Goal: Communication & Community: Share content

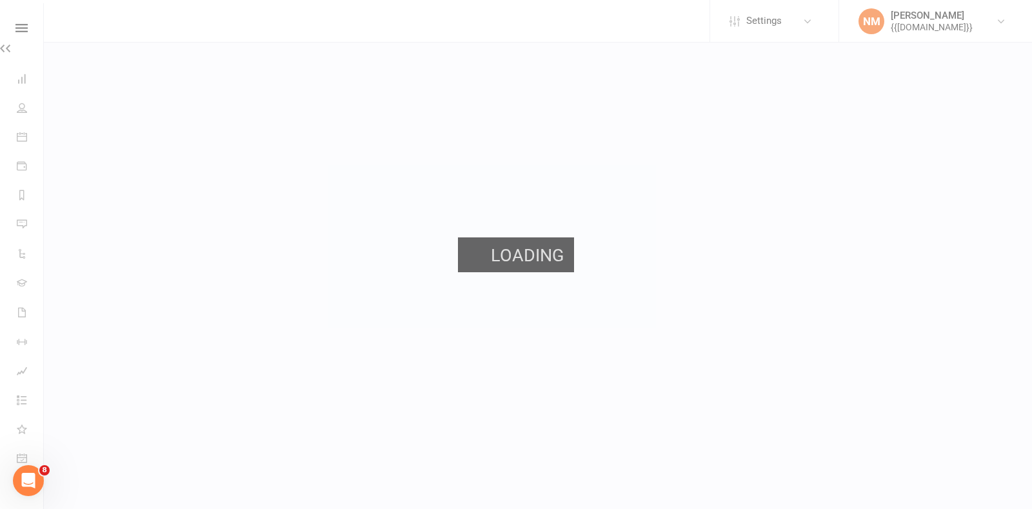
click at [197, 190] on div "Loading" at bounding box center [516, 254] width 1032 height 509
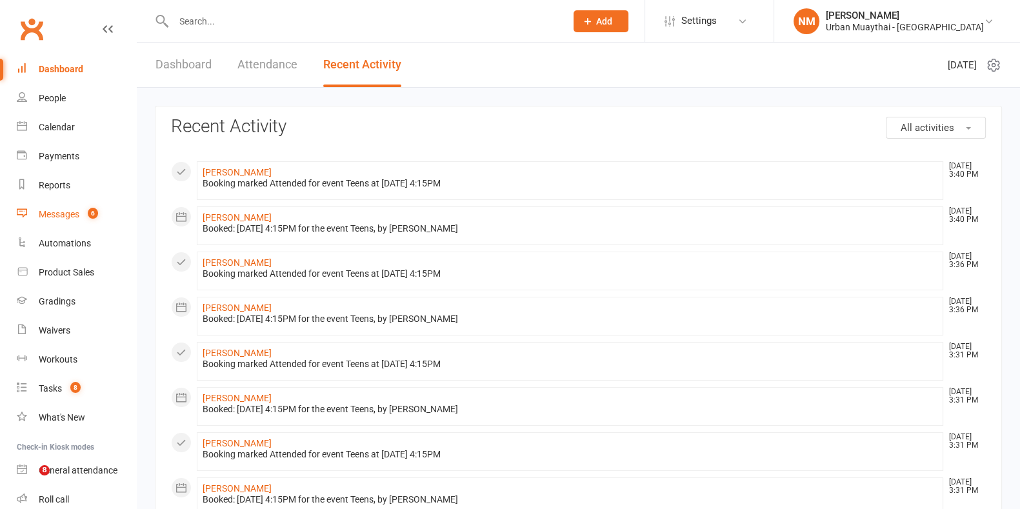
click at [46, 214] on div "Messages" at bounding box center [59, 214] width 41 height 10
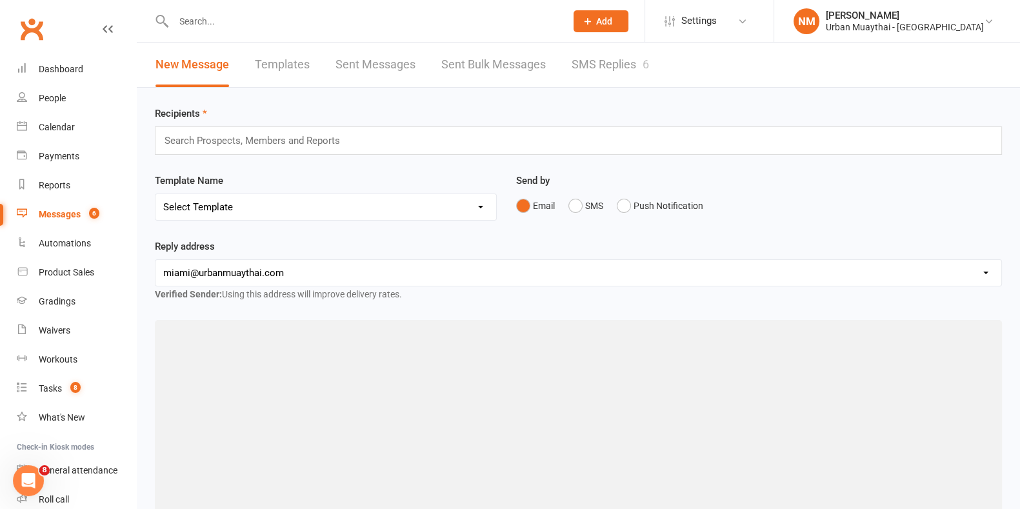
click at [610, 63] on link "SMS Replies 6" at bounding box center [610, 65] width 77 height 45
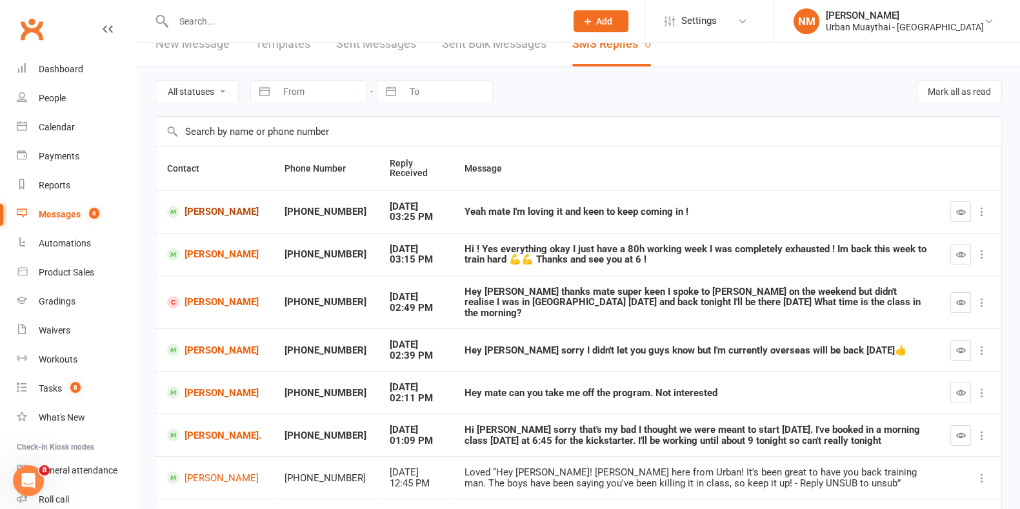
scroll to position [80, 0]
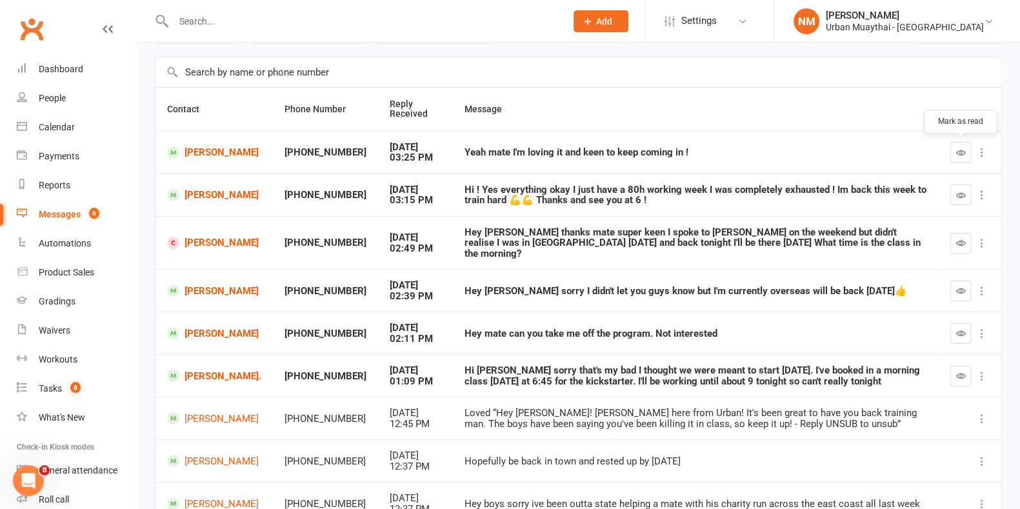
click at [957, 154] on icon "button" at bounding box center [961, 153] width 10 height 10
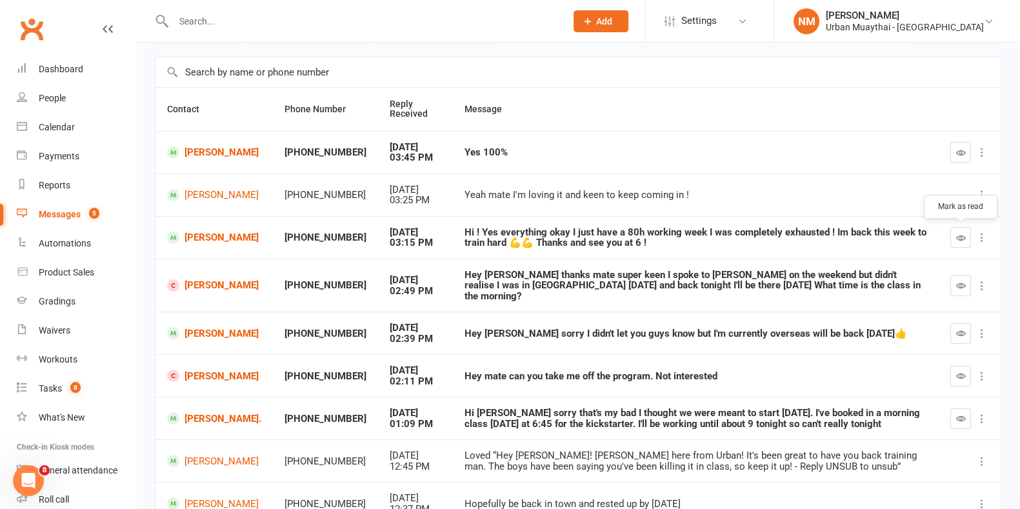
click at [961, 234] on icon "button" at bounding box center [961, 238] width 10 height 10
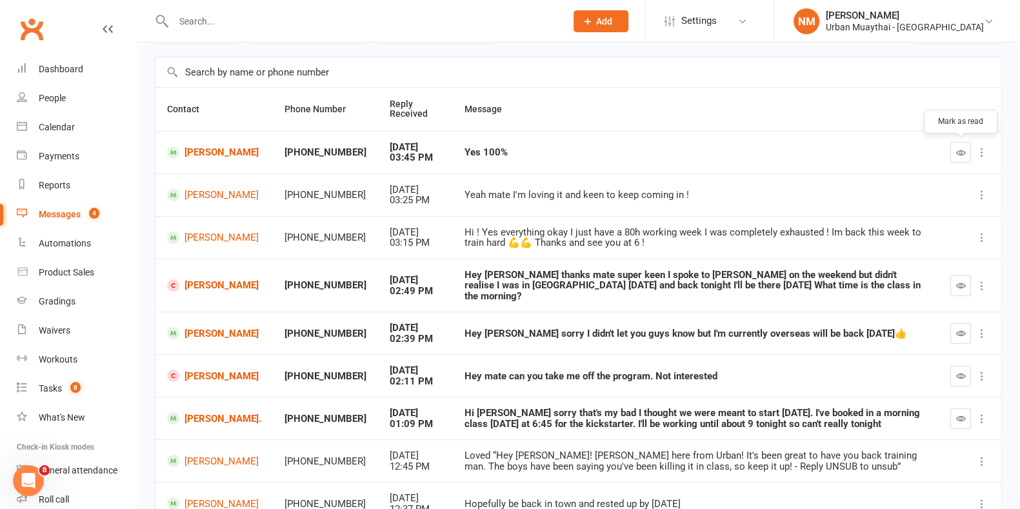
click at [957, 153] on icon "button" at bounding box center [961, 153] width 10 height 10
drag, startPoint x: 966, startPoint y: 368, endPoint x: 600, endPoint y: 53, distance: 483.5
click at [966, 368] on button "button" at bounding box center [960, 376] width 21 height 21
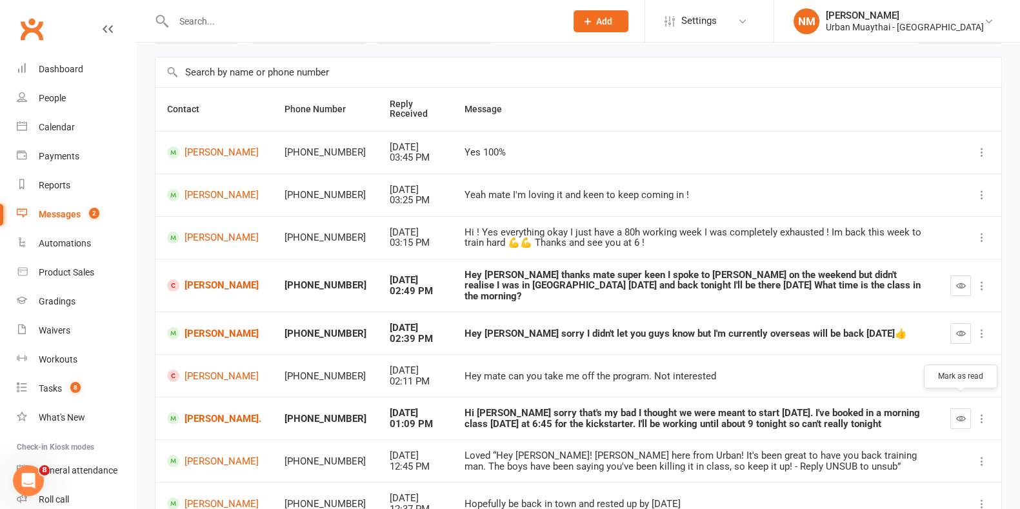
click at [953, 408] on button "button" at bounding box center [960, 418] width 21 height 21
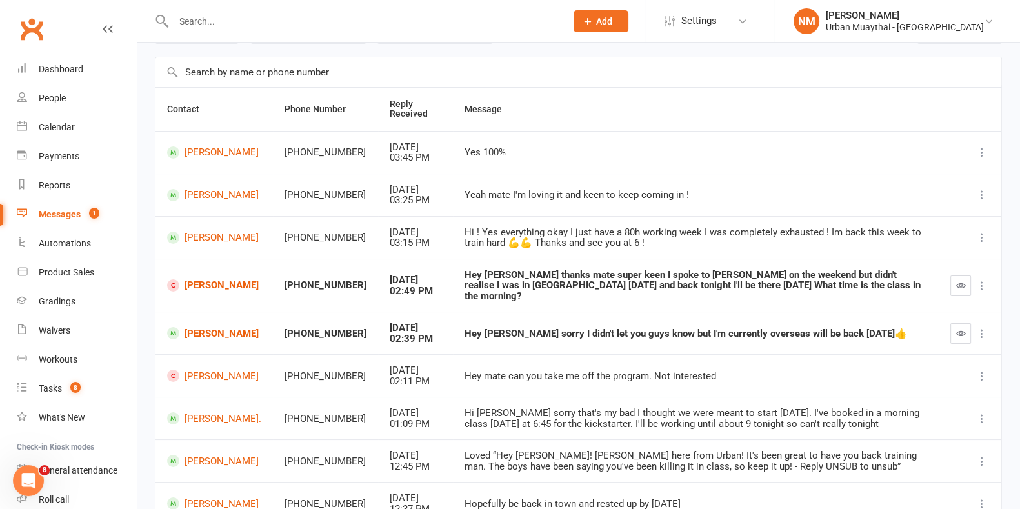
click at [219, 30] on div at bounding box center [356, 21] width 402 height 42
click at [220, 23] on input "text" at bounding box center [363, 21] width 387 height 18
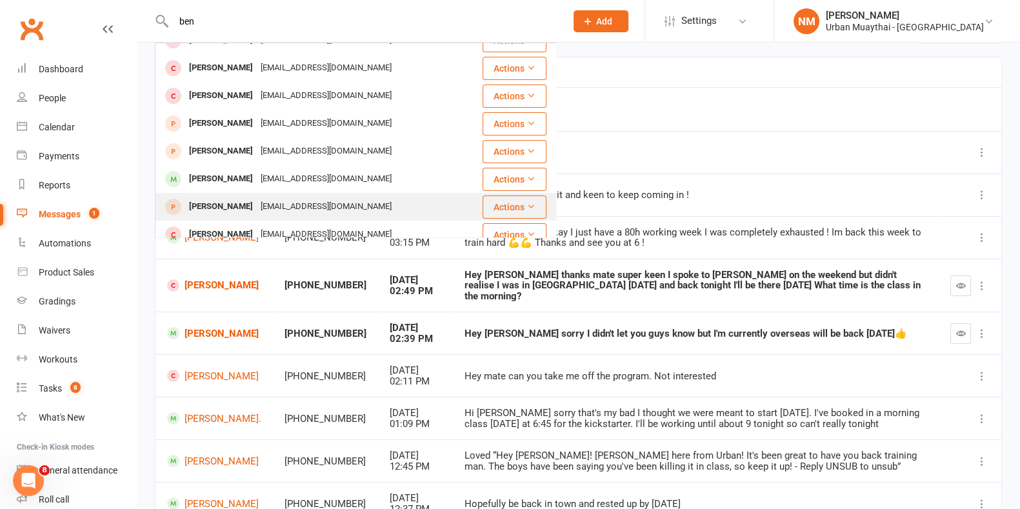
scroll to position [361, 0]
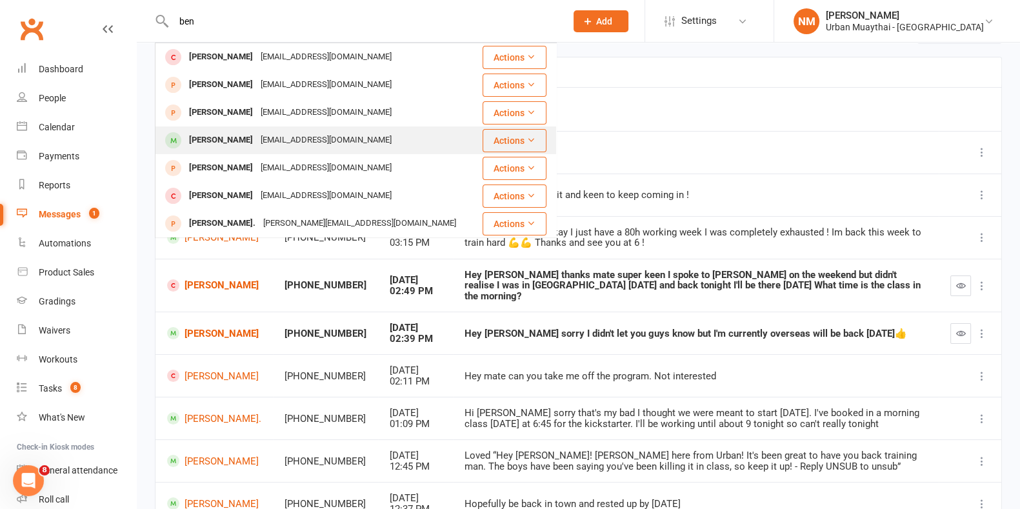
type input "ben"
click at [260, 139] on div "bendarrah10@gmail.com" at bounding box center [326, 140] width 139 height 19
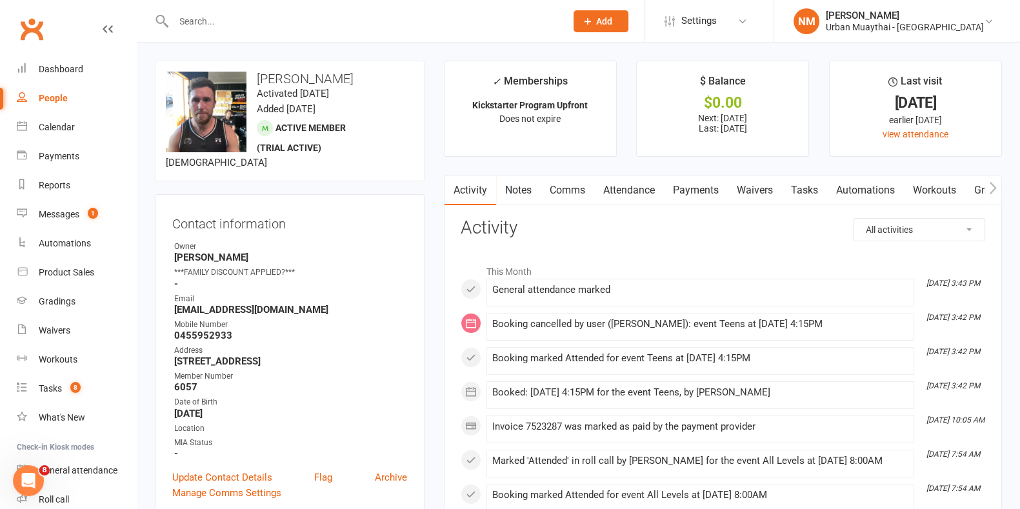
click at [683, 185] on link "Payments" at bounding box center [696, 190] width 64 height 30
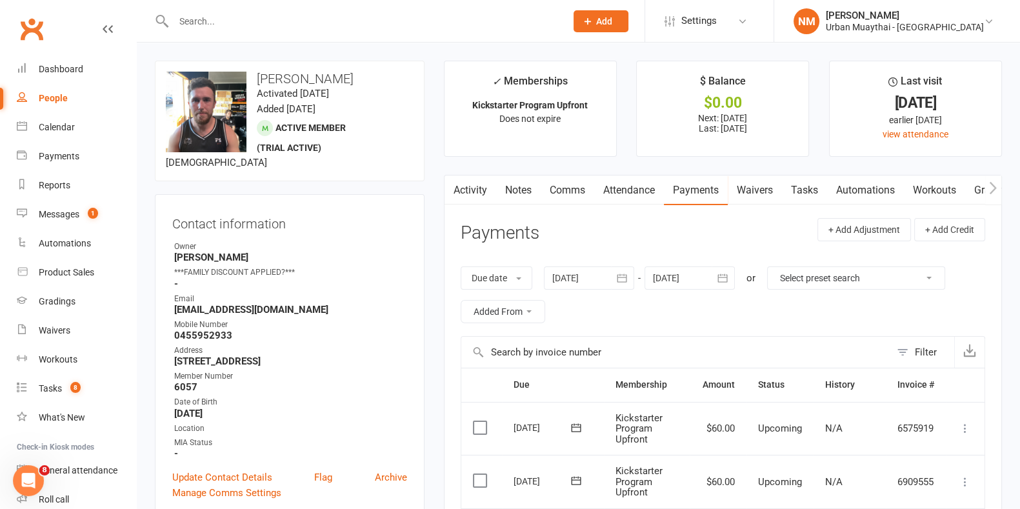
click at [497, 179] on link "Notes" at bounding box center [518, 190] width 45 height 30
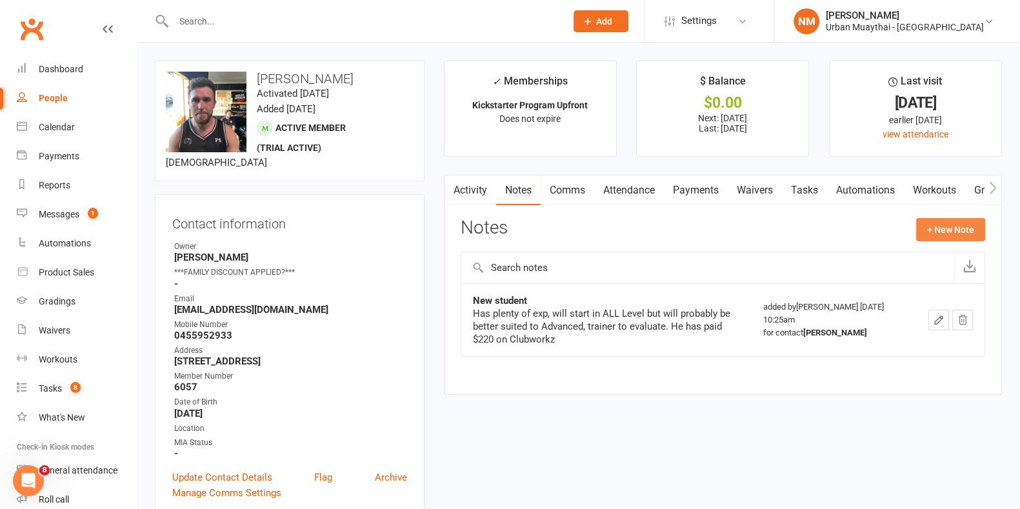
click at [950, 234] on button "+ New Note" at bounding box center [950, 229] width 69 height 23
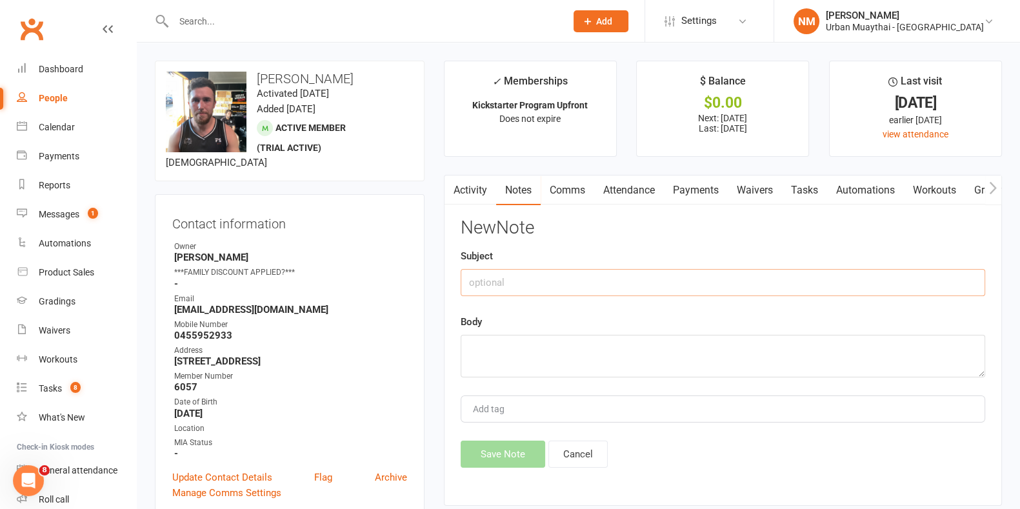
click at [692, 278] on input "text" at bounding box center [723, 282] width 524 height 27
type input "Payment"
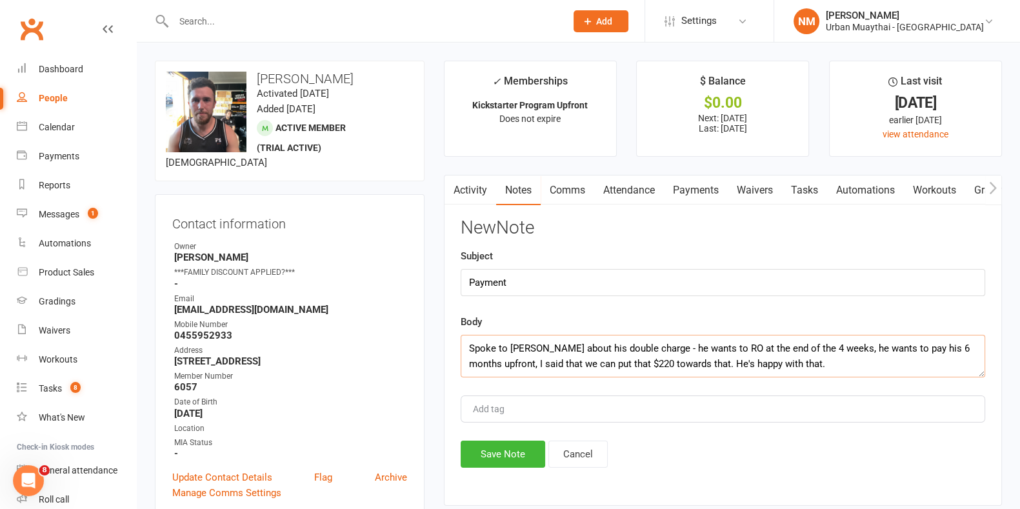
type textarea "Spoke to Ben about his double charge - he wants to RO at the end of the 4 weeks…"
click at [55, 214] on div "Messages" at bounding box center [59, 214] width 41 height 10
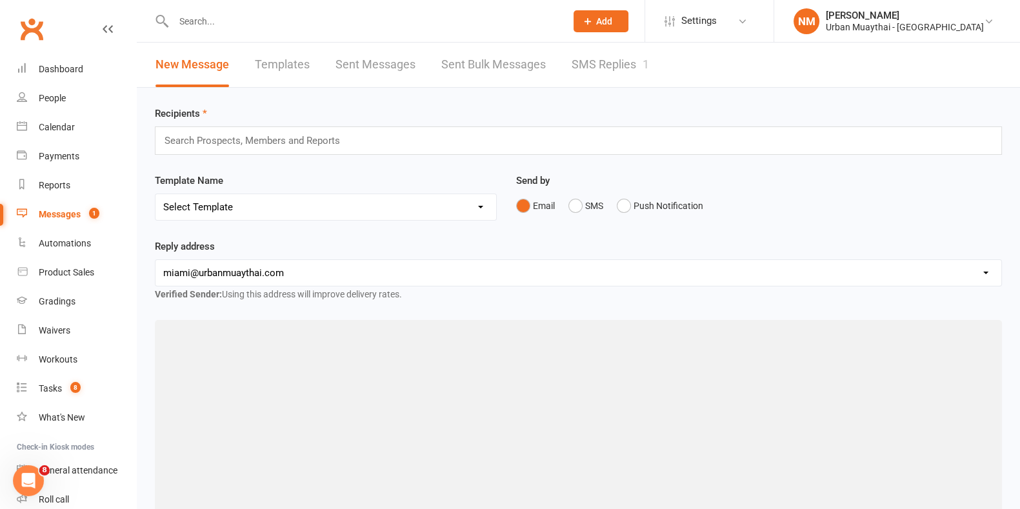
click at [605, 63] on link "SMS Replies 1" at bounding box center [610, 65] width 77 height 45
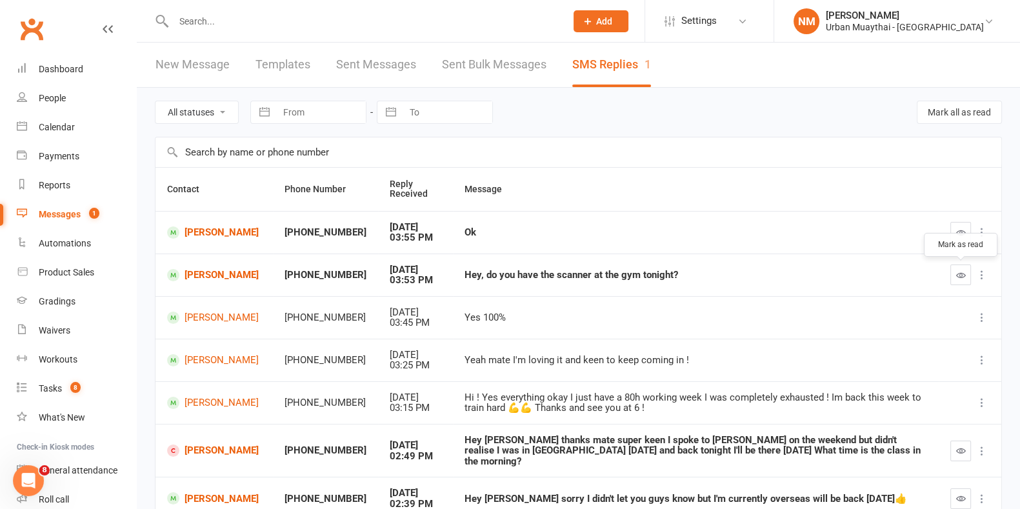
click at [965, 273] on button "button" at bounding box center [960, 274] width 21 height 21
click at [958, 241] on button "button" at bounding box center [960, 232] width 21 height 21
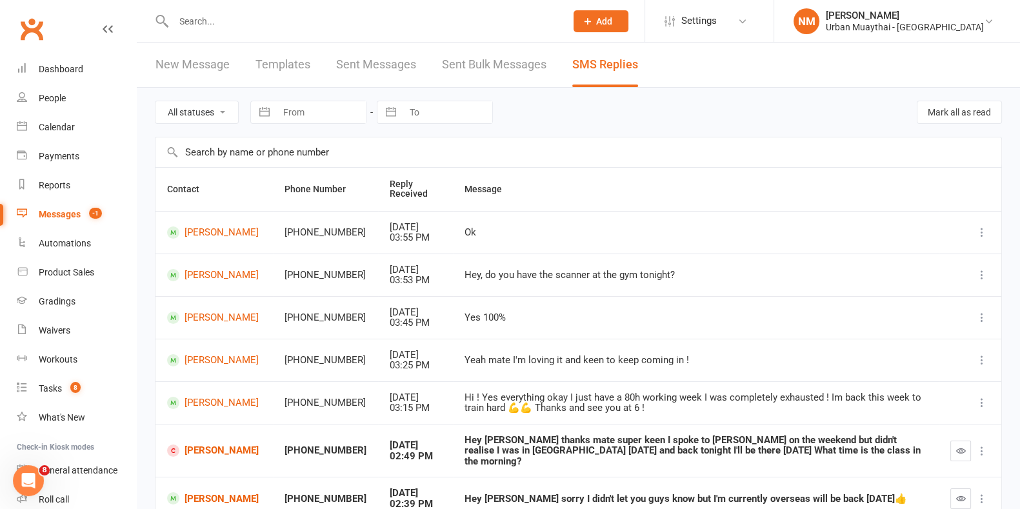
click at [212, 27] on input "text" at bounding box center [363, 21] width 387 height 18
click at [64, 217] on div "Messages" at bounding box center [60, 214] width 42 height 10
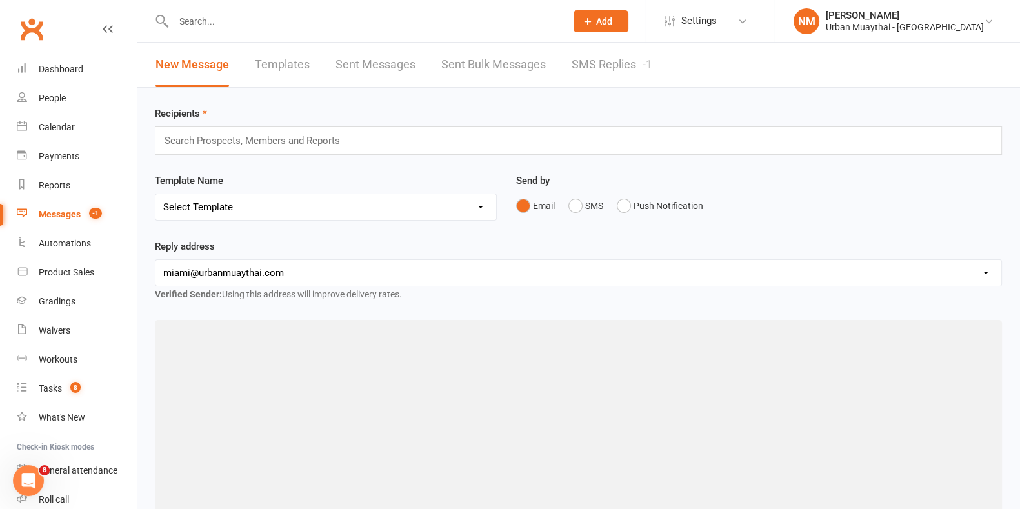
click at [262, 139] on input "text" at bounding box center [257, 140] width 189 height 17
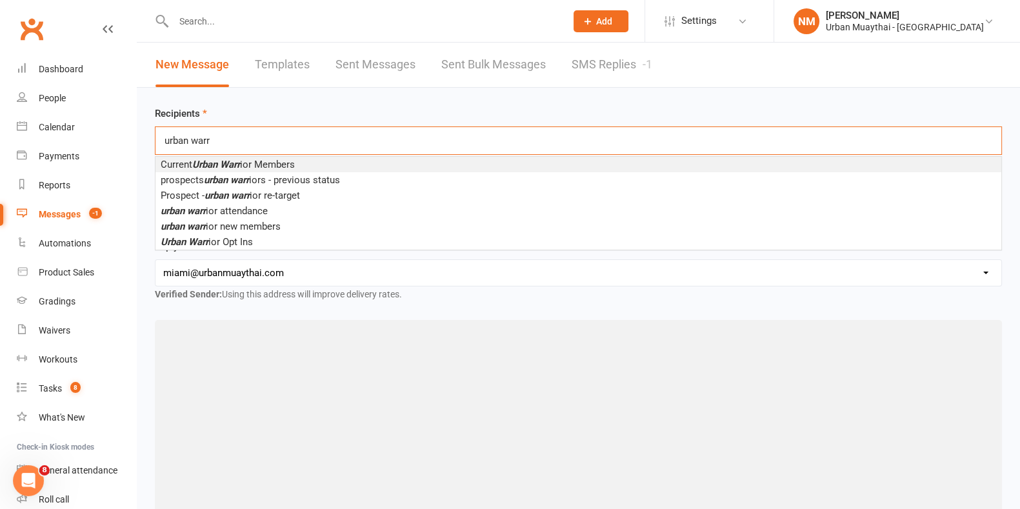
type input "urban warr"
click at [327, 162] on li "Current Urban Warr ior Members" at bounding box center [578, 164] width 846 height 15
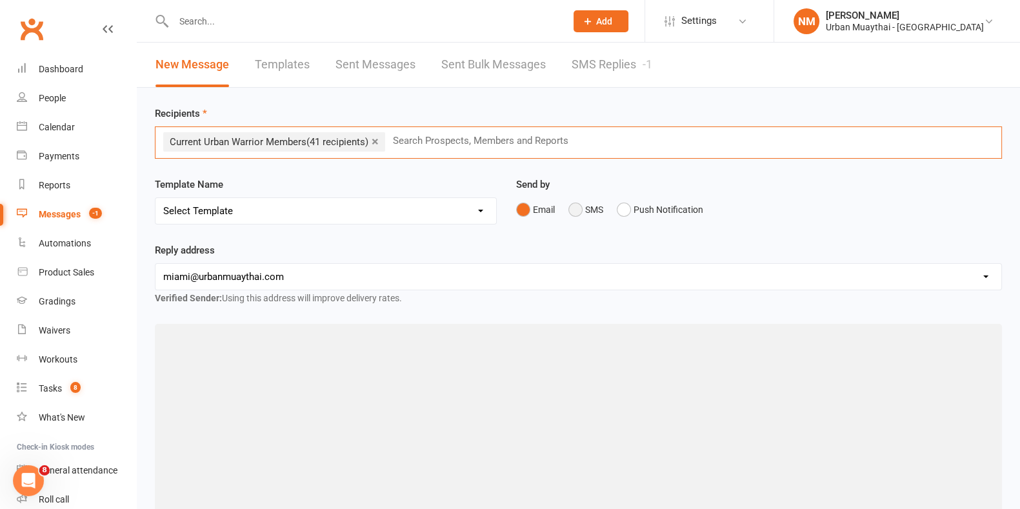
click at [576, 214] on button "SMS" at bounding box center [585, 209] width 35 height 25
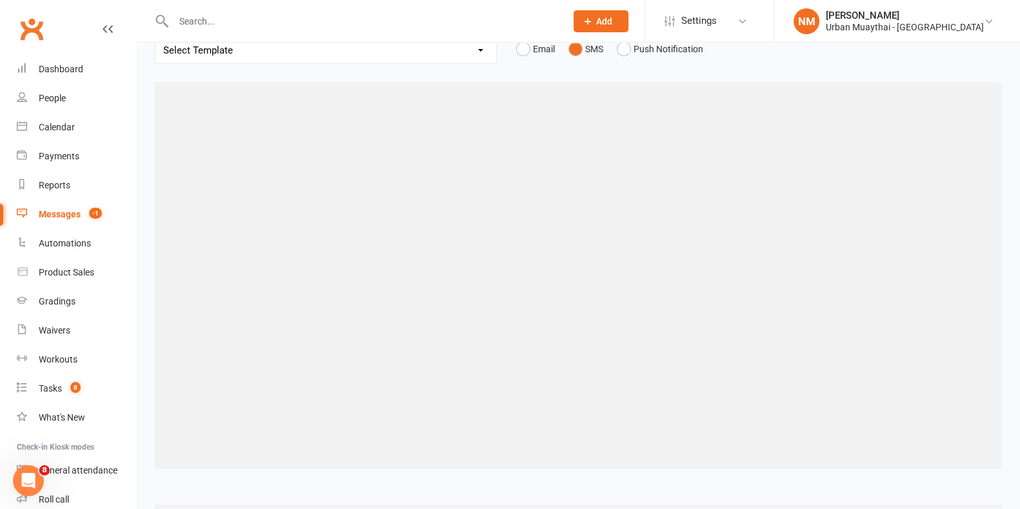
scroll to position [80, 0]
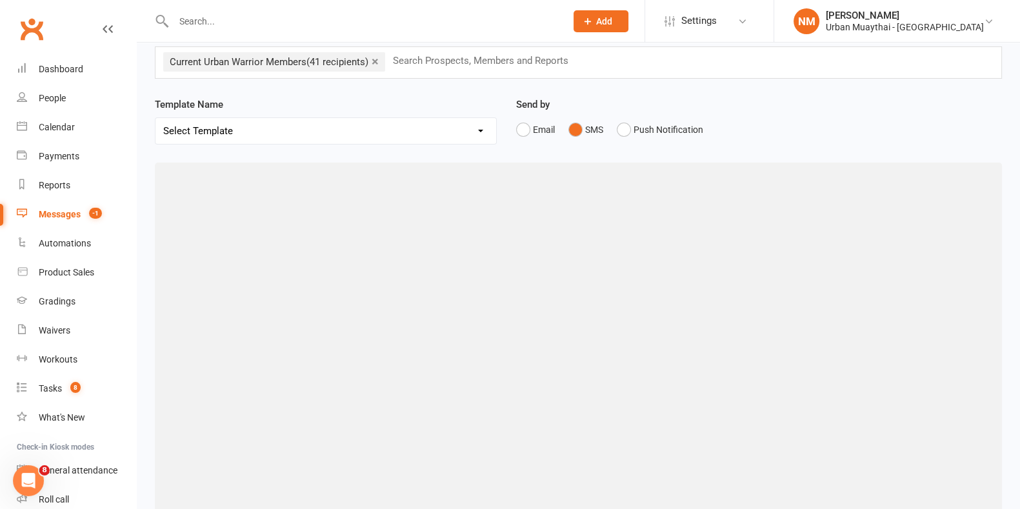
click at [551, 277] on div at bounding box center [578, 356] width 847 height 387
click at [220, 14] on input "text" at bounding box center [363, 21] width 387 height 18
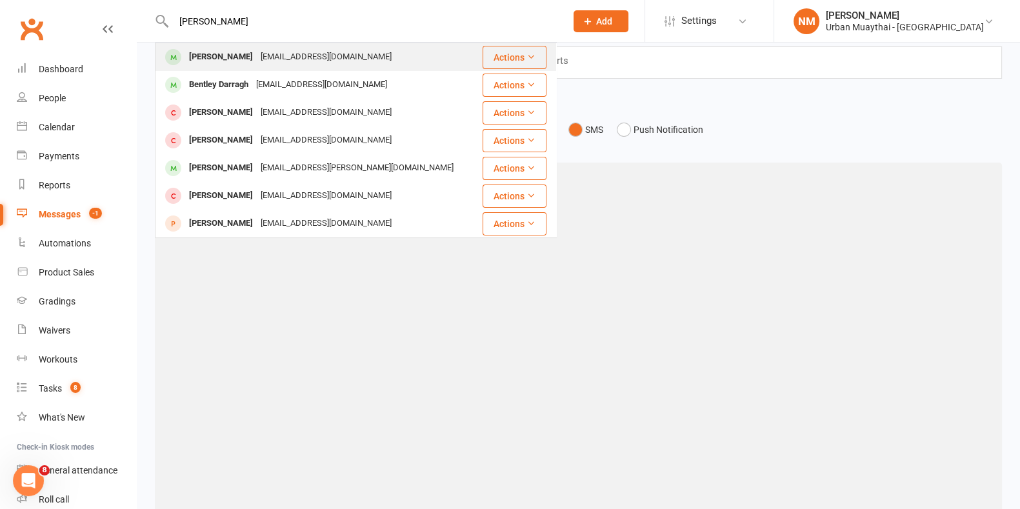
type input "ben darragh"
click at [278, 56] on div "bendarrah10@gmail.com" at bounding box center [326, 57] width 139 height 19
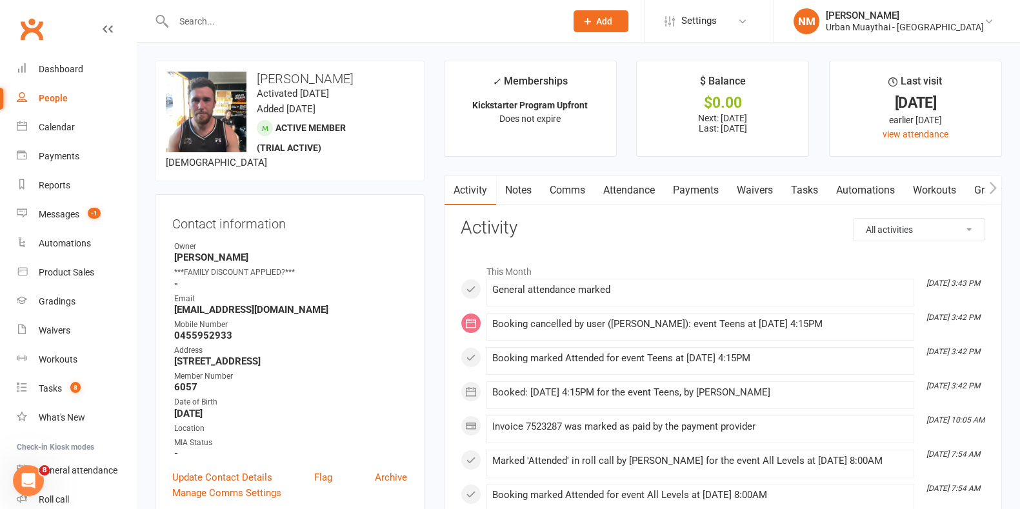
click at [527, 193] on link "Notes" at bounding box center [518, 190] width 45 height 30
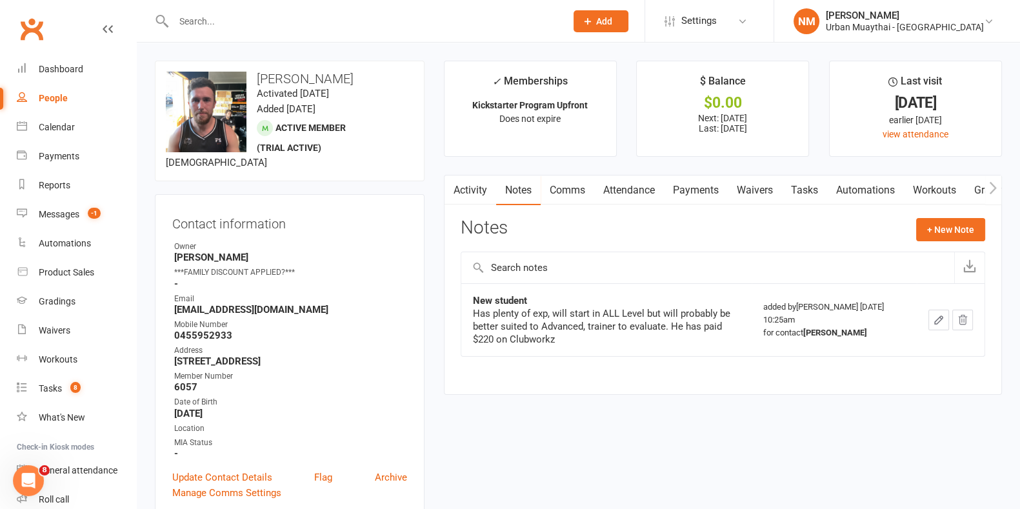
click at [570, 196] on link "Comms" at bounding box center [568, 190] width 54 height 30
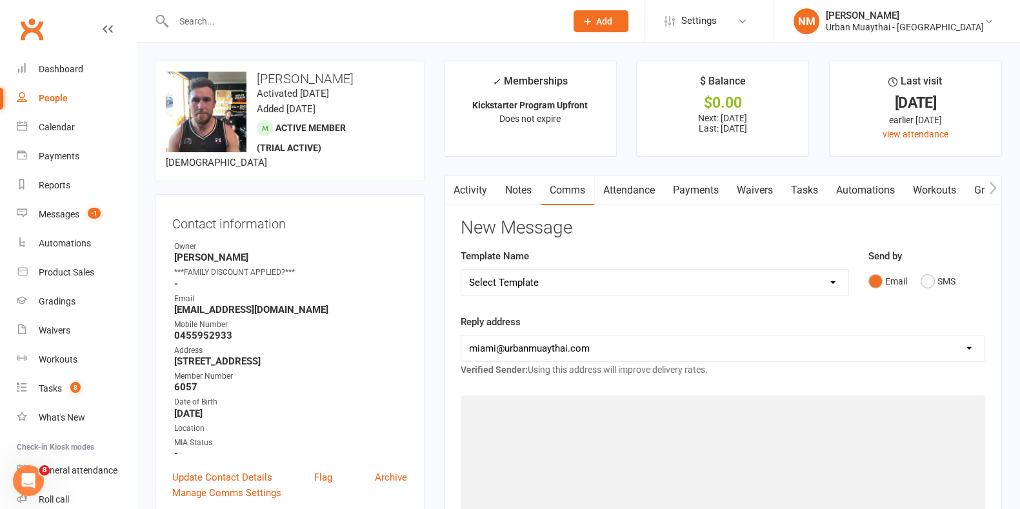
click at [633, 192] on link "Attendance" at bounding box center [629, 190] width 70 height 30
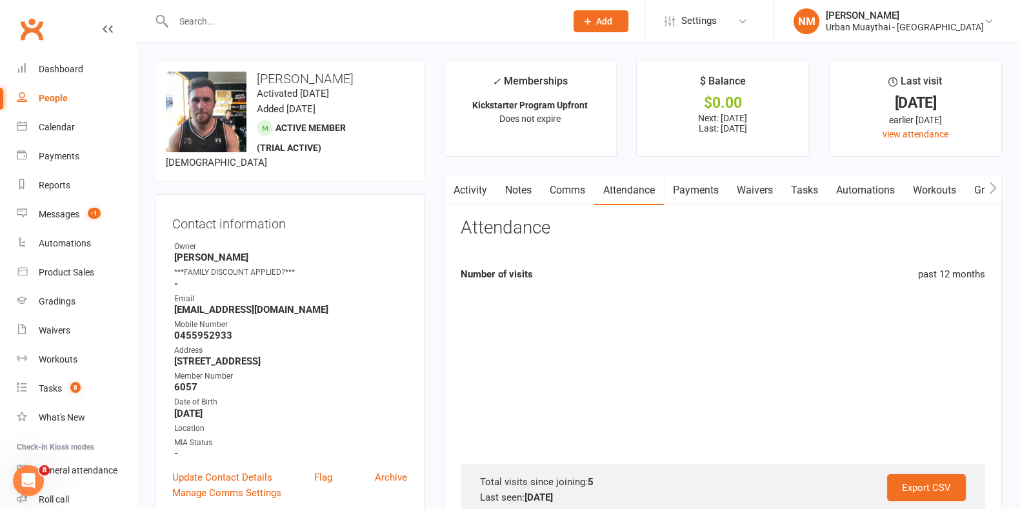
click at [751, 201] on link "Waivers" at bounding box center [755, 190] width 54 height 30
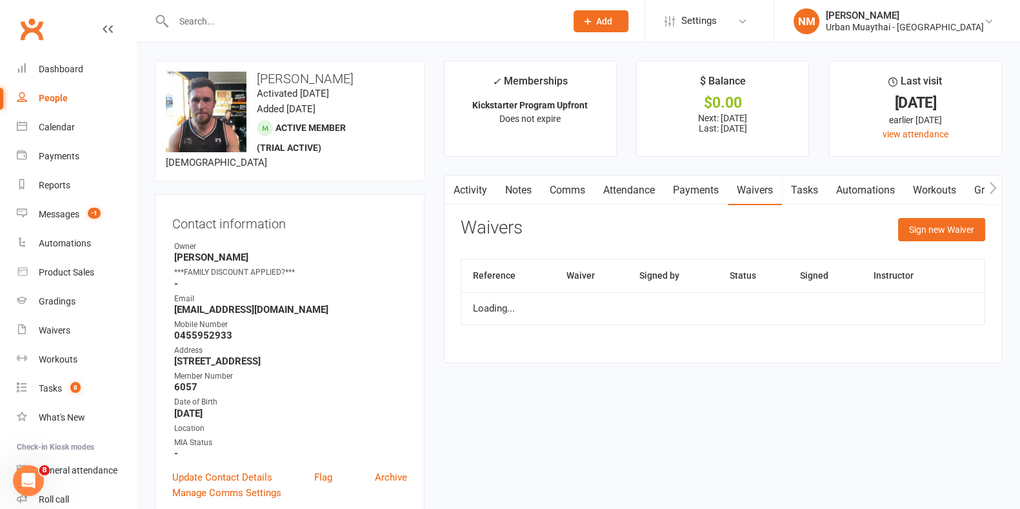
click at [718, 186] on link "Payments" at bounding box center [696, 190] width 64 height 30
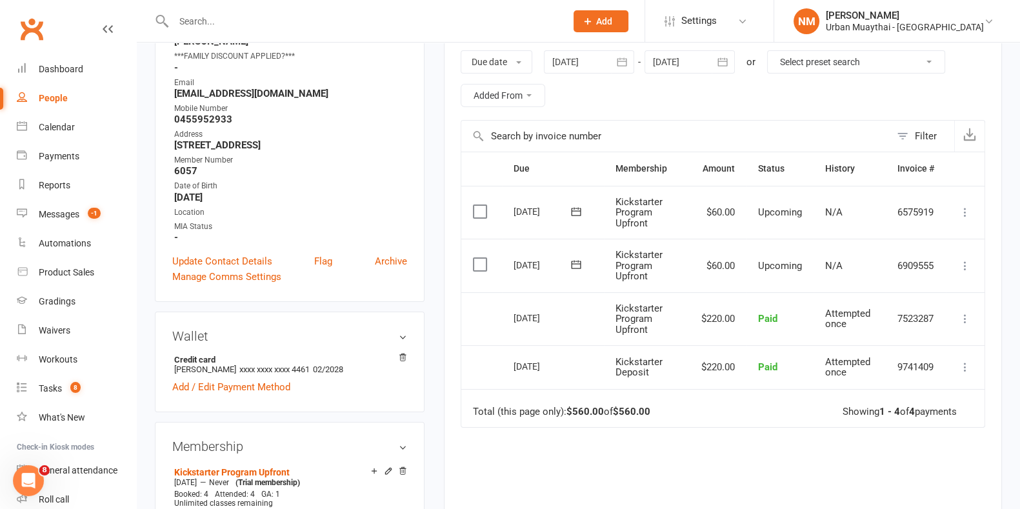
scroll to position [242, 0]
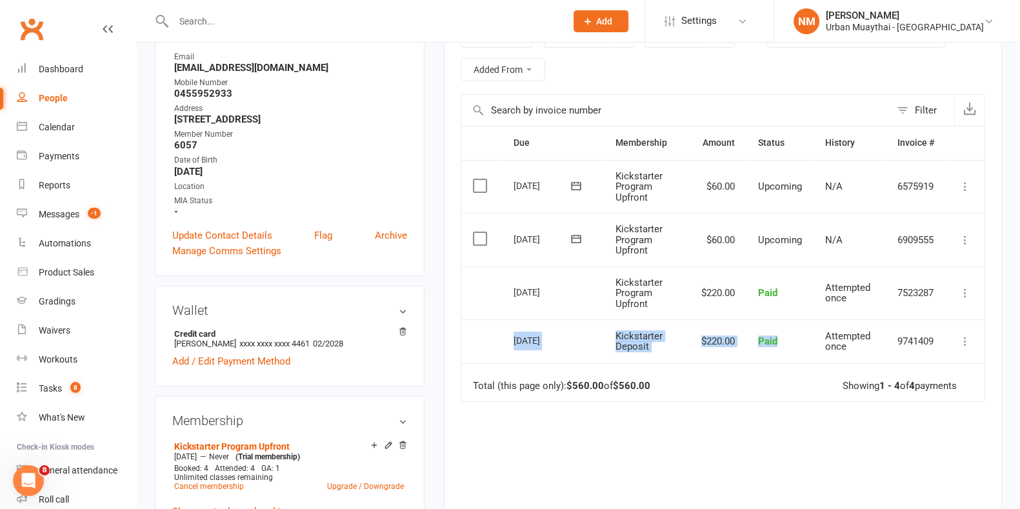
drag, startPoint x: 701, startPoint y: 363, endPoint x: 484, endPoint y: 298, distance: 226.1
click at [493, 304] on table "Due Contact Membership Amount Status History Invoice # Select this 10 Nov 2025 …" at bounding box center [723, 264] width 524 height 276
click at [642, 284] on span "Kickstarter Program Upfront" at bounding box center [638, 293] width 47 height 33
drag, startPoint x: 696, startPoint y: 279, endPoint x: 748, endPoint y: 363, distance: 98.3
click at [746, 361] on table "Due Contact Membership Amount Status History Invoice # Select this 10 Nov 2025 …" at bounding box center [723, 264] width 524 height 276
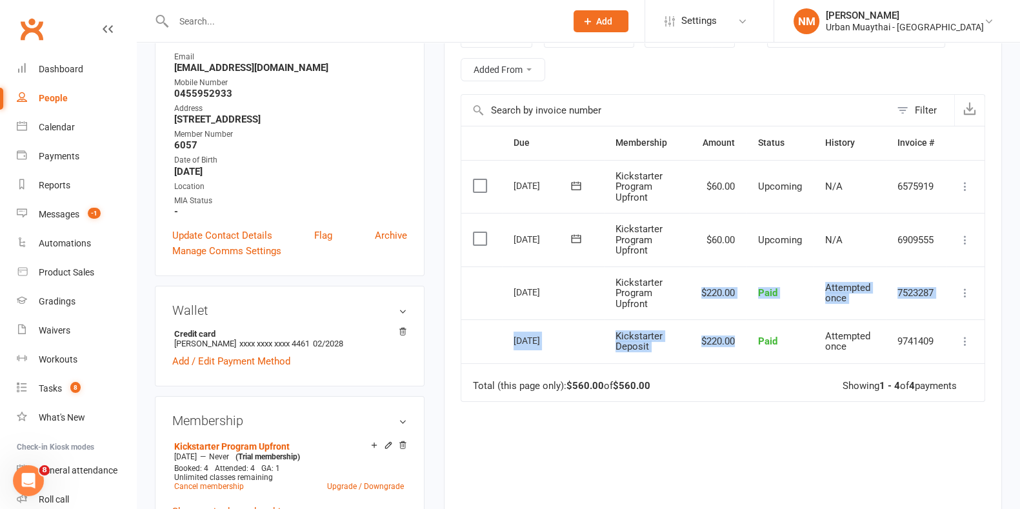
click at [756, 353] on td "Paid" at bounding box center [779, 341] width 67 height 44
click at [746, 333] on td "Paid" at bounding box center [779, 341] width 67 height 44
click at [727, 297] on td "$220.00" at bounding box center [718, 293] width 57 height 54
drag, startPoint x: 746, startPoint y: 340, endPoint x: 583, endPoint y: 249, distance: 186.3
click at [583, 249] on table "Due Contact Membership Amount Status History Invoice # Select this 10 Nov 2025 …" at bounding box center [723, 264] width 524 height 276
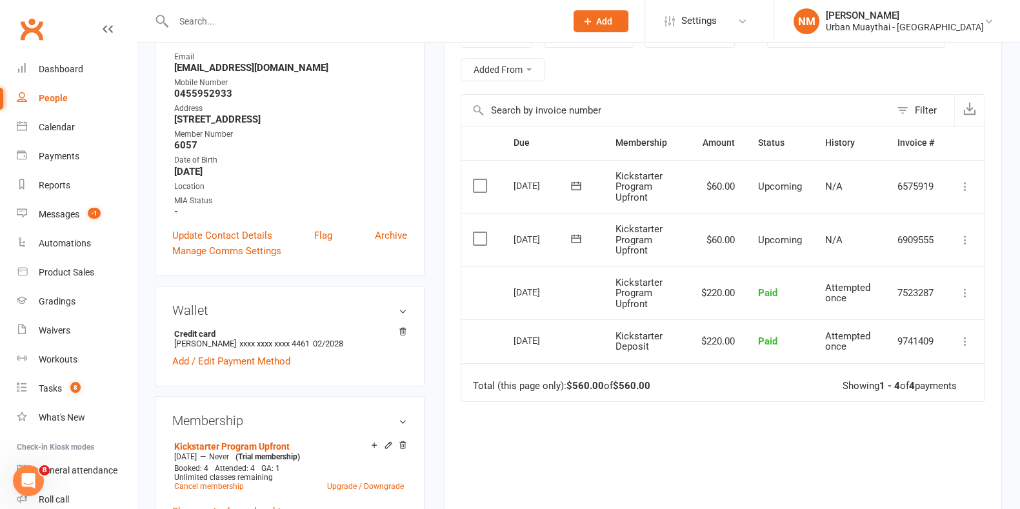
click at [582, 299] on td "06 Oct 2025" at bounding box center [553, 293] width 102 height 54
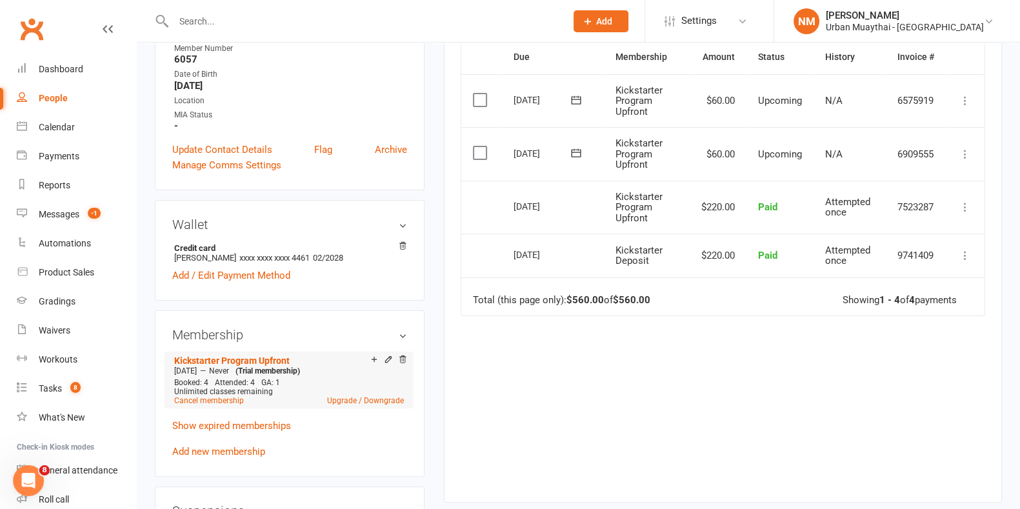
scroll to position [403, 0]
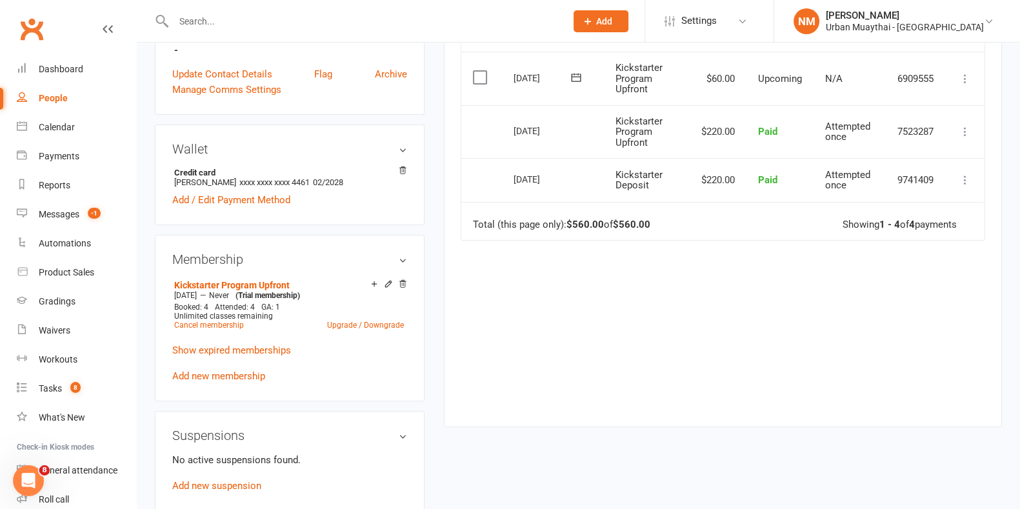
drag, startPoint x: 602, startPoint y: 168, endPoint x: 684, endPoint y: 190, distance: 85.4
click at [684, 190] on tr "Select this 05 Oct 2025 Ben Darrah Kickstarter Deposit $220.00 Paid Attempted o…" at bounding box center [722, 180] width 523 height 44
drag, startPoint x: 619, startPoint y: 131, endPoint x: 658, endPoint y: 152, distance: 43.9
click at [658, 152] on tr "Select this 06 Oct 2025 Ben Darrah Kickstarter Program Upfront $220.00 Paid Att…" at bounding box center [722, 132] width 523 height 54
drag, startPoint x: 706, startPoint y: 130, endPoint x: 745, endPoint y: 127, distance: 38.8
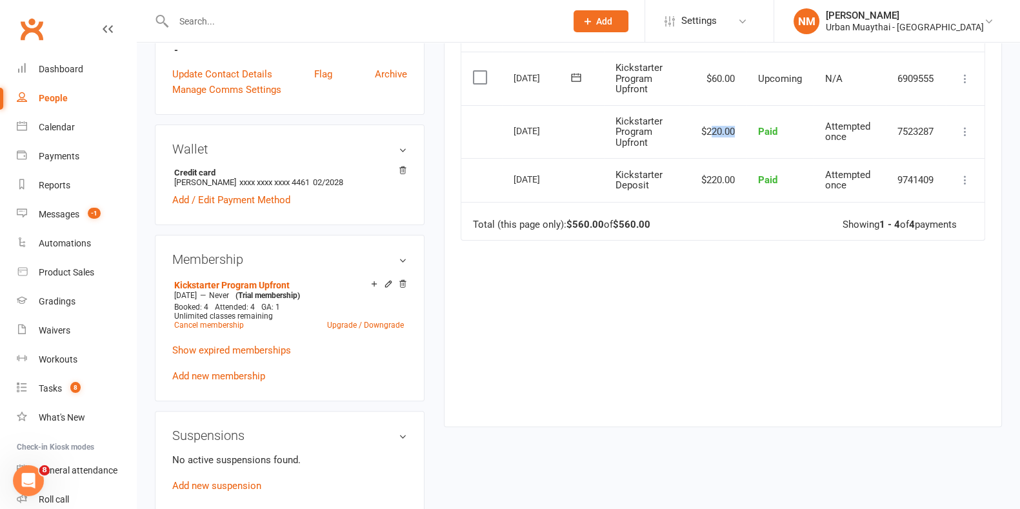
click at [745, 127] on tr "Select this 06 Oct 2025 Ben Darrah Kickstarter Program Upfront $220.00 Paid Att…" at bounding box center [722, 132] width 523 height 54
click at [704, 132] on td "$220.00" at bounding box center [718, 132] width 57 height 54
drag, startPoint x: 704, startPoint y: 132, endPoint x: 767, endPoint y: 139, distance: 63.7
click at [767, 139] on tr "Select this 06 Oct 2025 Ben Darrah Kickstarter Program Upfront $220.00 Paid Att…" at bounding box center [722, 132] width 523 height 54
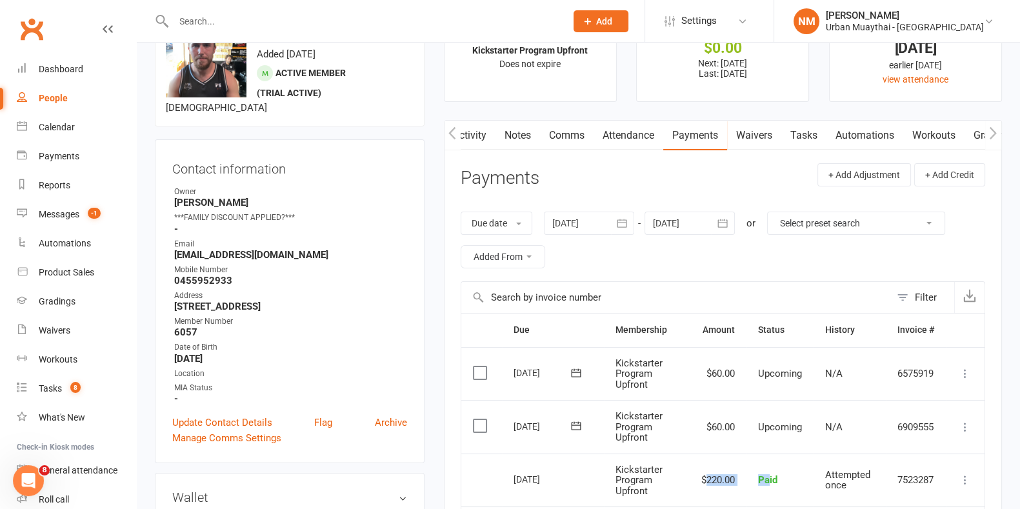
scroll to position [80, 0]
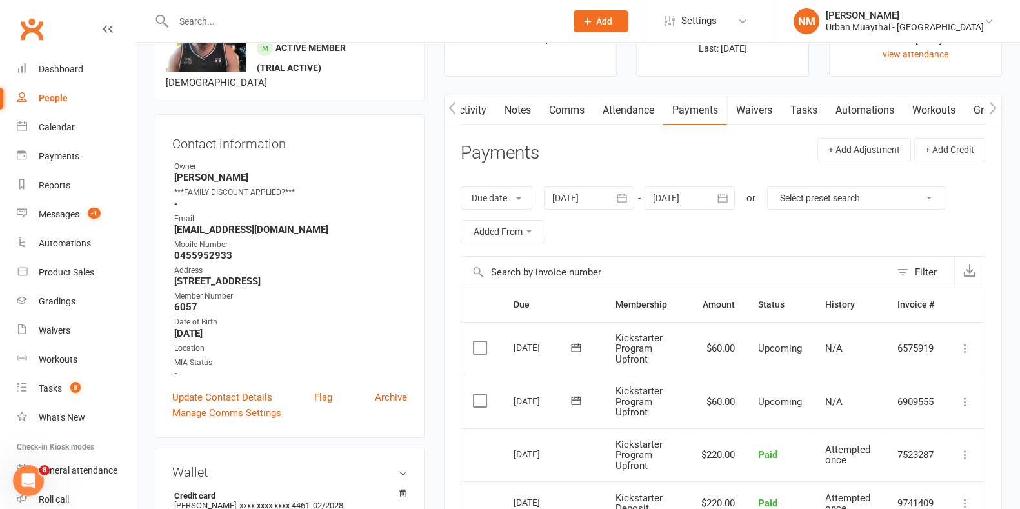
click at [457, 332] on div "Activity Notes Comms Attendance Payments Waivers Tasks Automations Workouts Gra…" at bounding box center [723, 422] width 558 height 655
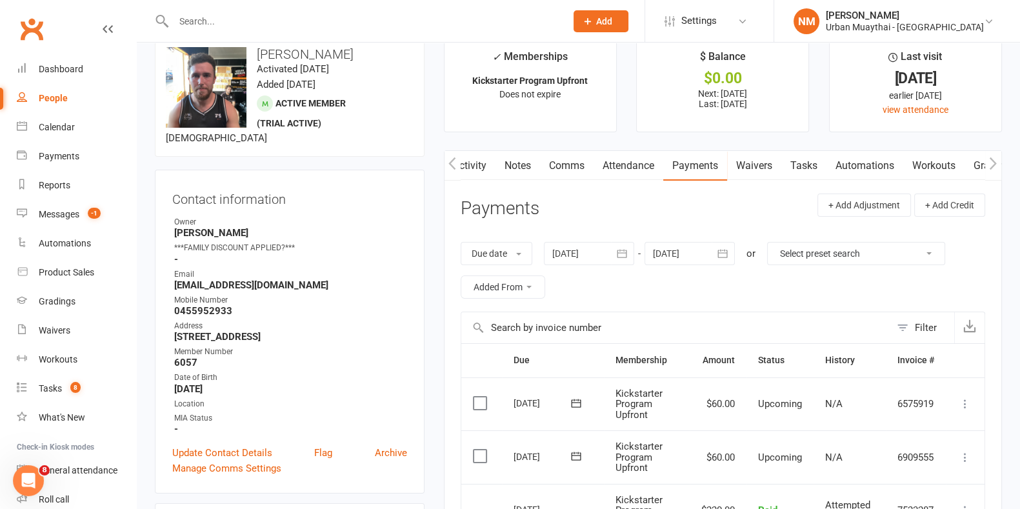
scroll to position [0, 0]
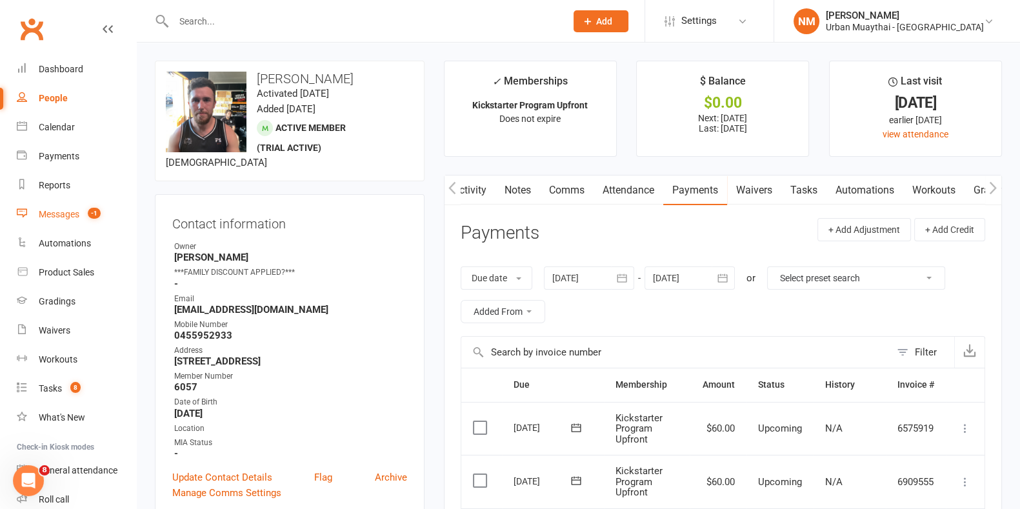
click at [65, 214] on div "Messages" at bounding box center [59, 214] width 41 height 10
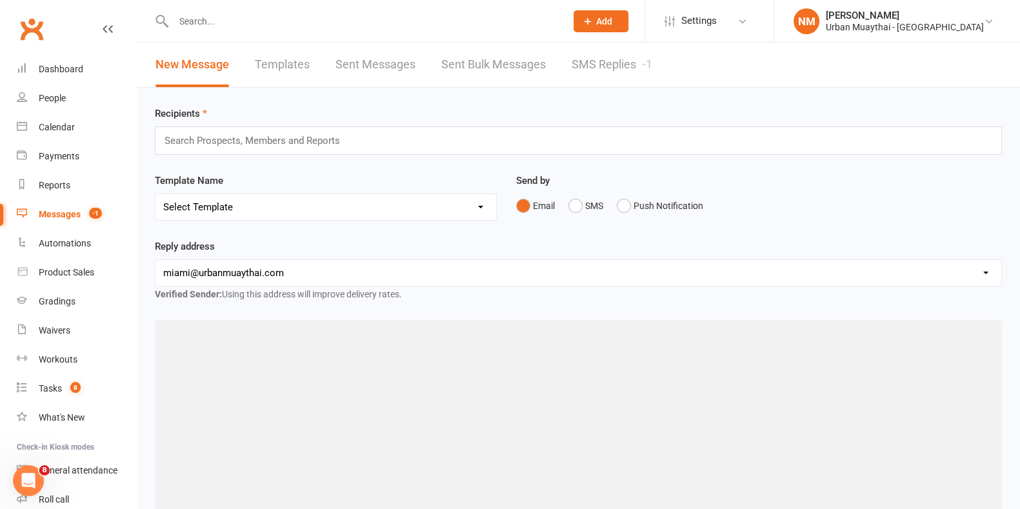
click at [265, 140] on input "text" at bounding box center [257, 140] width 189 height 17
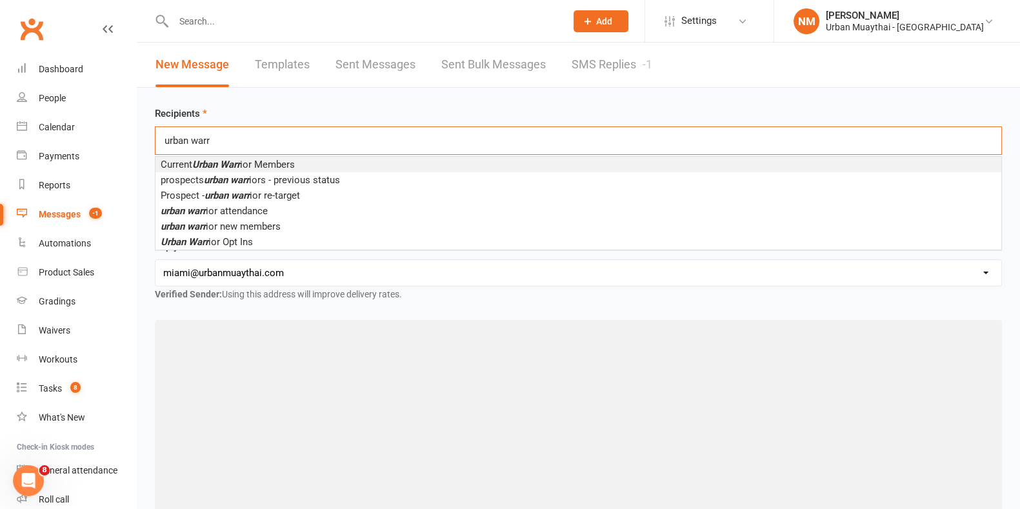
type input "urban warr"
click at [250, 163] on span "Current Urban Warr ior Members" at bounding box center [228, 165] width 134 height 12
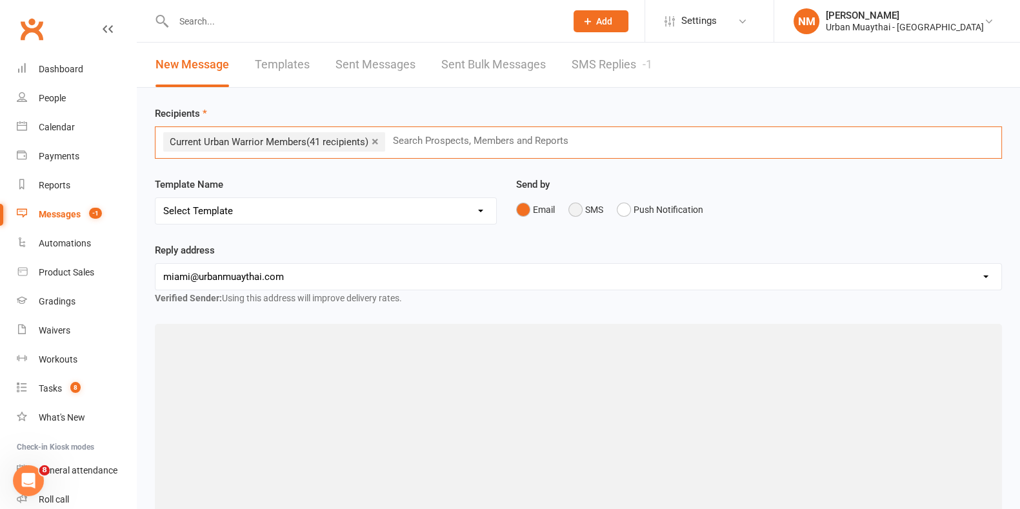
click at [581, 214] on button "SMS" at bounding box center [585, 209] width 35 height 25
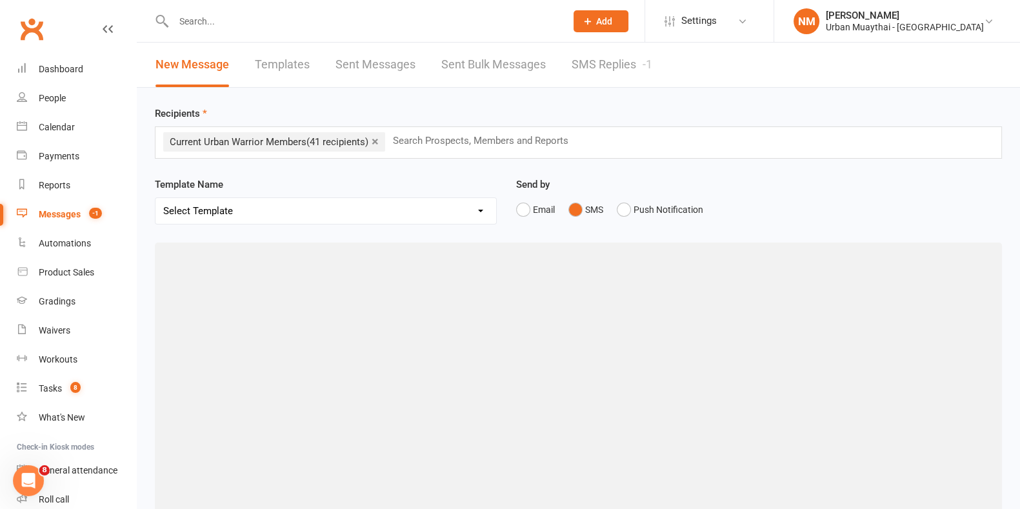
click at [339, 353] on div at bounding box center [578, 436] width 847 height 387
click at [637, 208] on button "Push Notification" at bounding box center [660, 209] width 86 height 25
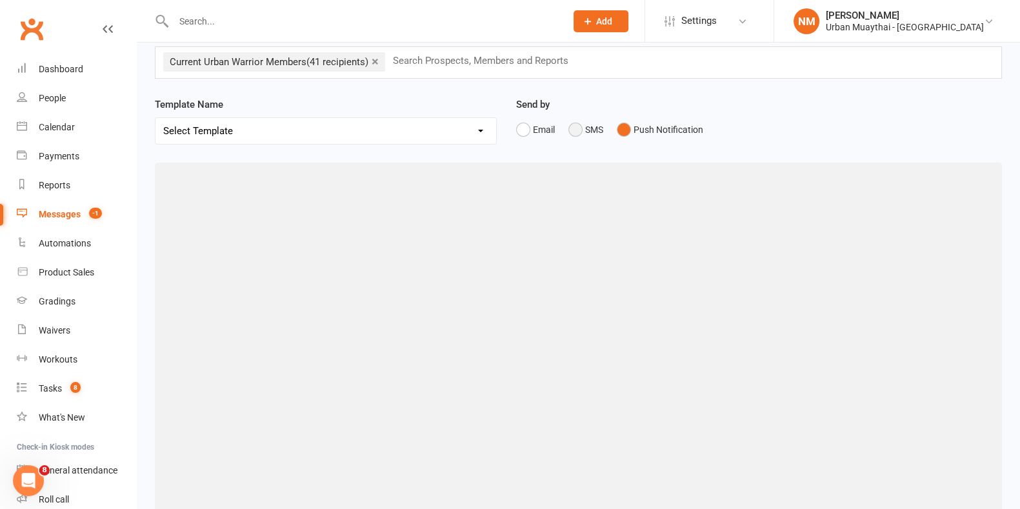
click at [581, 131] on button "SMS" at bounding box center [585, 129] width 35 height 25
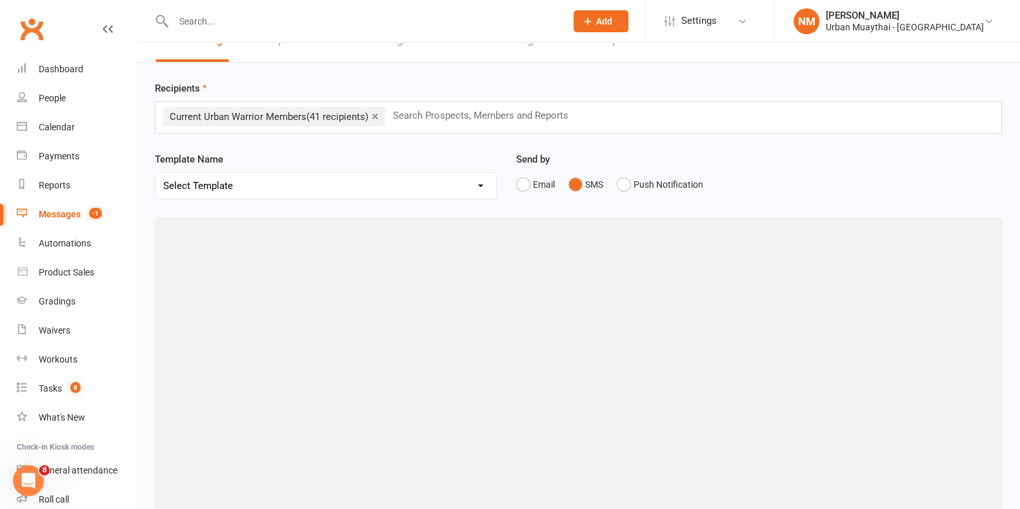
scroll to position [0, 0]
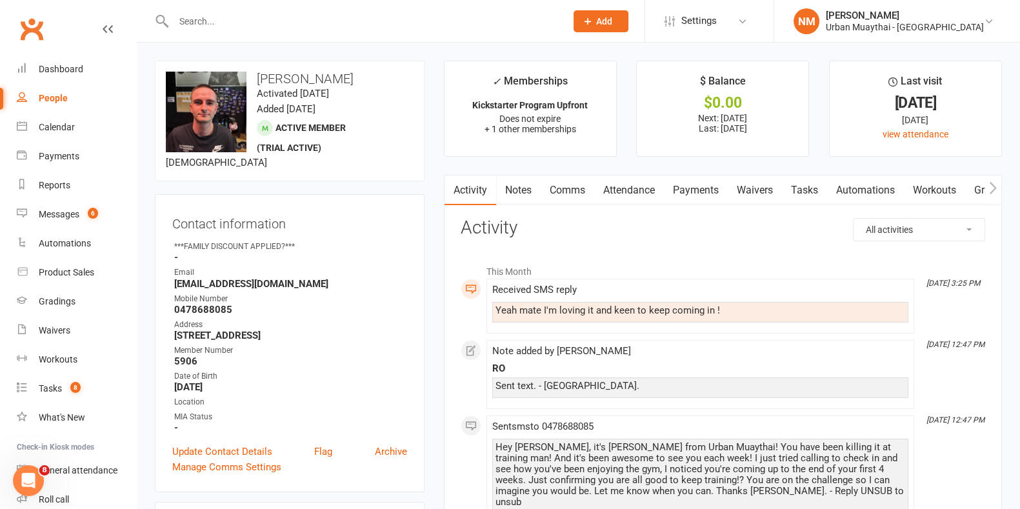
click at [555, 191] on link "Comms" at bounding box center [568, 190] width 54 height 30
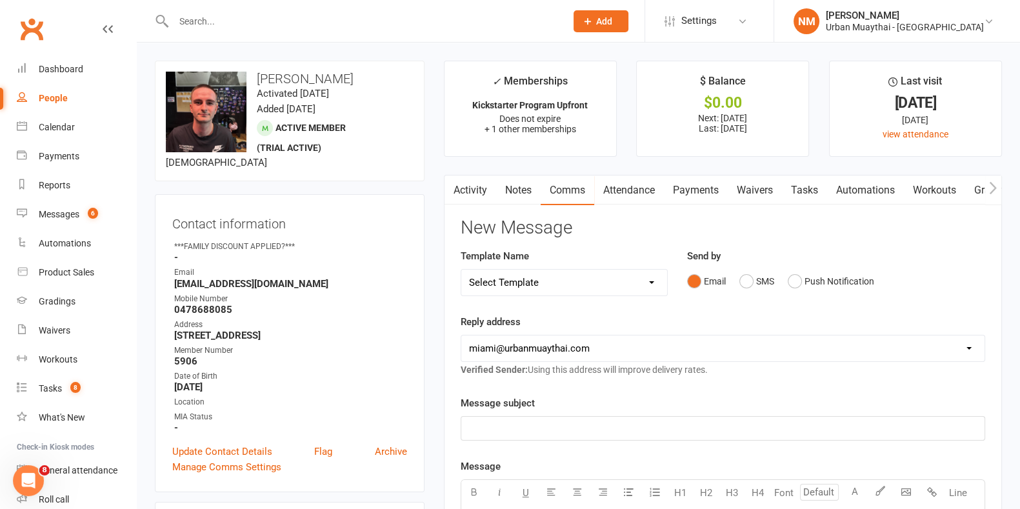
click at [729, 281] on div "Email SMS Push Notification" at bounding box center [836, 281] width 298 height 25
click at [750, 281] on button "SMS" at bounding box center [756, 281] width 35 height 25
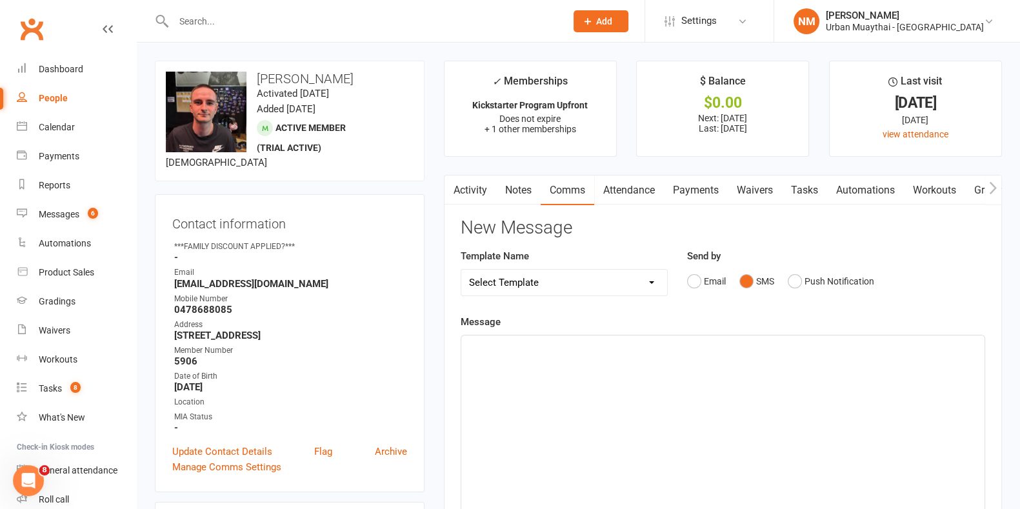
click at [638, 359] on div "﻿" at bounding box center [722, 432] width 523 height 194
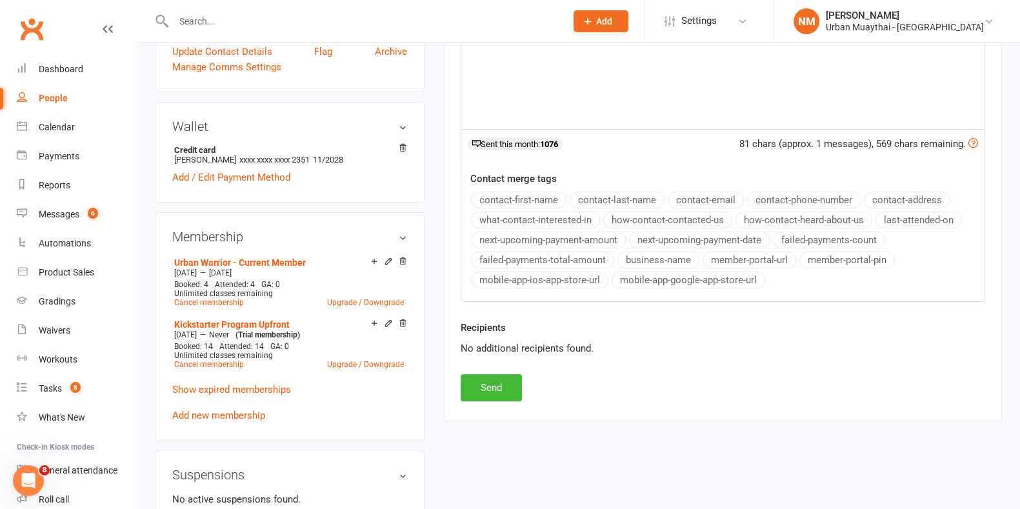
scroll to position [484, 0]
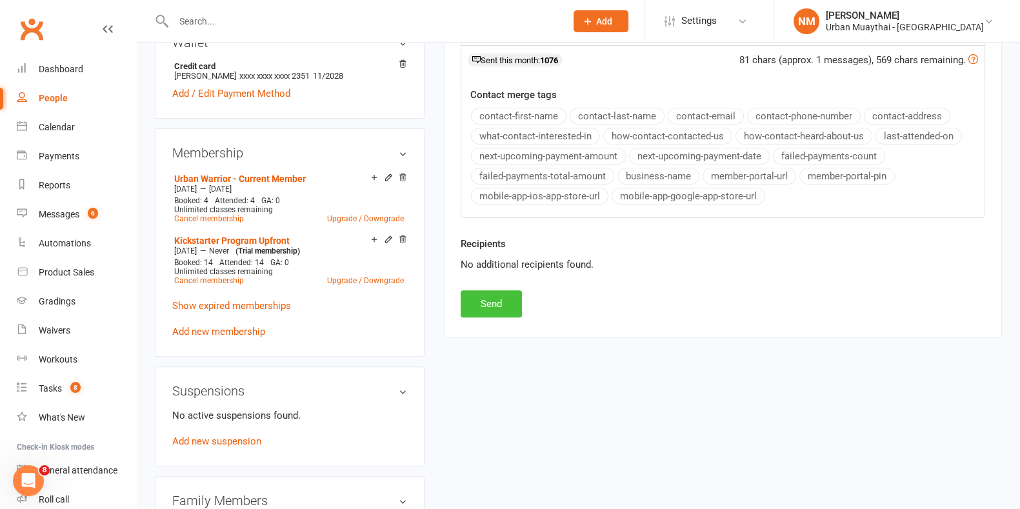
click at [490, 290] on button "Send" at bounding box center [491, 303] width 61 height 27
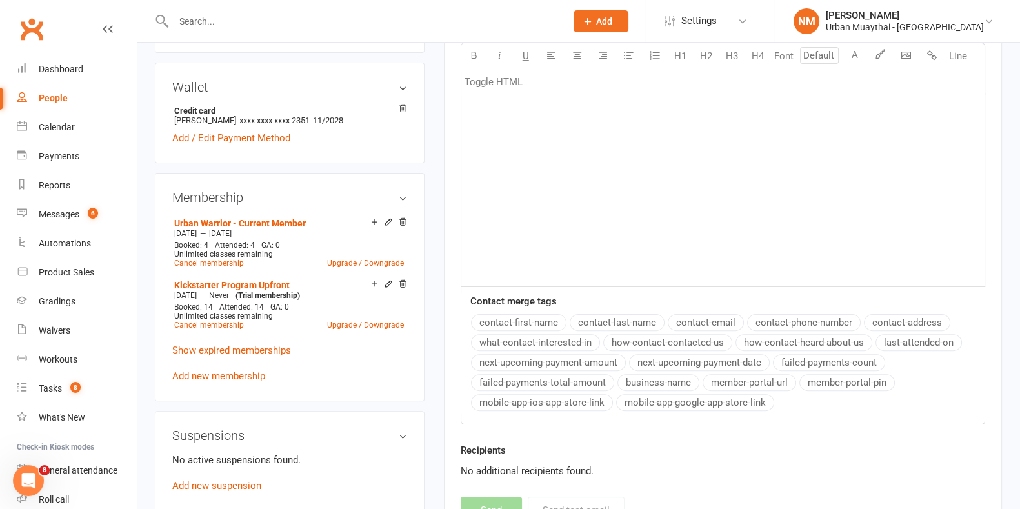
scroll to position [403, 0]
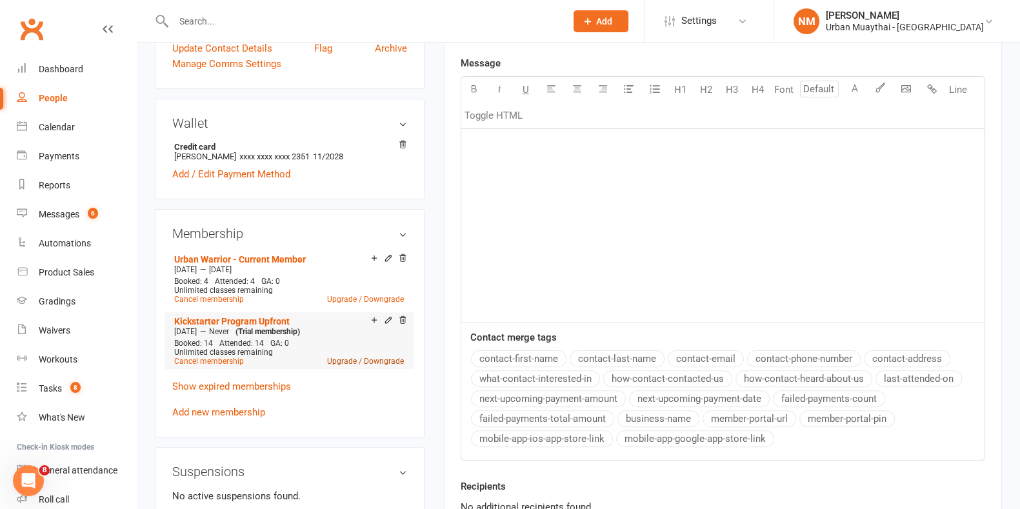
click at [358, 366] on link "Upgrade / Downgrade" at bounding box center [365, 361] width 77 height 9
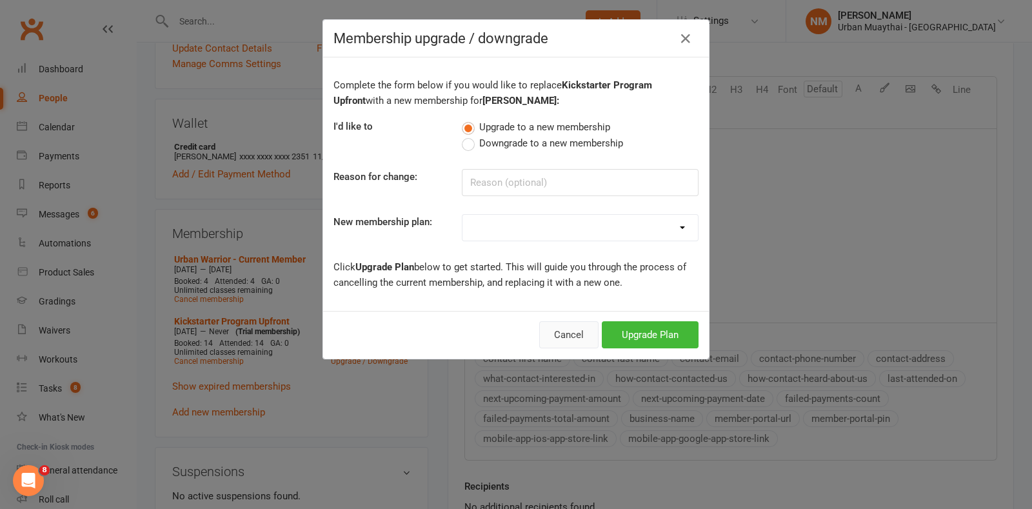
click at [564, 344] on button "Cancel" at bounding box center [568, 334] width 59 height 27
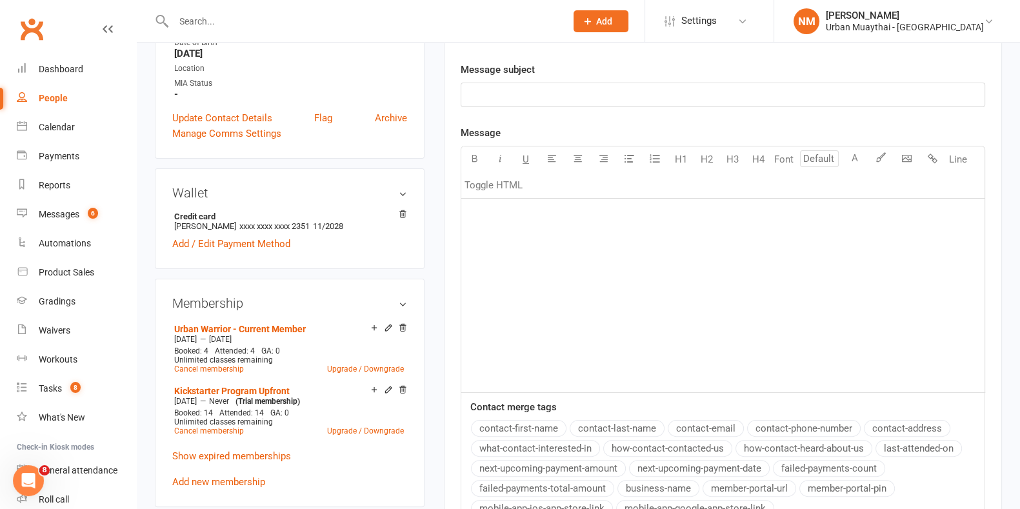
scroll to position [0, 0]
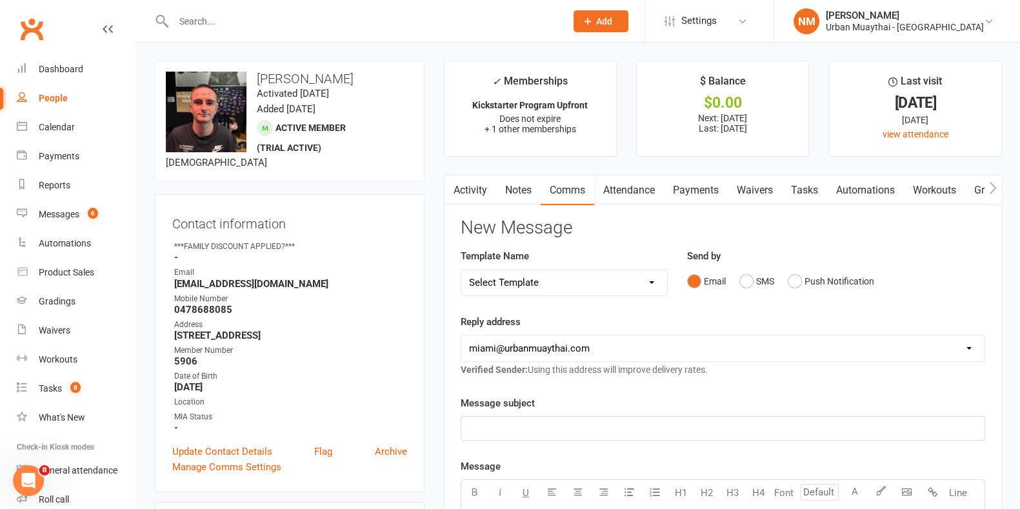
click at [681, 181] on link "Payments" at bounding box center [696, 190] width 64 height 30
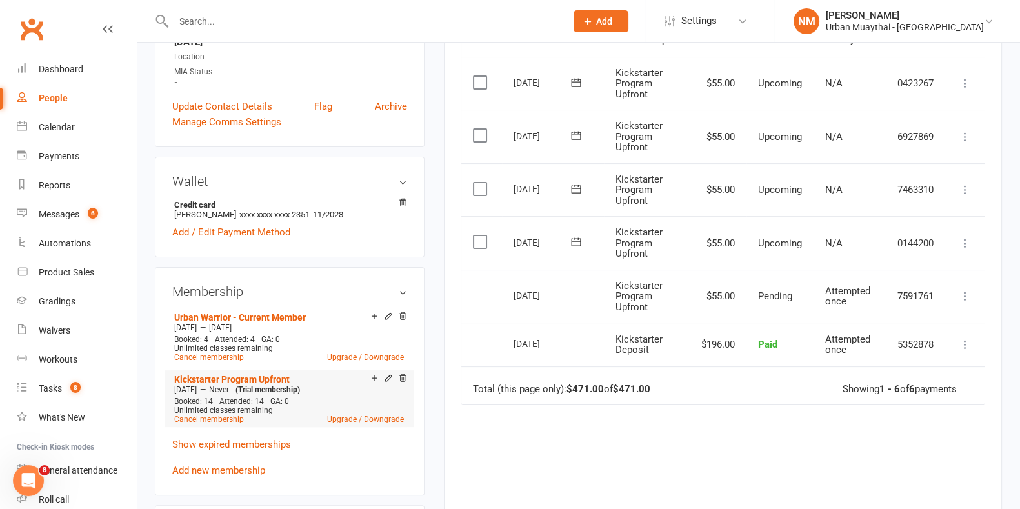
scroll to position [403, 0]
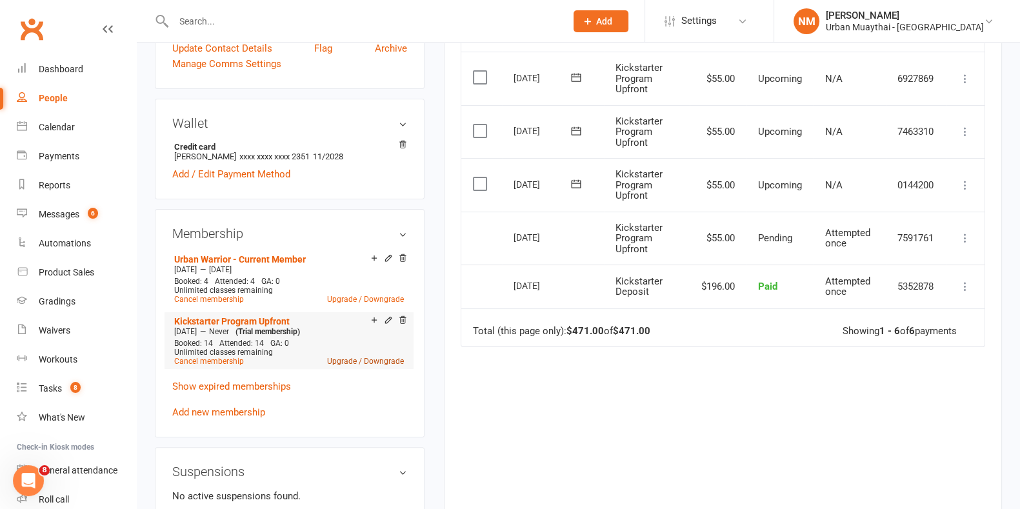
click at [361, 361] on link "Upgrade / Downgrade" at bounding box center [365, 361] width 77 height 9
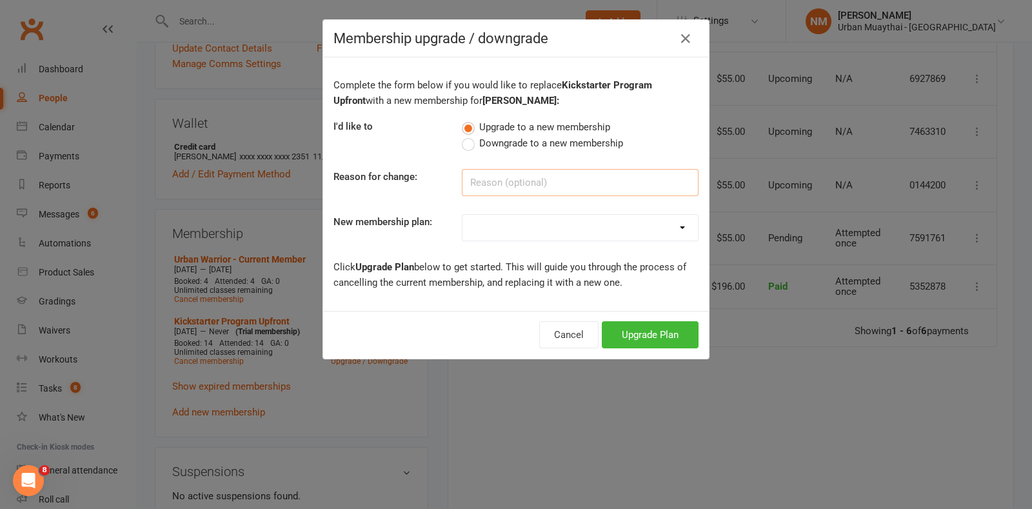
click at [512, 188] on input at bounding box center [580, 182] width 237 height 27
type input "RO"
click at [514, 223] on select "Kickstarter Deposit Kickstarter Program Weekly Kickstarter Program Upfront Urba…" at bounding box center [580, 228] width 235 height 26
select select "7"
click at [463, 215] on select "Kickstarter Deposit Kickstarter Program Weekly Kickstarter Program Upfront Urba…" at bounding box center [580, 228] width 235 height 26
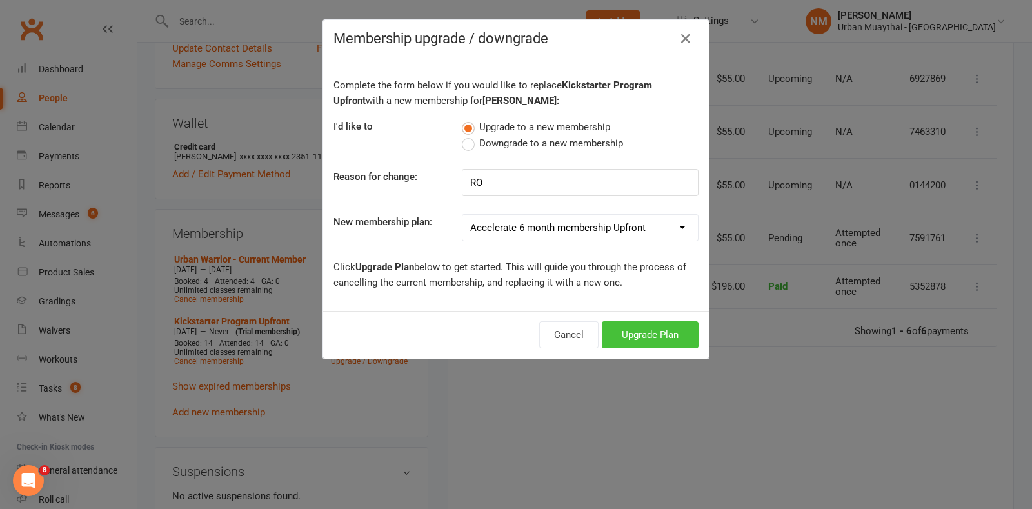
click at [653, 339] on button "Upgrade Plan" at bounding box center [650, 334] width 97 height 27
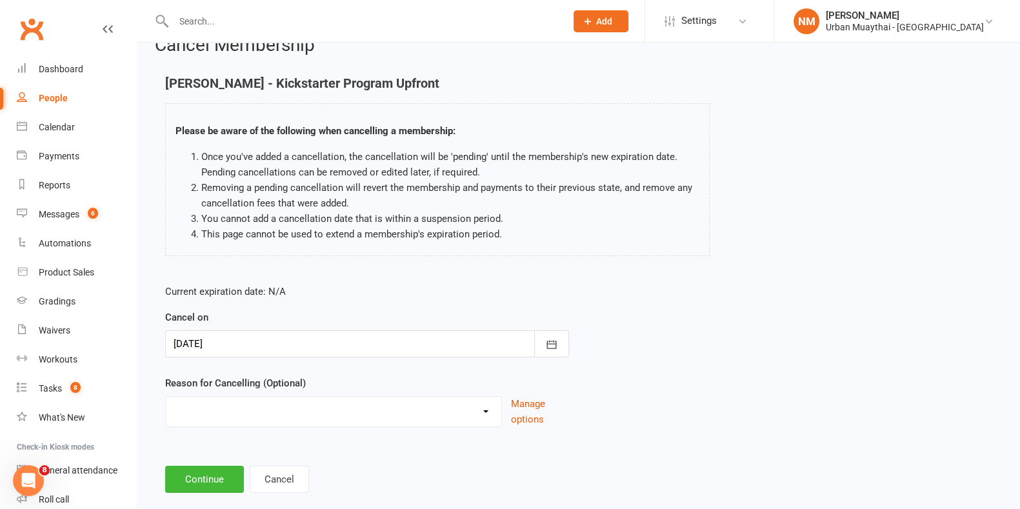
scroll to position [47, 0]
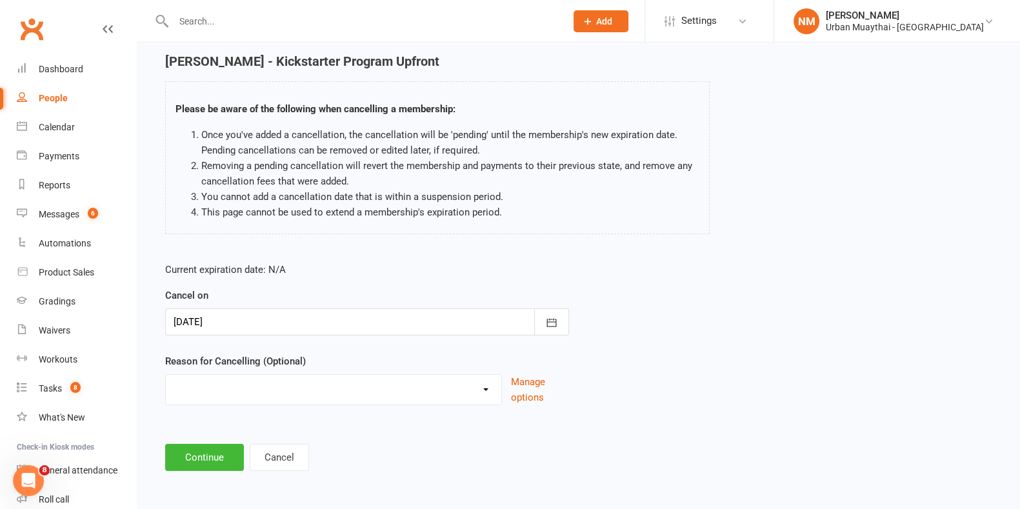
click at [323, 386] on select "10 pack unused for over 6 months End of membership term Fixing Start Date Holid…" at bounding box center [333, 388] width 335 height 26
select select "5"
click at [166, 375] on select "10 pack unused for over 6 months End of membership term Fixing Start Date Holid…" at bounding box center [333, 388] width 335 height 26
click at [204, 455] on button "Continue" at bounding box center [204, 457] width 79 height 27
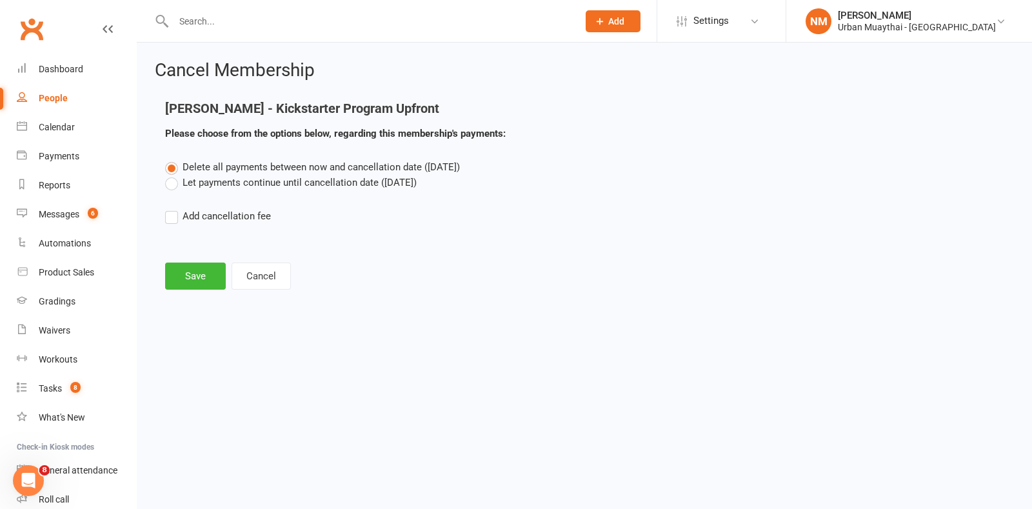
click at [313, 174] on label "Delete all payments between now and cancellation date (Oct 13, 2025)" at bounding box center [312, 166] width 295 height 15
click at [174, 159] on input "Delete all payments between now and cancellation date (Oct 13, 2025)" at bounding box center [169, 159] width 8 height 0
click at [303, 186] on label "Let payments continue until cancellation date (Oct 13, 2025)" at bounding box center [291, 182] width 252 height 15
click at [174, 175] on input "Let payments continue until cancellation date (Oct 13, 2025)" at bounding box center [169, 175] width 8 height 0
click at [219, 272] on button "Save" at bounding box center [195, 276] width 61 height 27
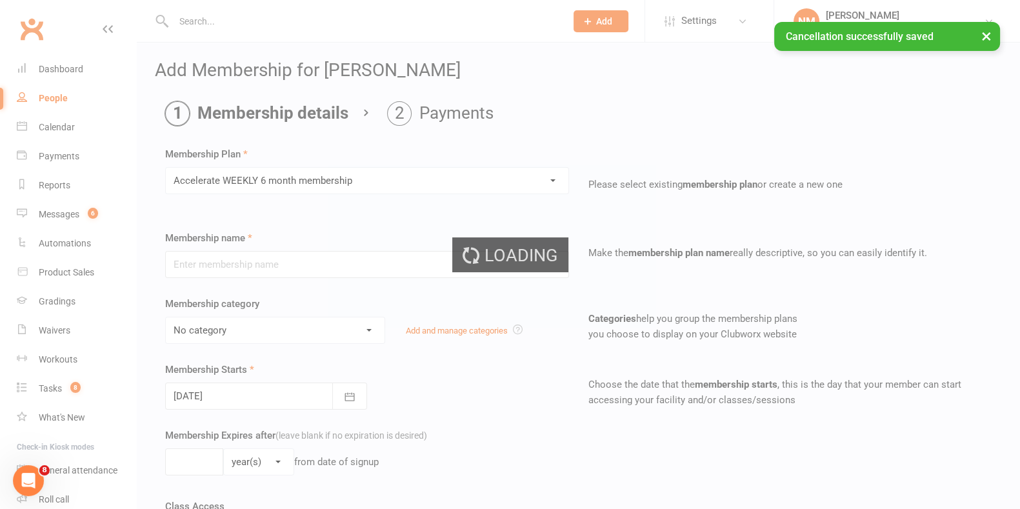
type input "Accelerate WEEKLY 6 month membership"
select select "4"
select select "2"
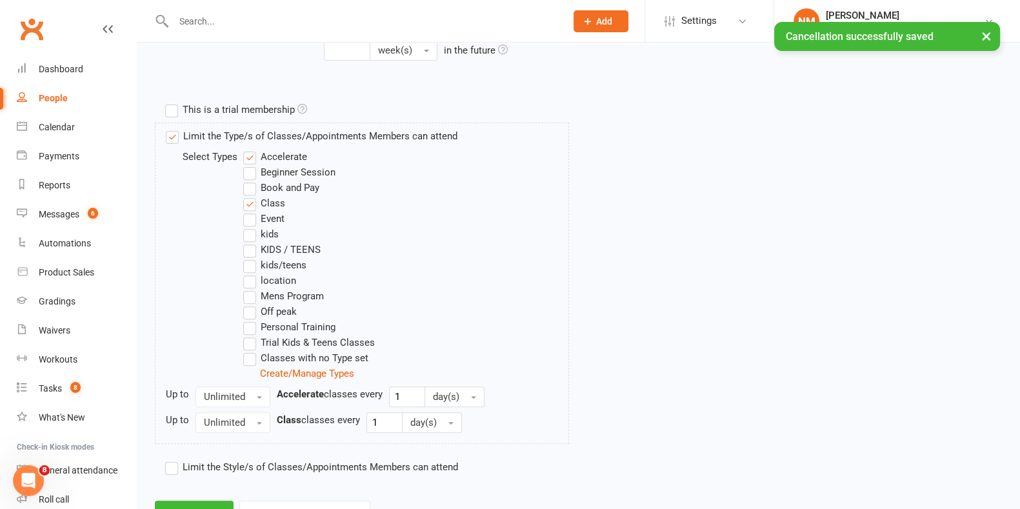
scroll to position [639, 0]
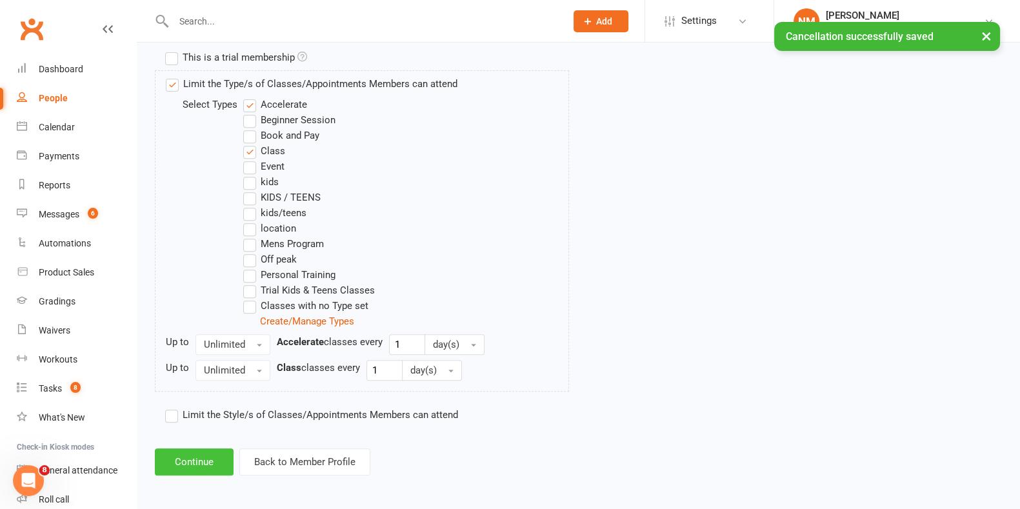
click at [187, 456] on button "Continue" at bounding box center [194, 461] width 79 height 27
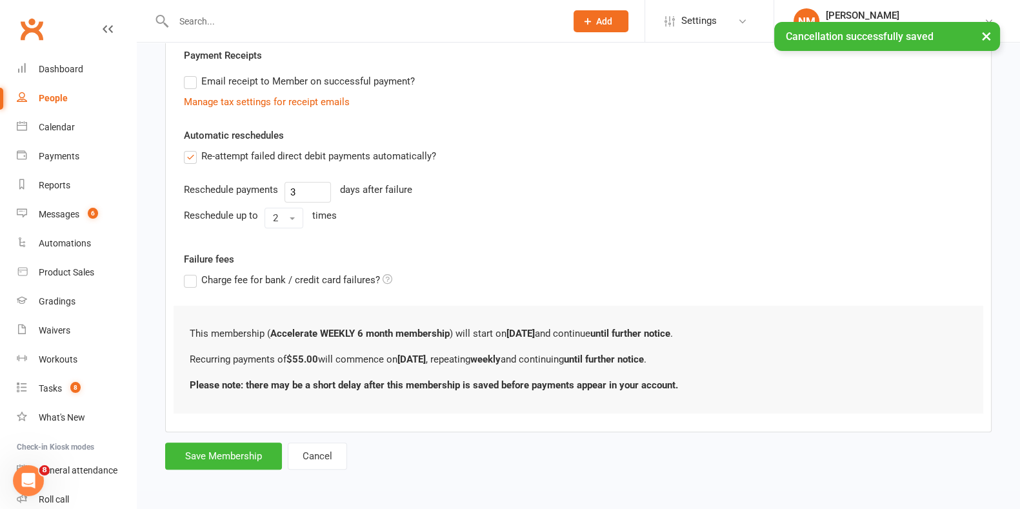
scroll to position [0, 0]
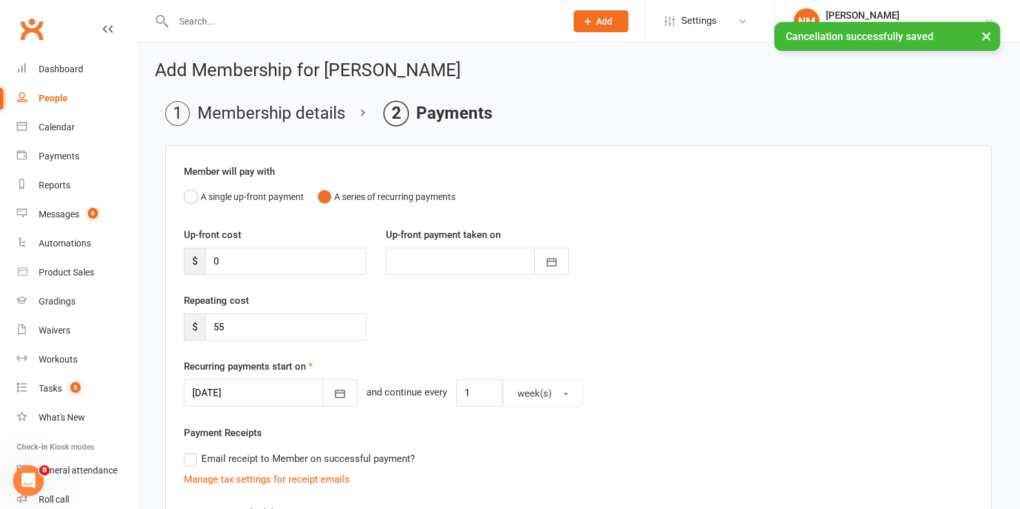
click at [281, 398] on div at bounding box center [271, 392] width 174 height 27
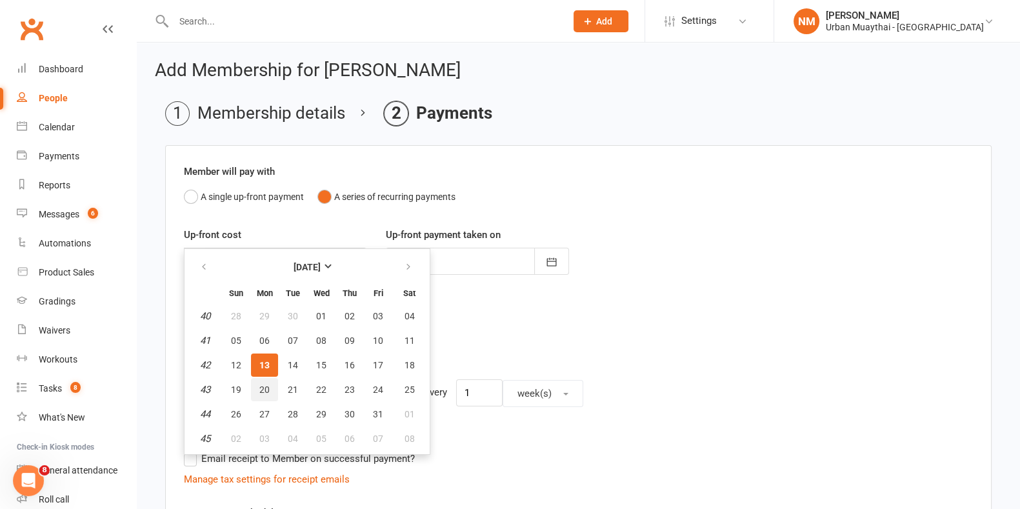
click at [256, 388] on button "20" at bounding box center [264, 389] width 27 height 23
type input "20 Oct 2025"
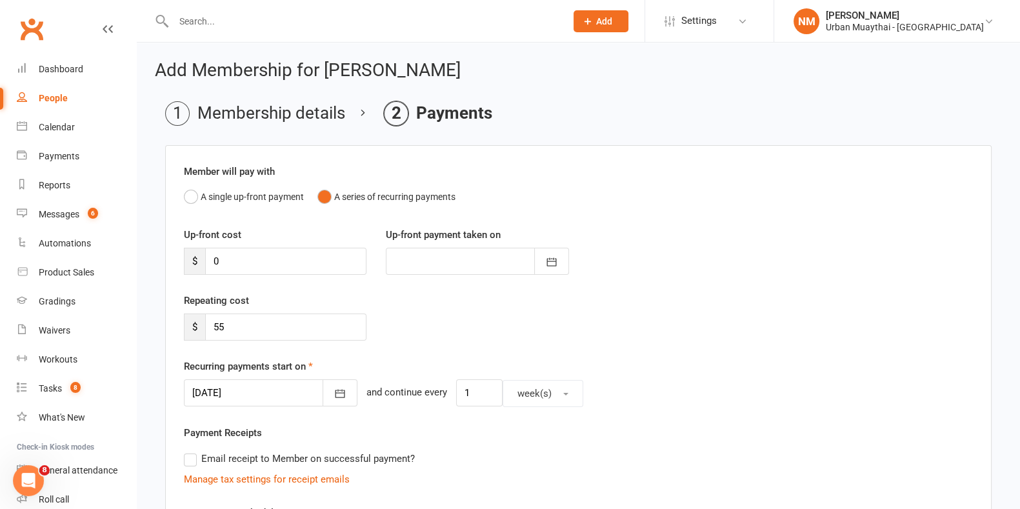
click at [632, 339] on div "Repeating cost $ 55" at bounding box center [578, 326] width 808 height 66
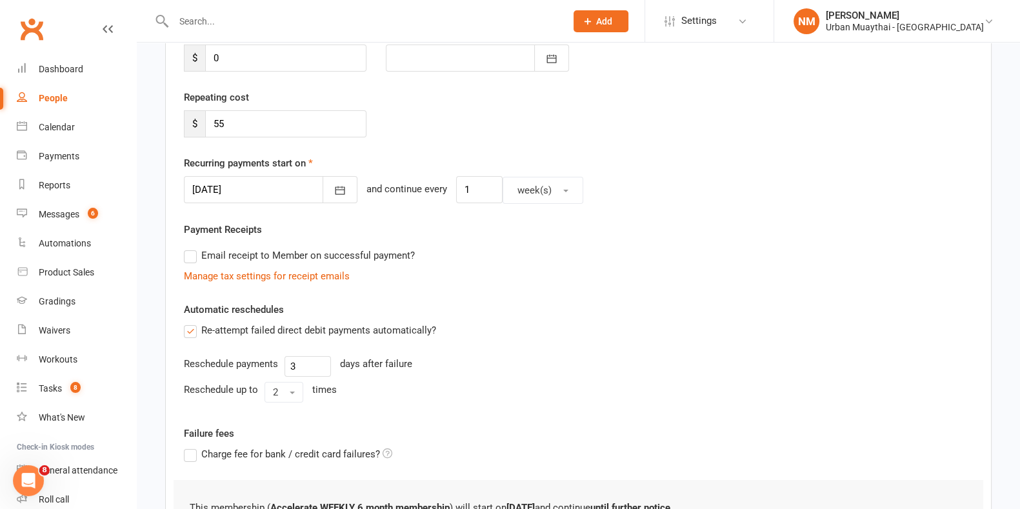
scroll to position [375, 0]
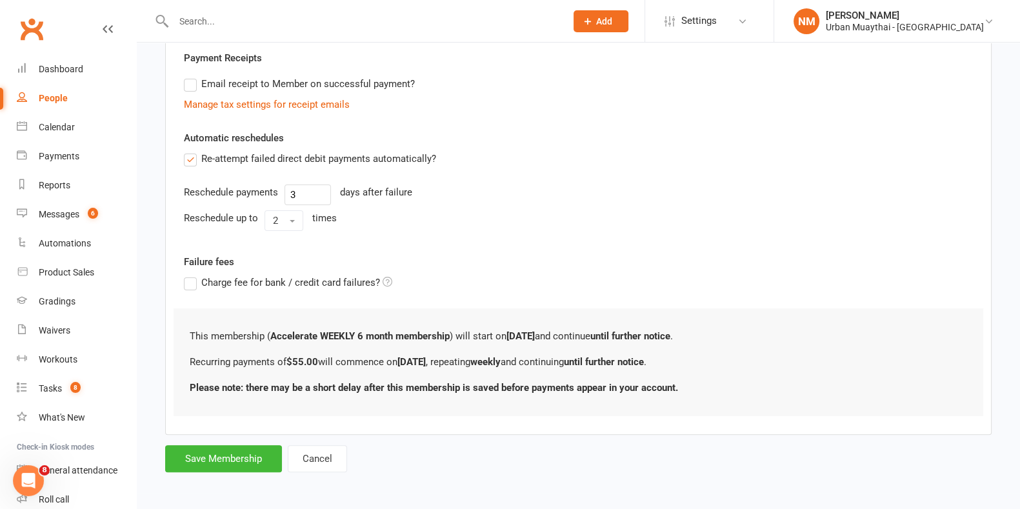
click at [213, 472] on div "Add Membership for Bailey Corapi Membership details Payments Member will pay wi…" at bounding box center [578, 80] width 883 height 825
click at [221, 466] on button "Save Membership" at bounding box center [223, 458] width 117 height 27
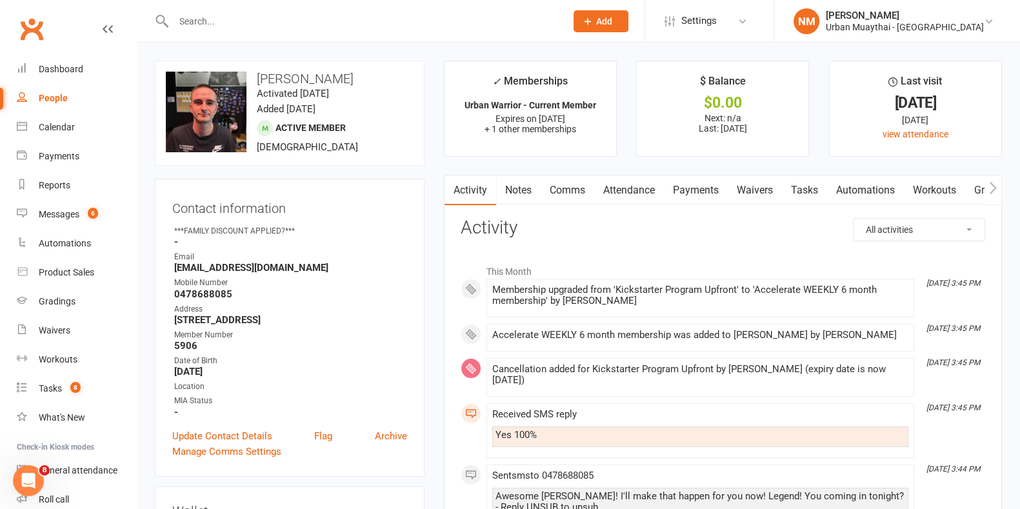
click at [579, 199] on link "Comms" at bounding box center [568, 190] width 54 height 30
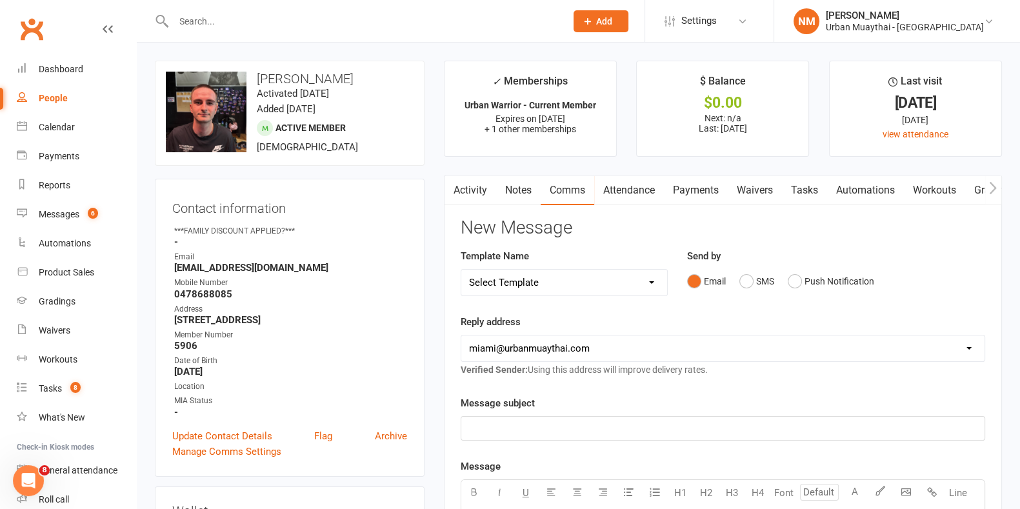
click at [613, 191] on link "Attendance" at bounding box center [629, 190] width 70 height 30
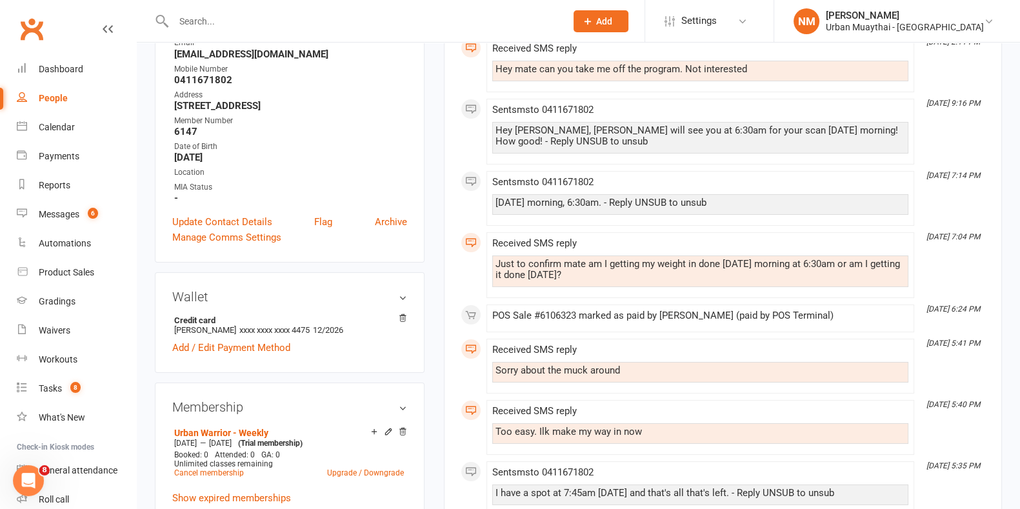
scroll to position [322, 0]
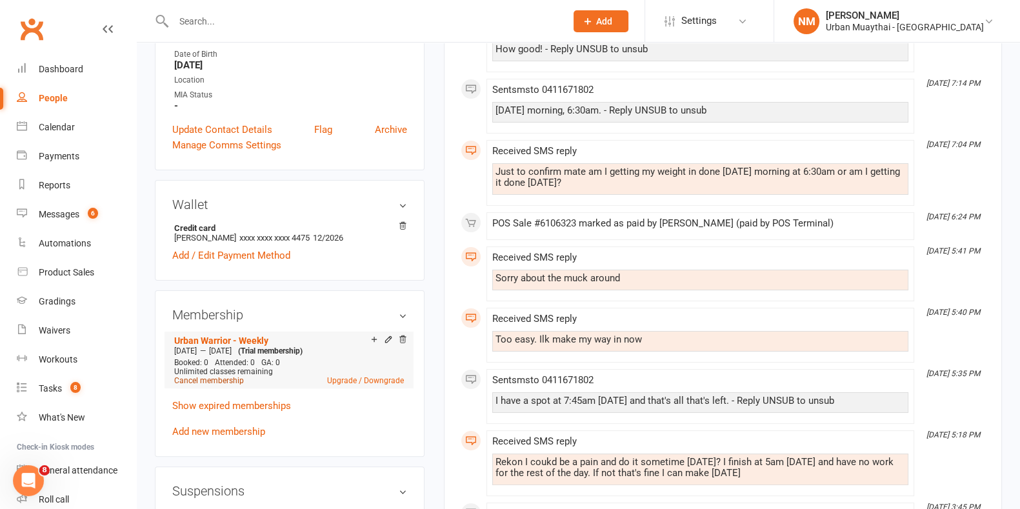
click at [207, 380] on link "Cancel membership" at bounding box center [209, 380] width 70 height 9
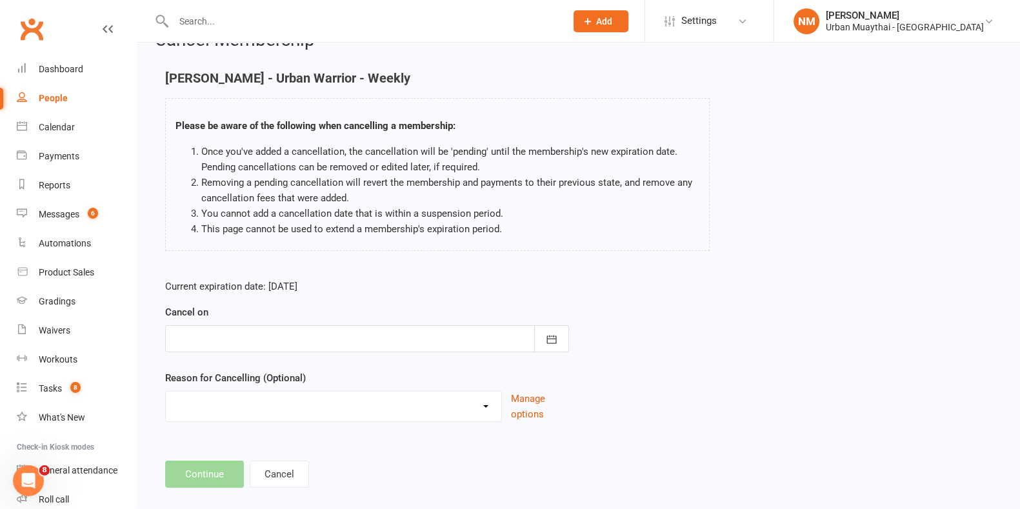
scroll to position [47, 0]
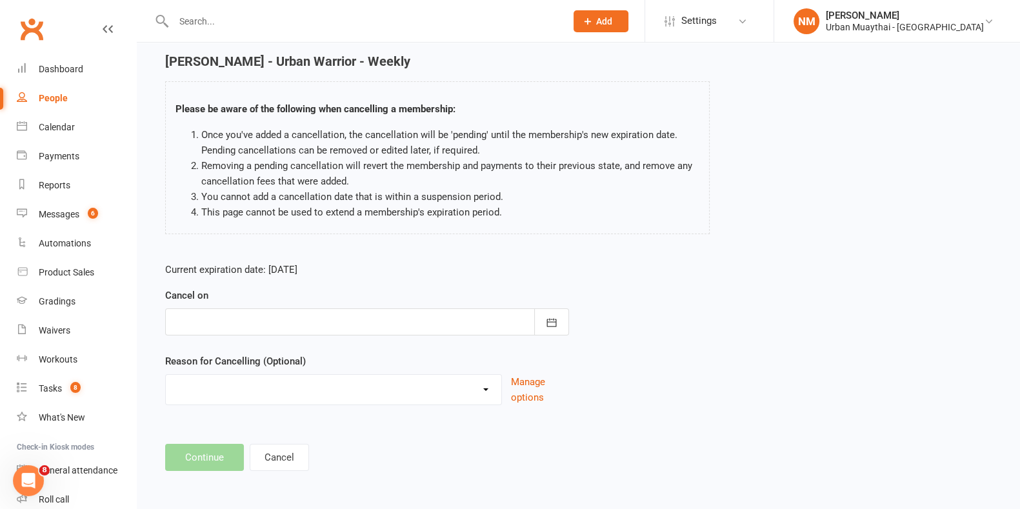
click at [350, 333] on div at bounding box center [367, 321] width 404 height 27
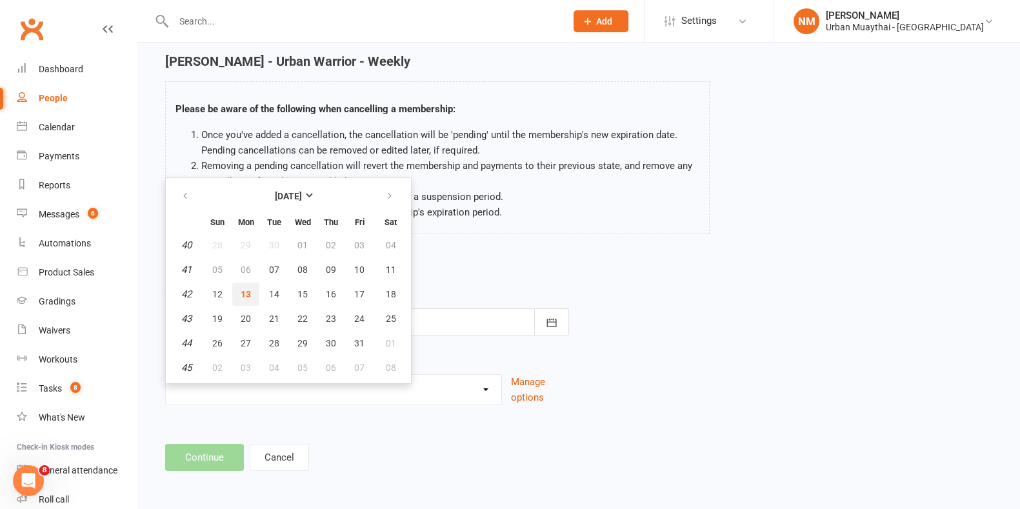
click at [247, 293] on span "13" at bounding box center [246, 294] width 10 height 10
type input "13 Oct 2025"
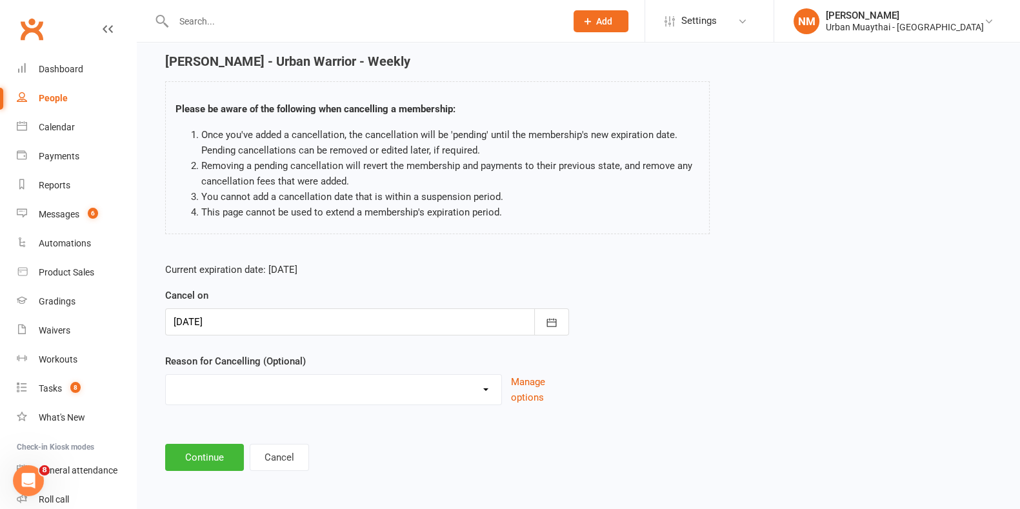
click at [244, 395] on select "10 pack unused for over 6 months End of membership term Fixing Start Date Holid…" at bounding box center [333, 388] width 335 height 26
select select "7"
click at [166, 375] on select "10 pack unused for over 6 months End of membership term Fixing Start Date Holid…" at bounding box center [333, 388] width 335 height 26
click at [244, 464] on input at bounding box center [367, 457] width 404 height 27
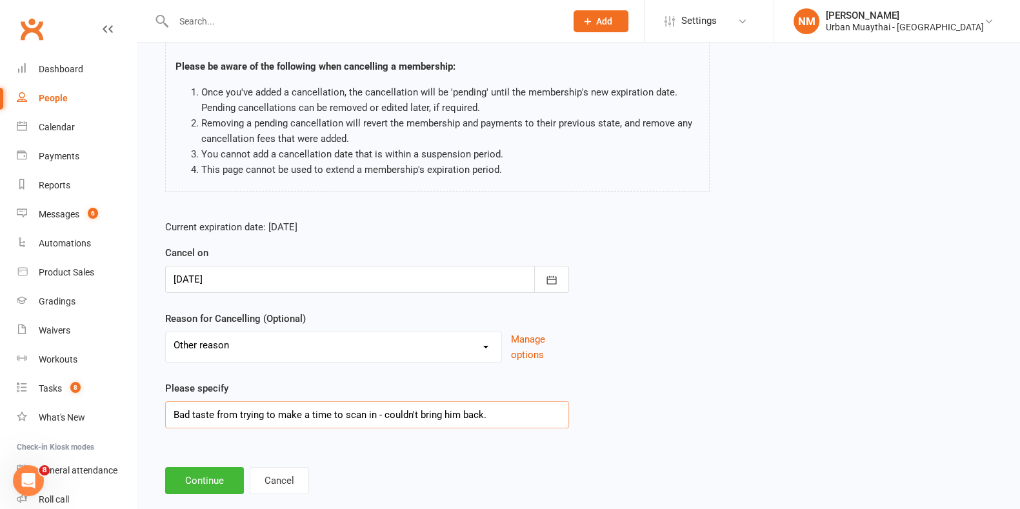
scroll to position [113, 0]
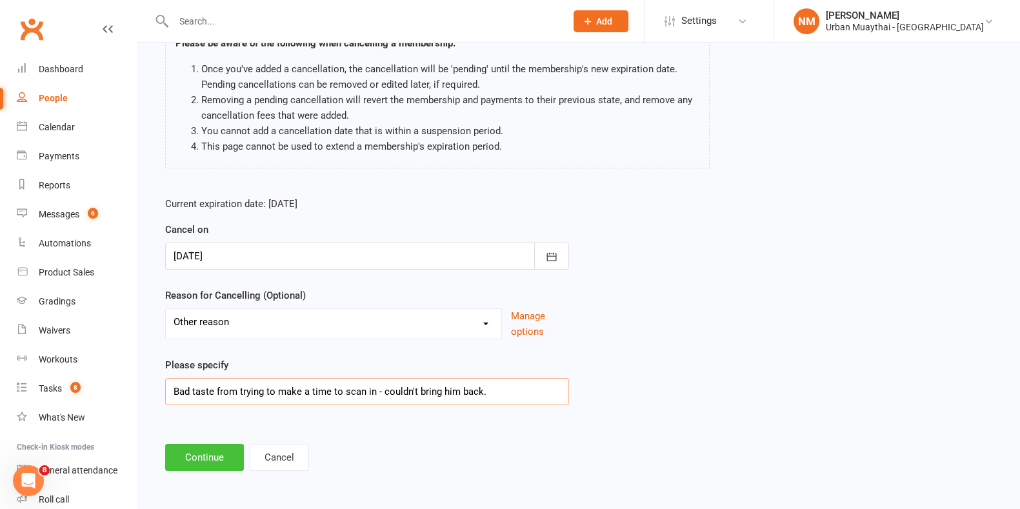
type input "Bad taste from trying to make a time to scan in - couldn't bring him back."
click at [179, 465] on button "Continue" at bounding box center [204, 457] width 79 height 27
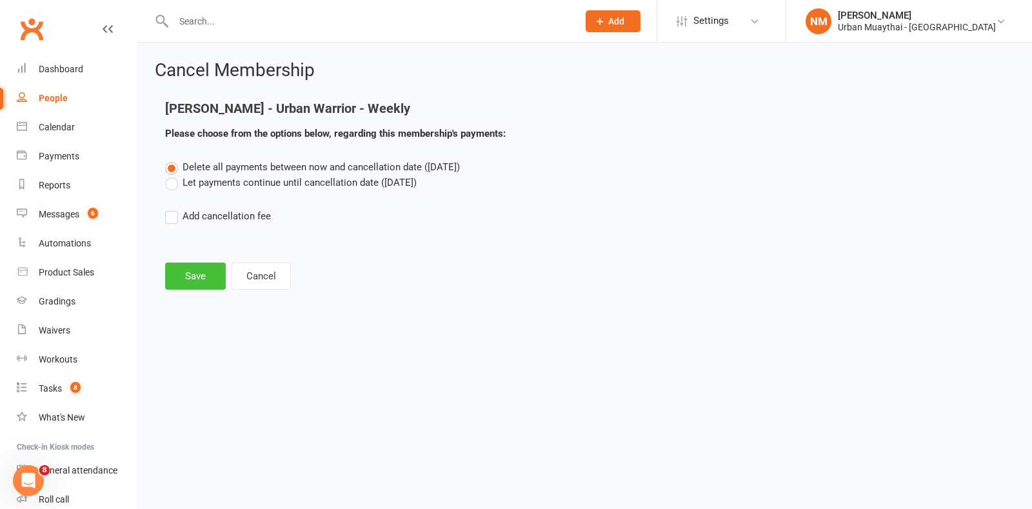
click at [199, 267] on button "Save" at bounding box center [195, 276] width 61 height 27
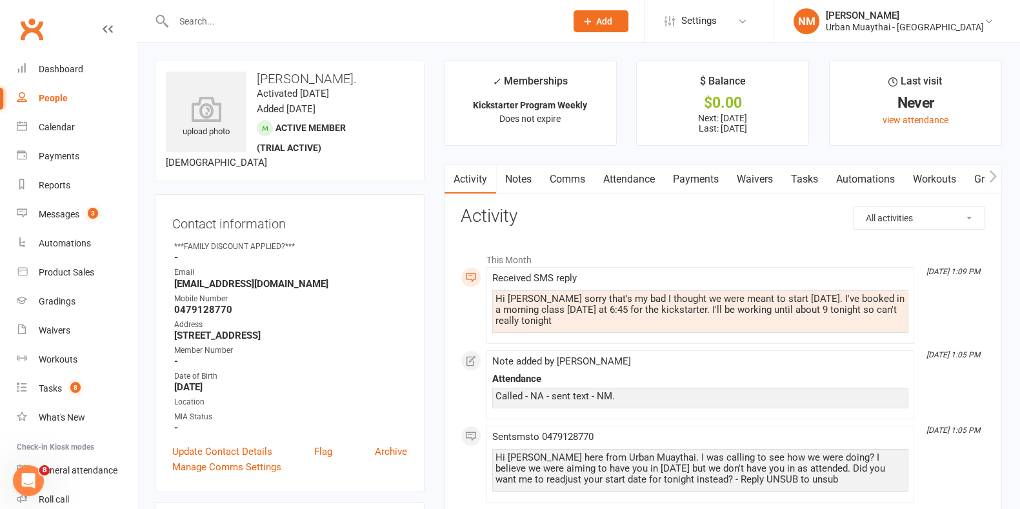
click at [577, 181] on link "Comms" at bounding box center [568, 179] width 54 height 30
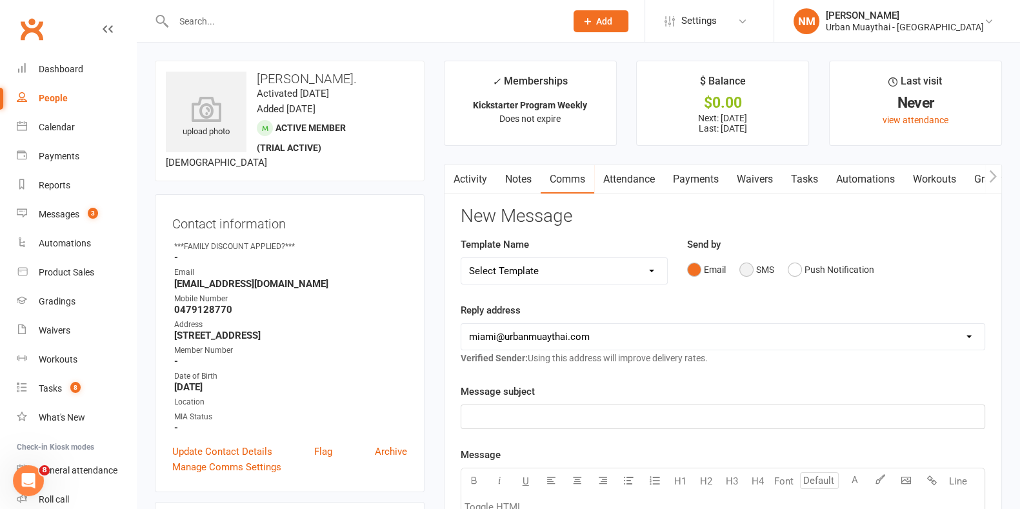
click at [757, 273] on button "SMS" at bounding box center [756, 269] width 35 height 25
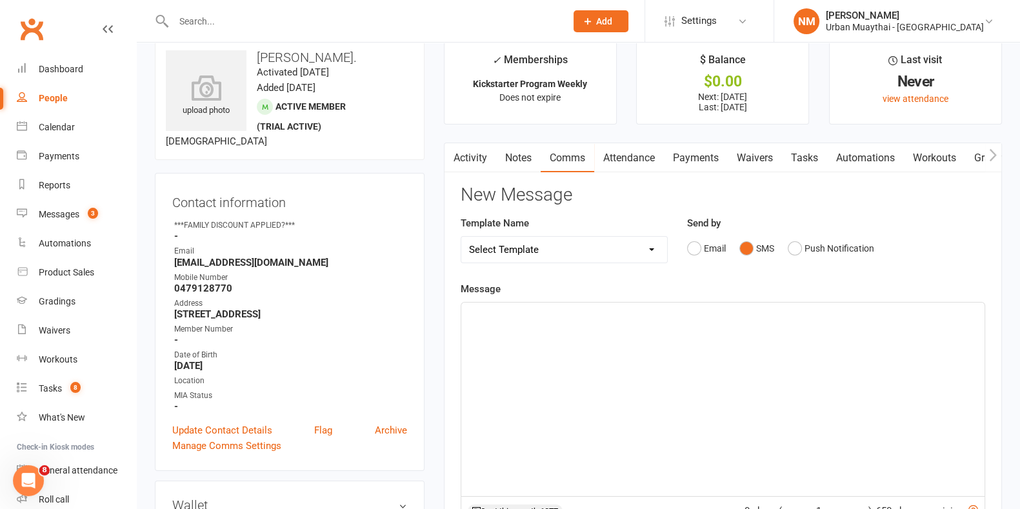
scroll to position [80, 0]
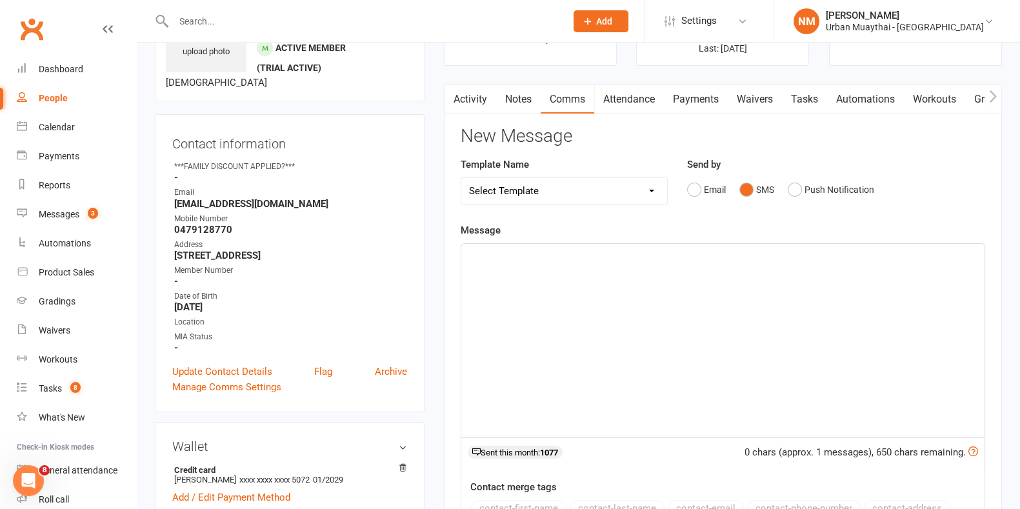
click at [459, 241] on div "Activity Notes Comms Attendance Payments Waivers Tasks Automations Workouts Gra…" at bounding box center [723, 407] width 558 height 646
click at [500, 286] on div "﻿" at bounding box center [722, 341] width 523 height 194
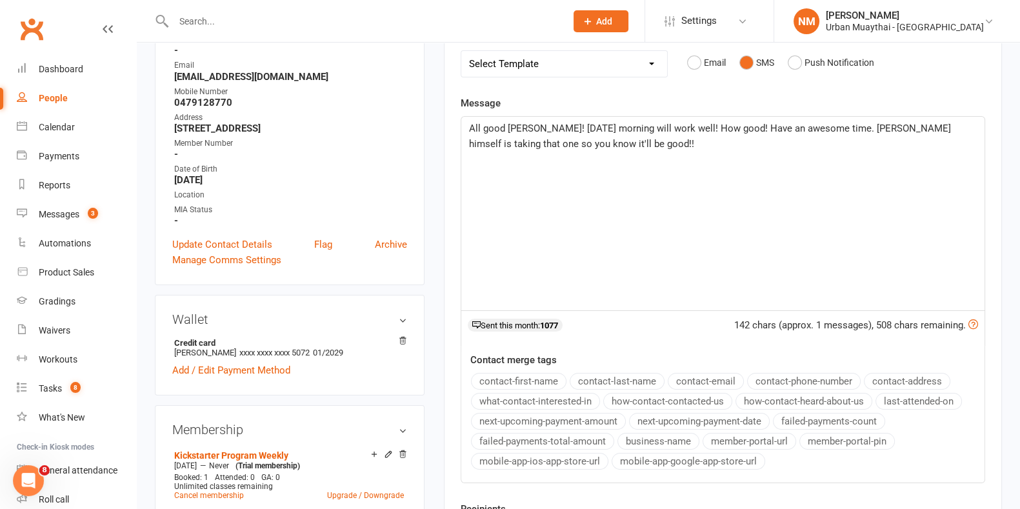
scroll to position [322, 0]
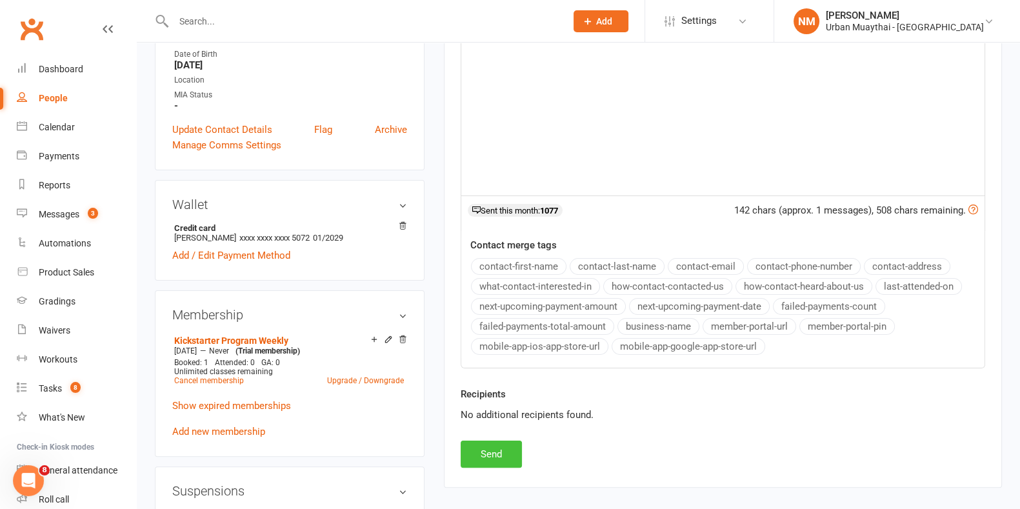
click at [483, 457] on button "Send" at bounding box center [491, 454] width 61 height 27
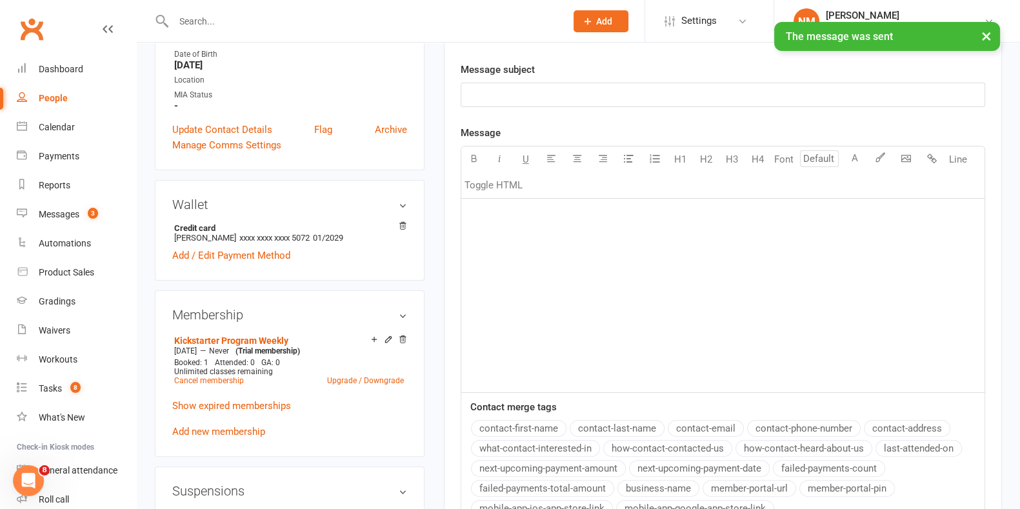
scroll to position [0, 0]
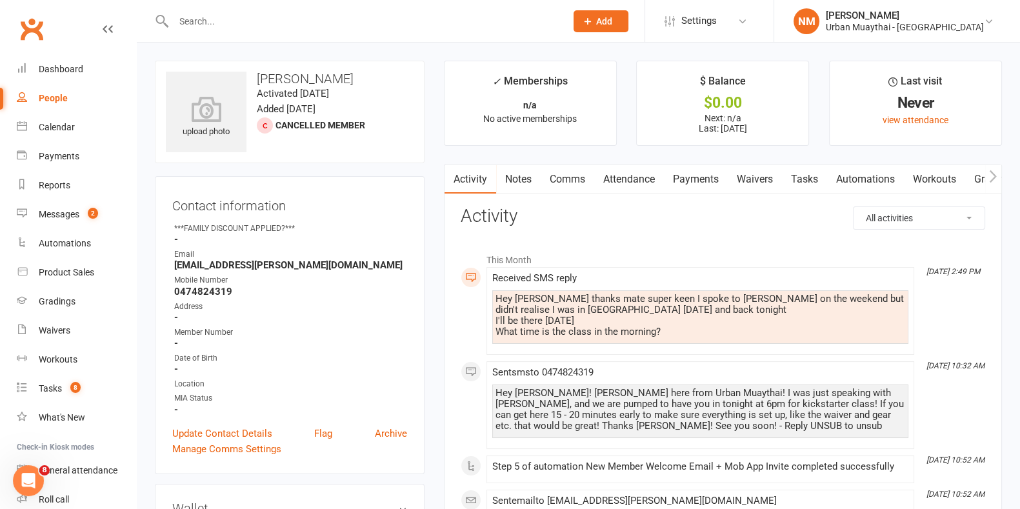
click at [233, 15] on input "text" at bounding box center [363, 21] width 387 height 18
click at [754, 19] on link "Settings" at bounding box center [709, 20] width 90 height 29
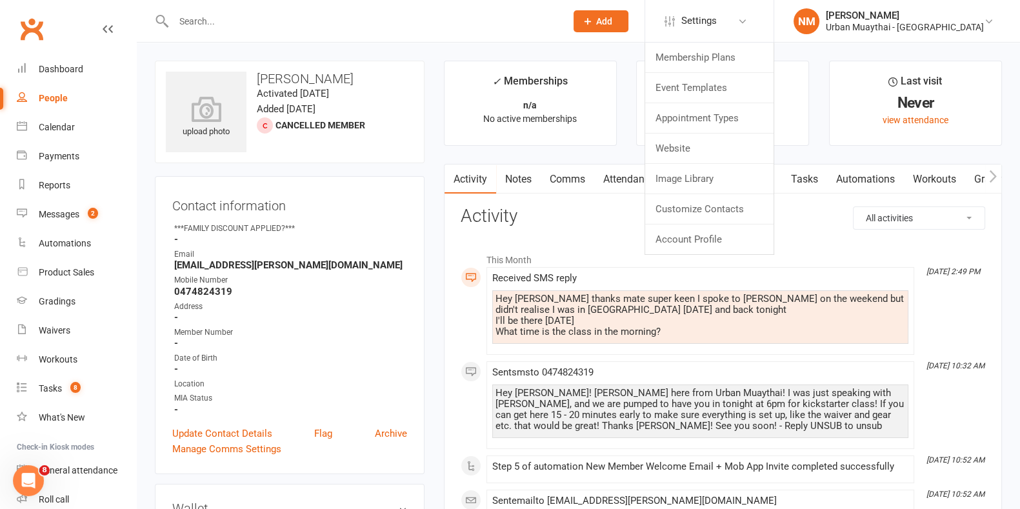
click at [378, 27] on input "text" at bounding box center [363, 21] width 387 height 18
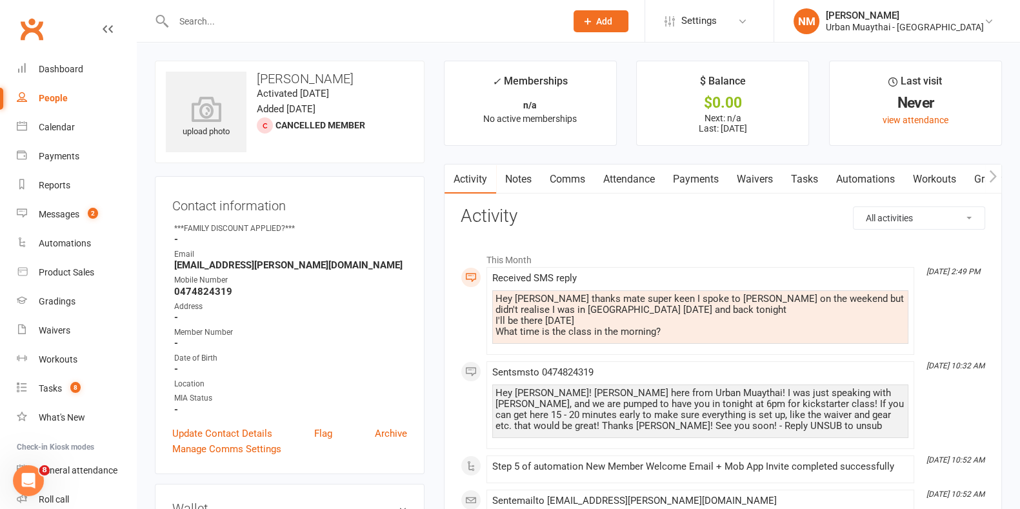
scroll to position [242, 0]
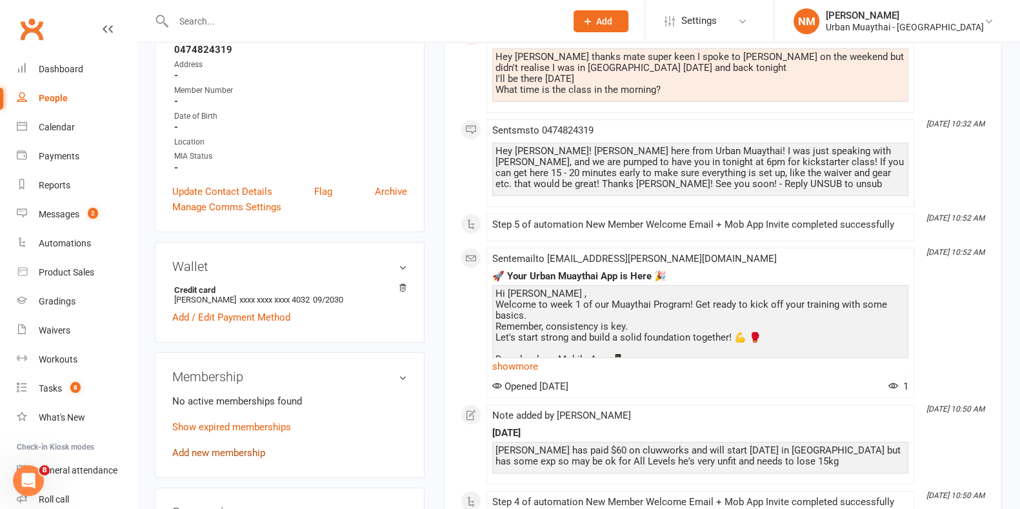
click at [205, 453] on link "Add new membership" at bounding box center [218, 453] width 93 height 12
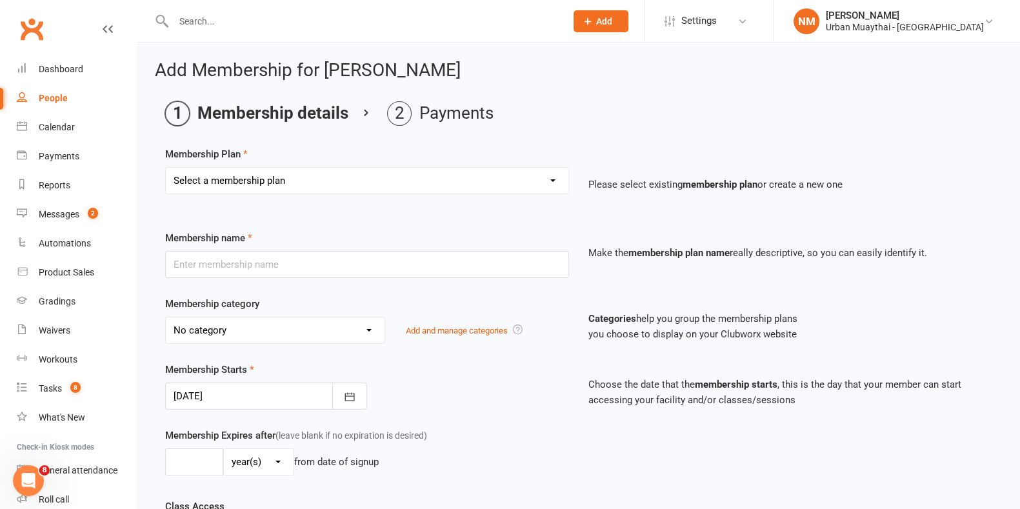
click at [345, 174] on select "Select a membership plan Create new Membership Plan Kickstarter Deposit Kicksta…" at bounding box center [367, 181] width 403 height 26
select select "15"
click at [166, 168] on select "Select a membership plan Create new Membership Plan Kickstarter Deposit Kicksta…" at bounding box center [367, 181] width 403 height 26
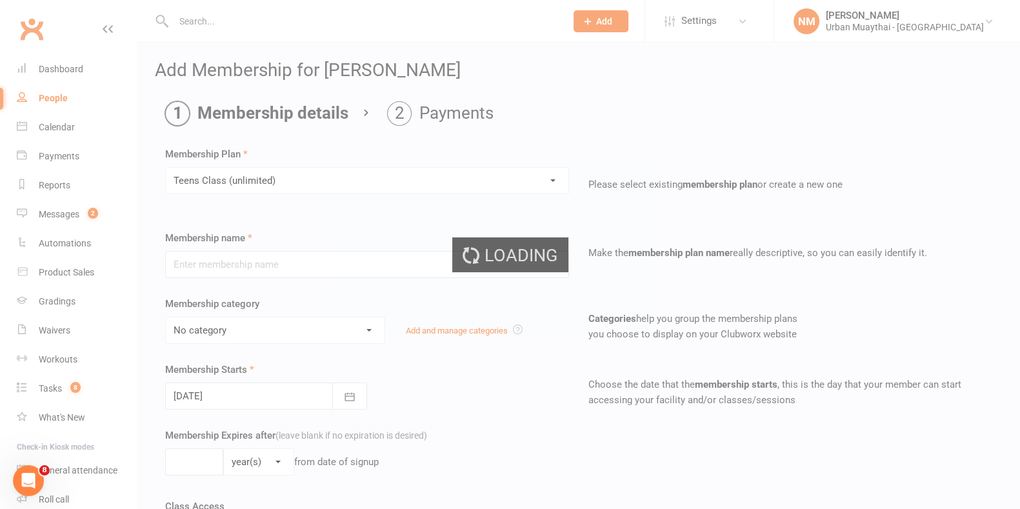
type input "Teens Class (unlimited)"
select select "3"
select select "1"
type input "6"
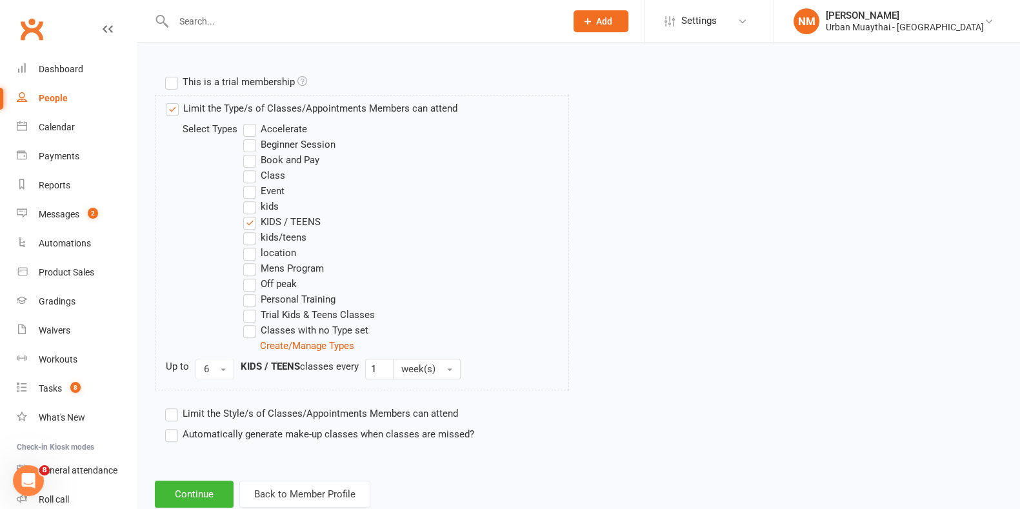
scroll to position [632, 0]
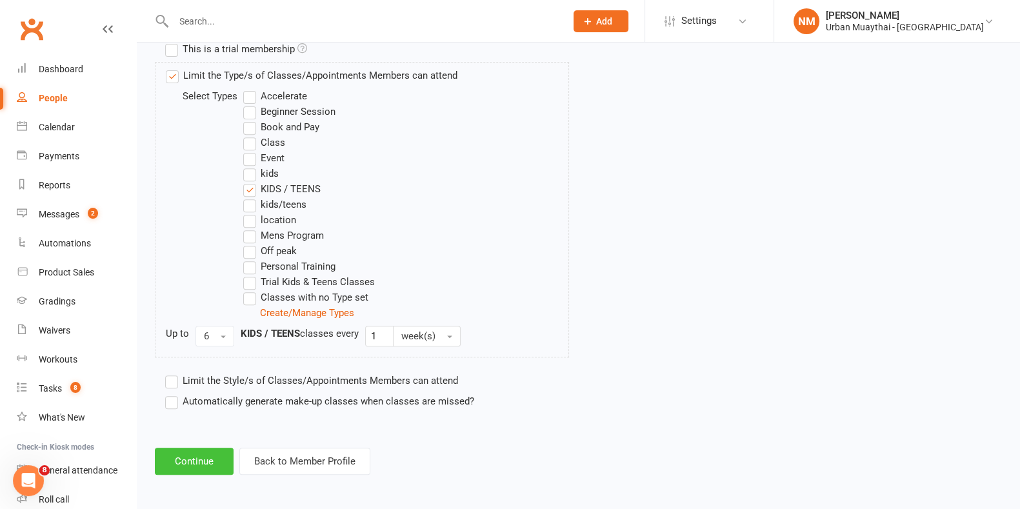
click at [203, 463] on button "Continue" at bounding box center [194, 461] width 79 height 27
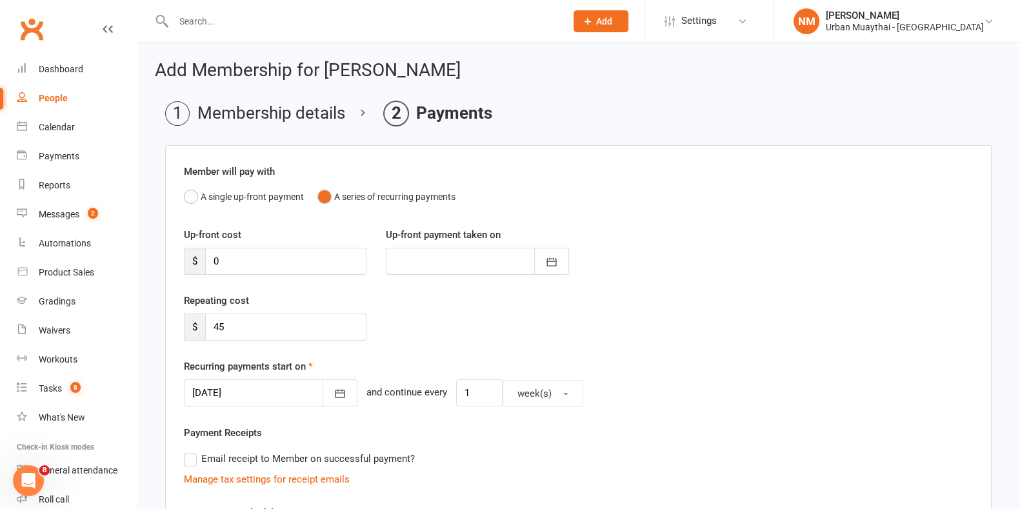
scroll to position [375, 0]
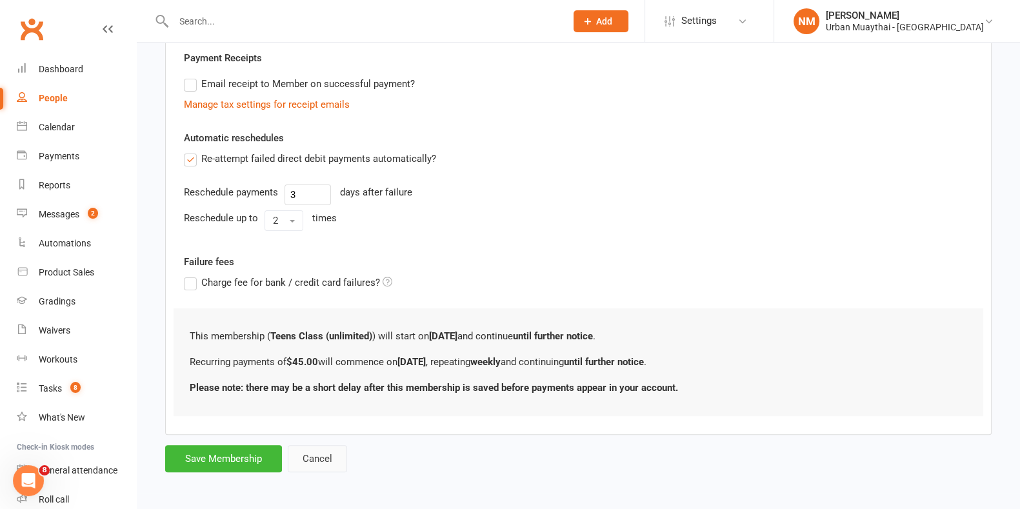
click at [323, 459] on button "Cancel" at bounding box center [317, 458] width 59 height 27
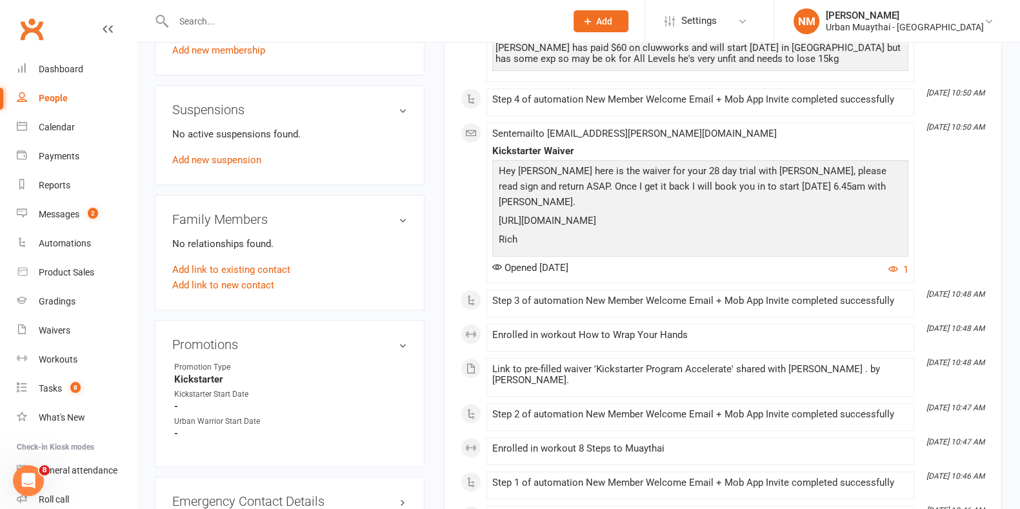
scroll to position [564, 0]
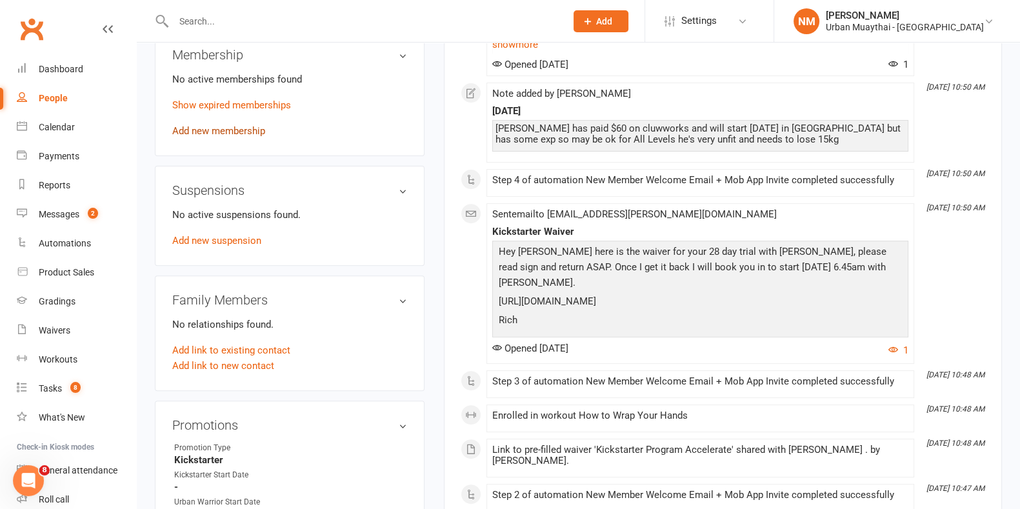
click at [235, 132] on link "Add new membership" at bounding box center [218, 131] width 93 height 12
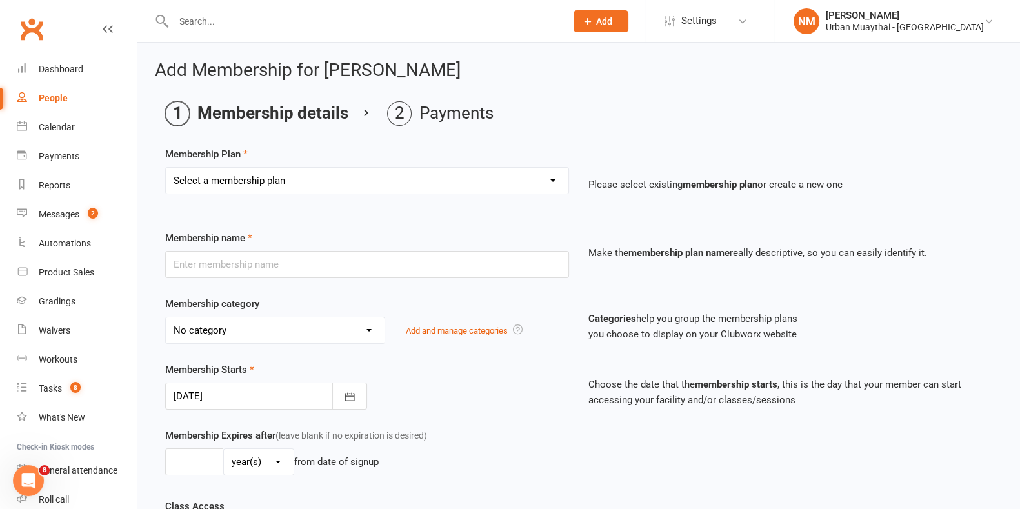
click at [284, 383] on div at bounding box center [266, 396] width 202 height 27
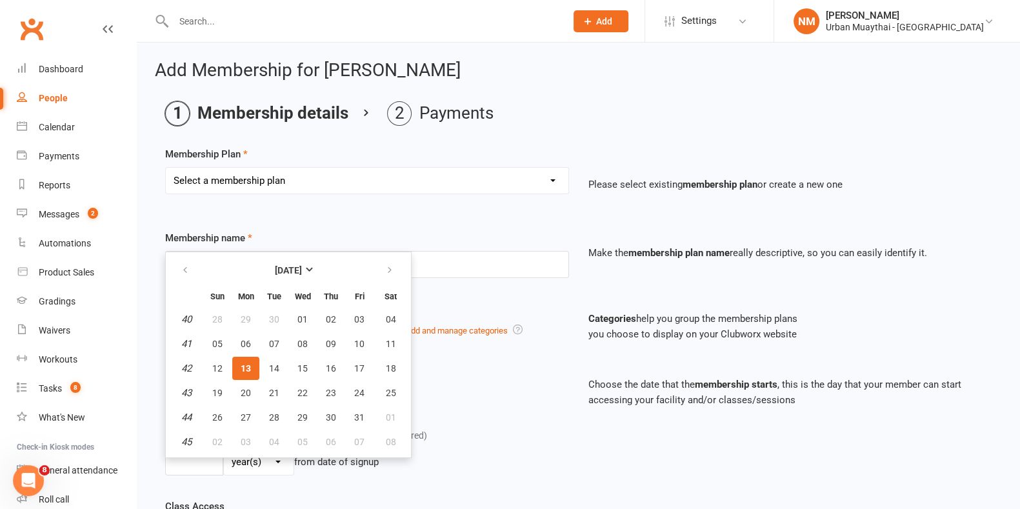
click at [572, 395] on div "Membership Starts 13 Oct 2025 October 2025 Sun Mon Tue Wed Thu Fri Sat 40 28 29…" at bounding box center [366, 386] width 423 height 48
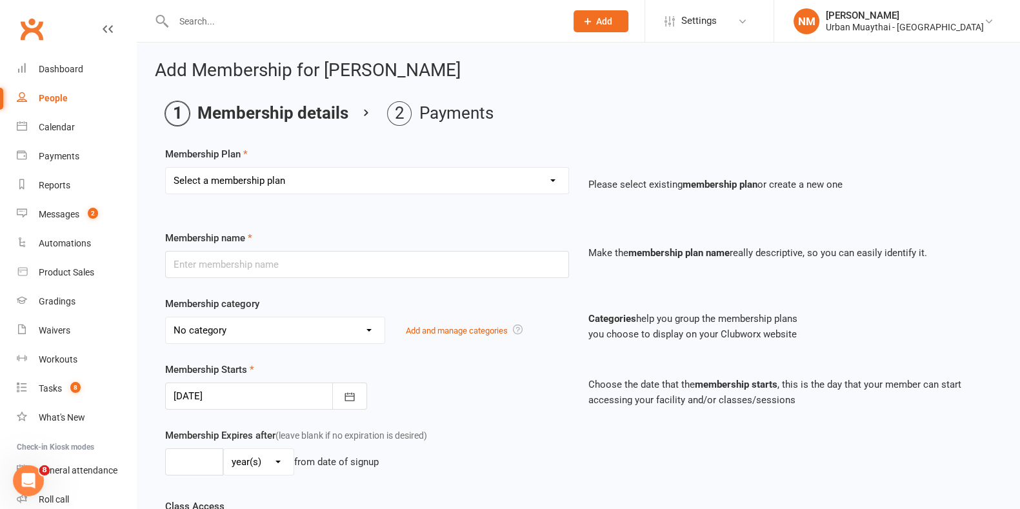
click at [303, 185] on select "Select a membership plan Create new Membership Plan Kickstarter Deposit Kicksta…" at bounding box center [367, 181] width 403 height 26
select select "14"
click at [166, 168] on select "Select a membership plan Create new Membership Plan Kickstarter Deposit Kicksta…" at bounding box center [367, 181] width 403 height 26
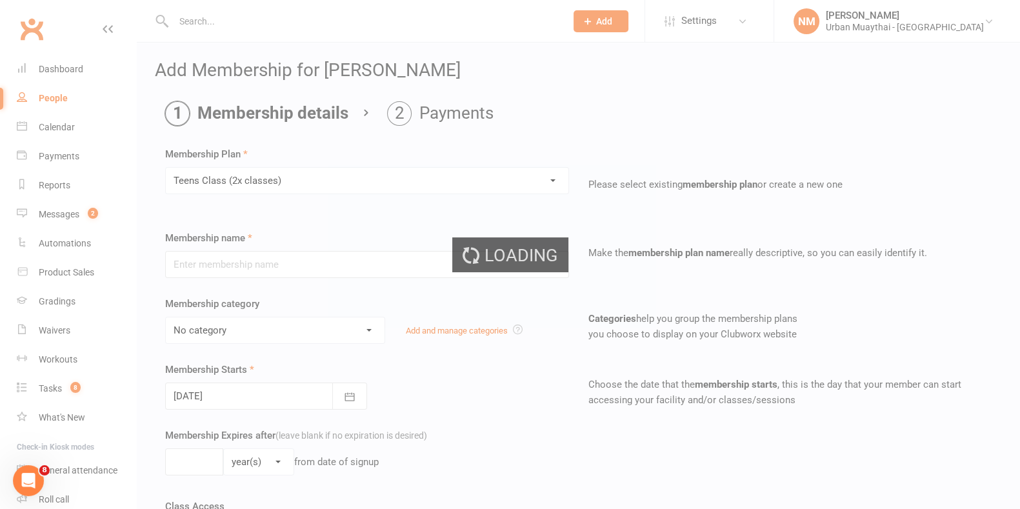
type input "Teens Class (2x classes)"
select select "3"
select select "1"
type input "2"
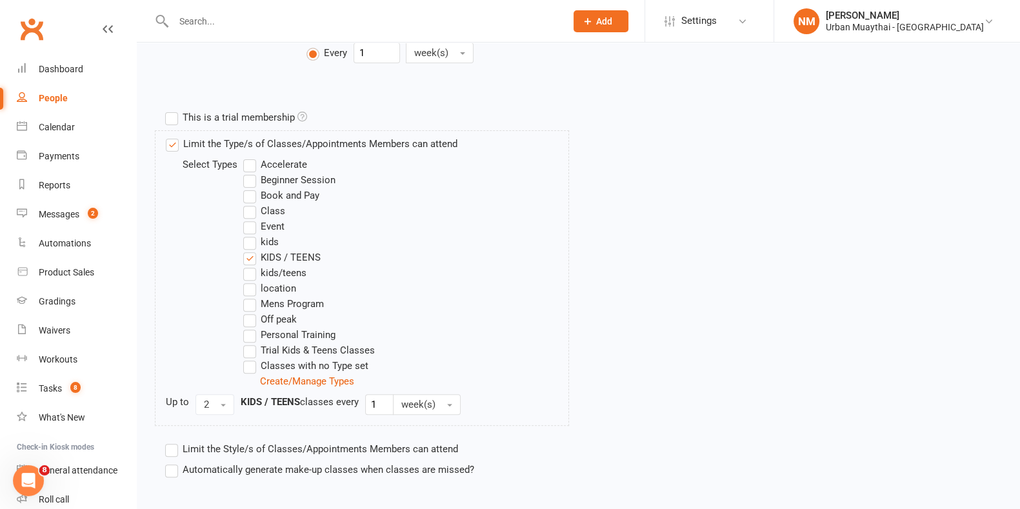
scroll to position [632, 0]
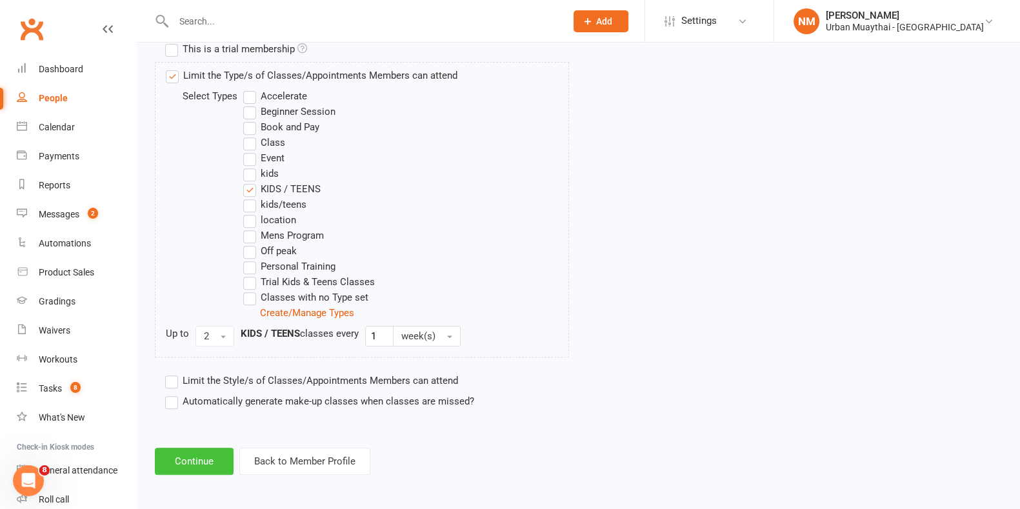
click at [194, 457] on button "Continue" at bounding box center [194, 461] width 79 height 27
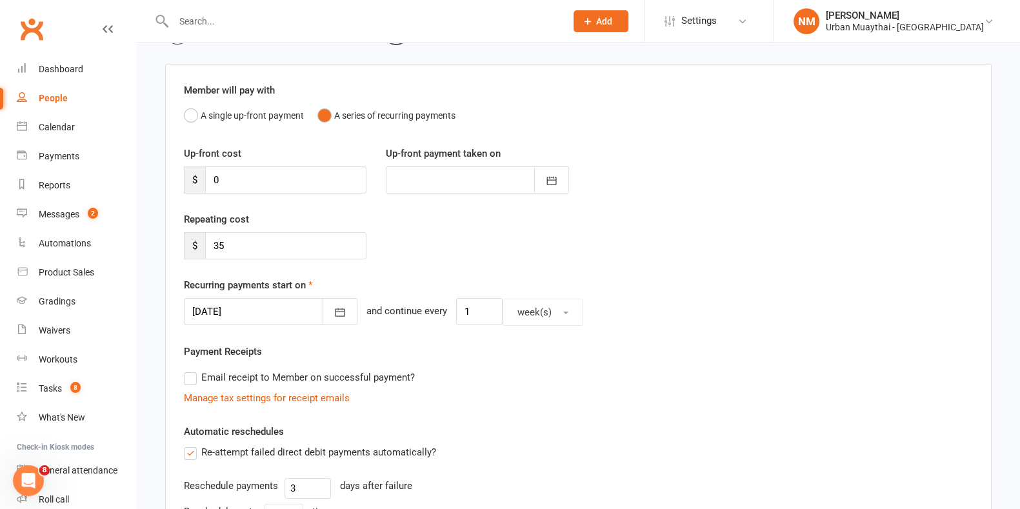
scroll to position [161, 0]
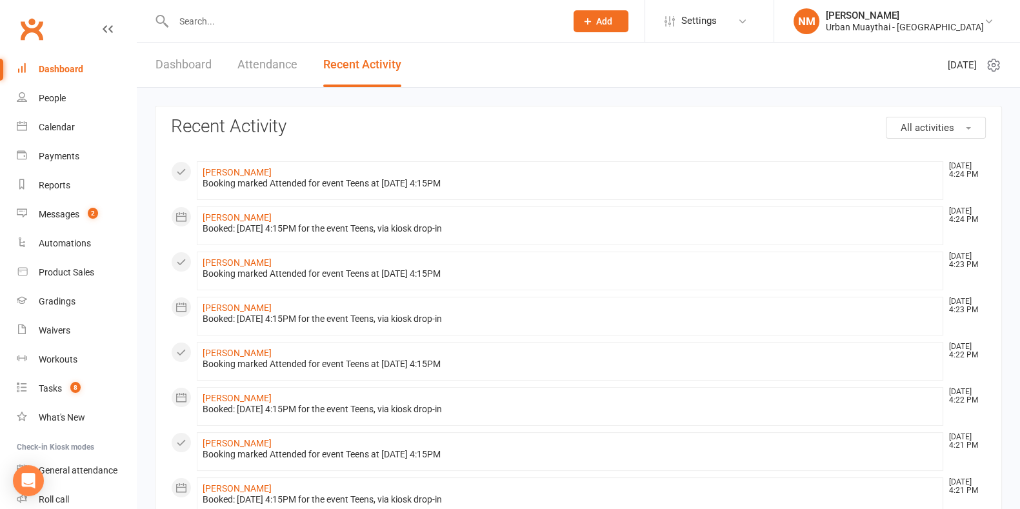
click at [234, 21] on input "text" at bounding box center [363, 21] width 387 height 18
click at [61, 66] on div "Dashboard" at bounding box center [61, 69] width 45 height 10
click at [903, 130] on span "All activities" at bounding box center [927, 128] width 54 height 12
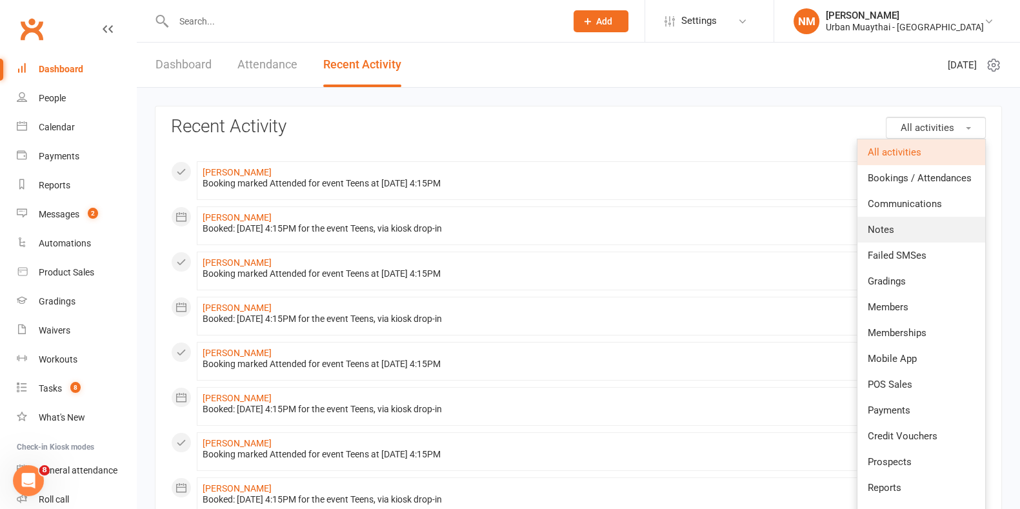
click at [888, 225] on span "Notes" at bounding box center [881, 230] width 26 height 12
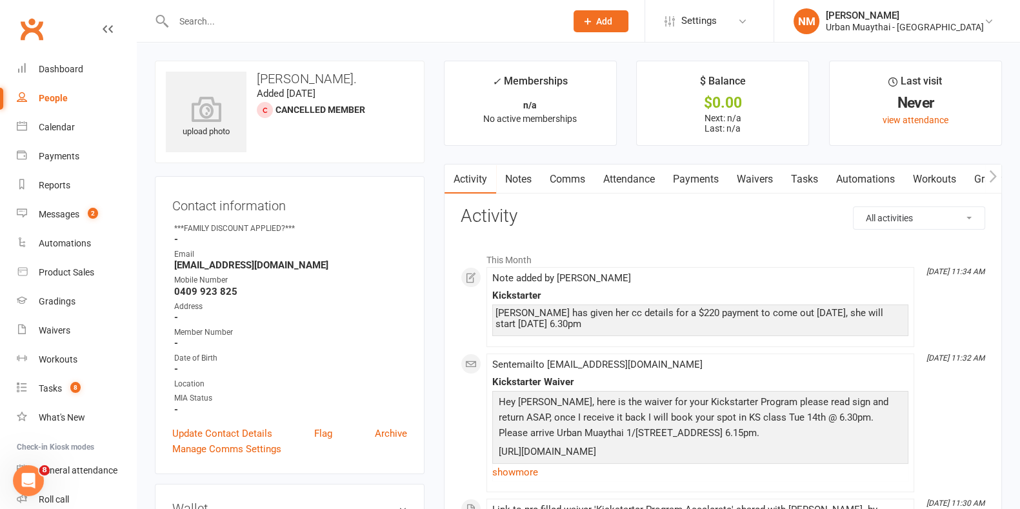
click at [515, 178] on link "Notes" at bounding box center [518, 179] width 45 height 30
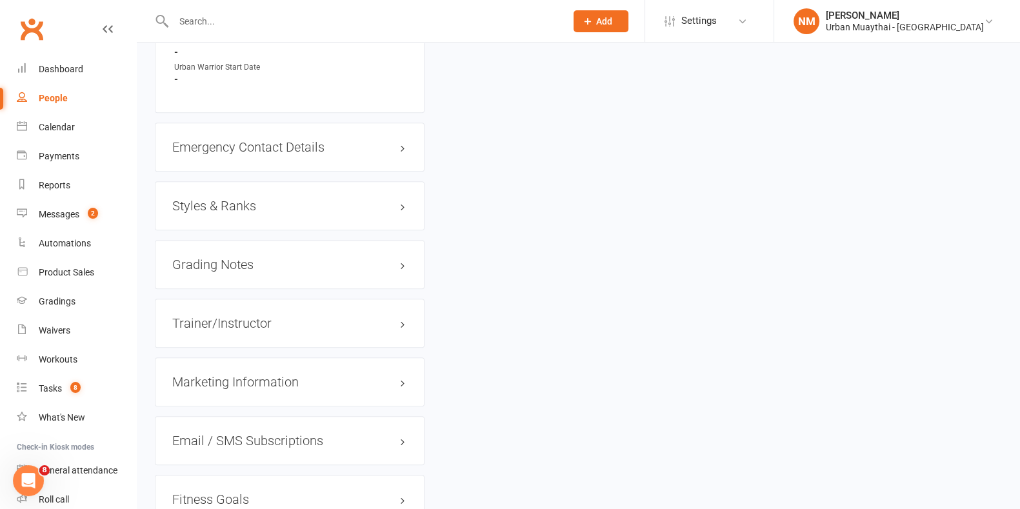
scroll to position [1128, 0]
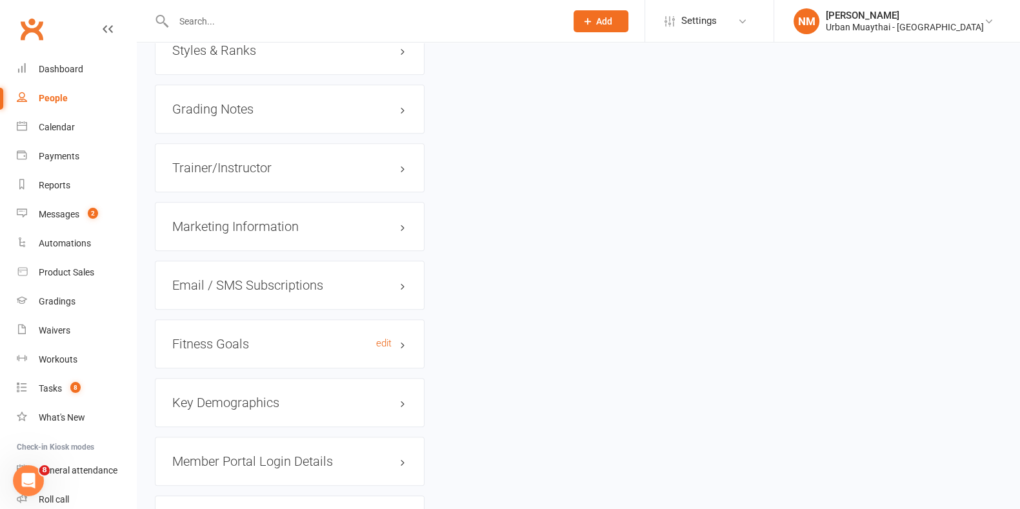
click at [256, 343] on h3 "Fitness Goals edit" at bounding box center [289, 344] width 235 height 14
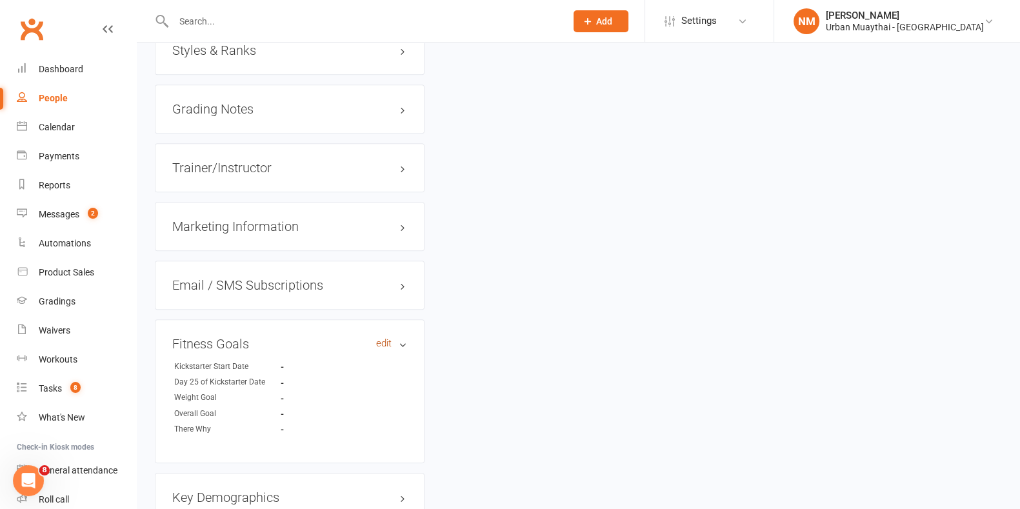
click at [381, 342] on link "edit" at bounding box center [383, 343] width 15 height 11
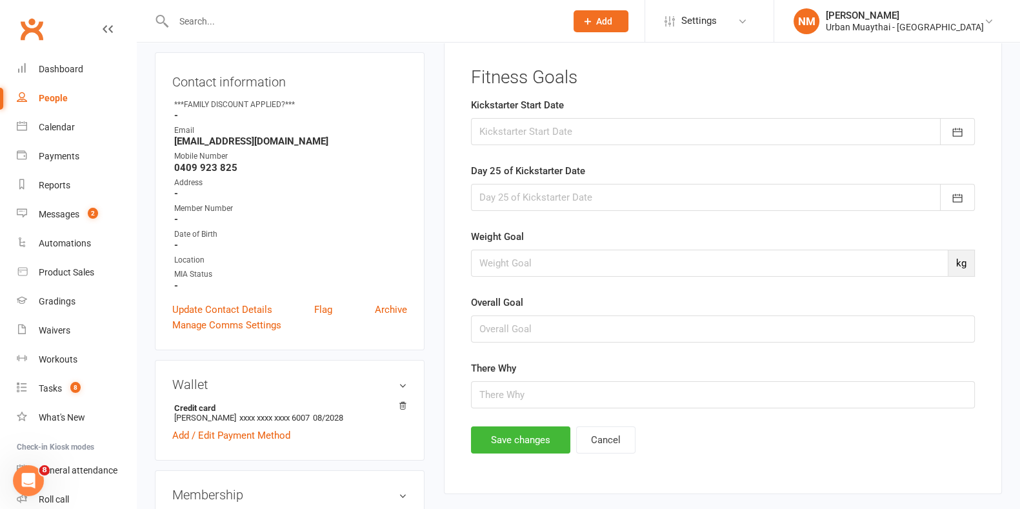
scroll to position [99, 0]
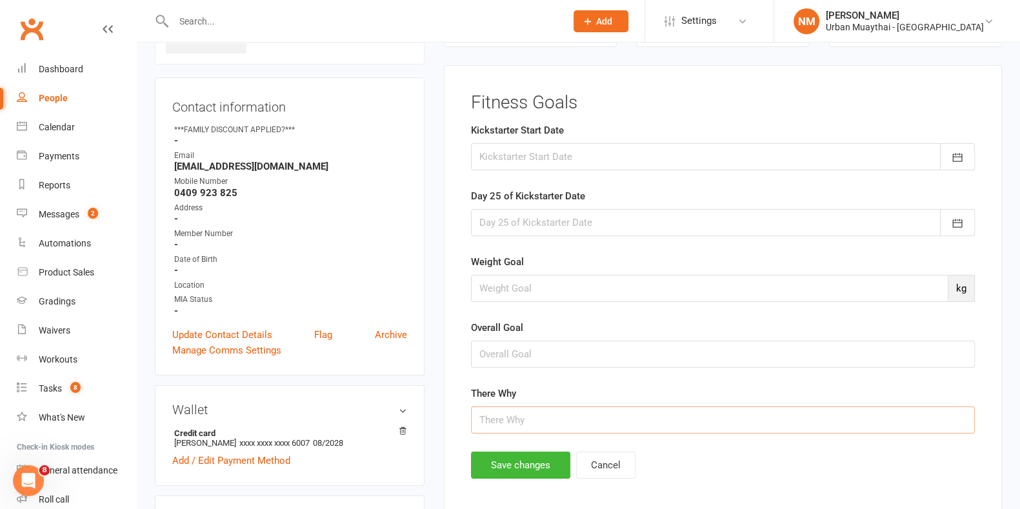
click at [546, 406] on input "text" at bounding box center [723, 419] width 504 height 27
type input "Has been bashed by world champion muaythai fighter - kid has been assaulted - w…"
click at [486, 457] on button "Save changes" at bounding box center [520, 465] width 99 height 27
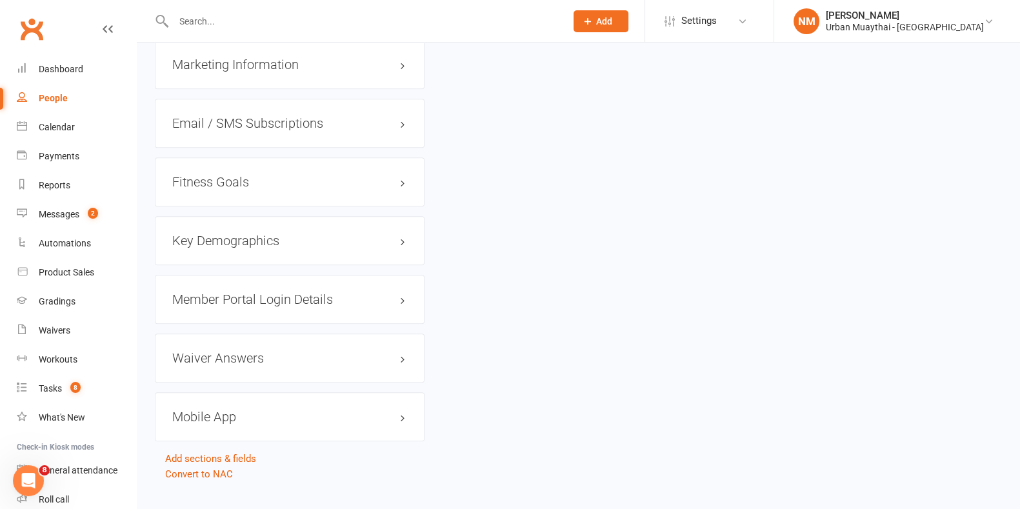
scroll to position [1308, 0]
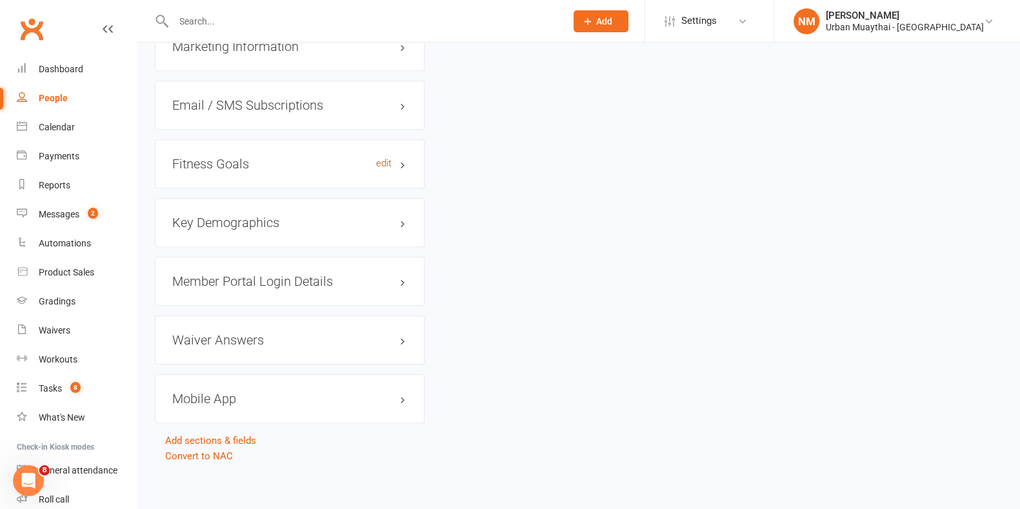
click at [378, 166] on link "edit" at bounding box center [383, 163] width 15 height 11
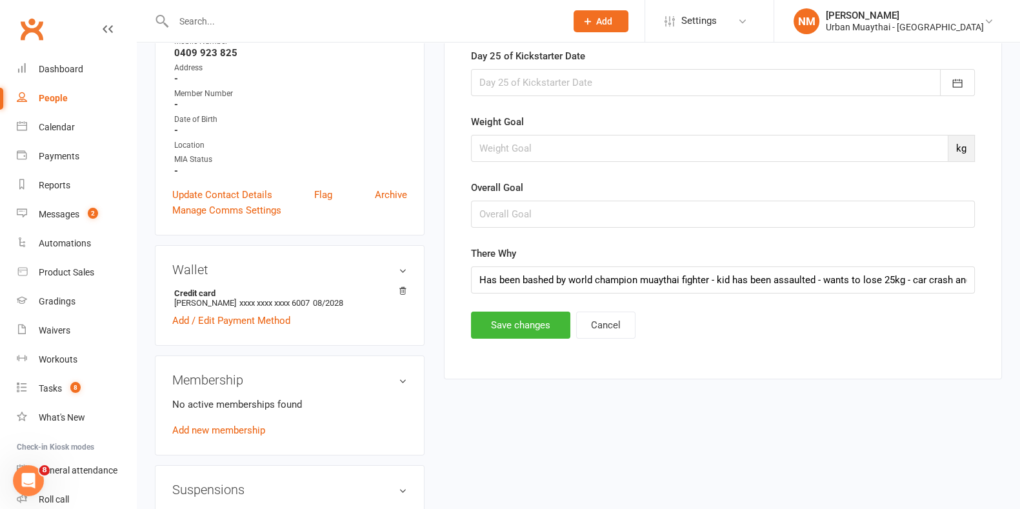
scroll to position [214, 0]
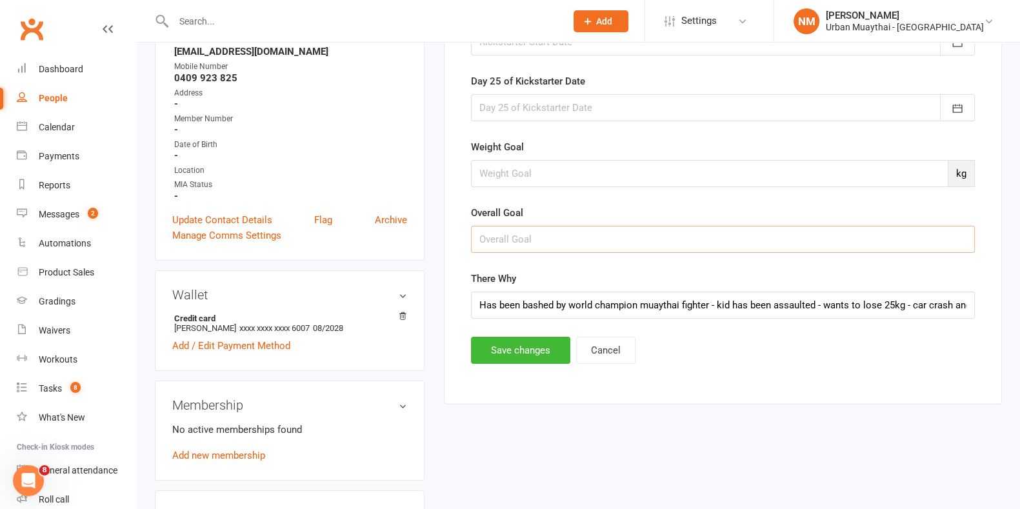
click at [504, 240] on input "text" at bounding box center [723, 239] width 504 height 27
click at [473, 261] on form "Kickstarter Start Date [DATE] Sun Mon Tue Wed Thu Fri Sat 40 28 29 30 01 02 03 …" at bounding box center [723, 163] width 504 height 311
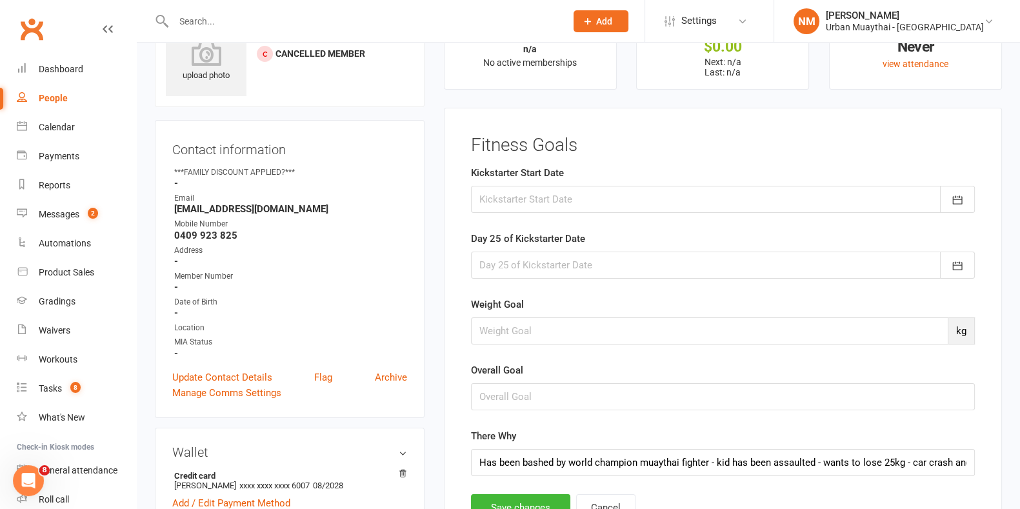
scroll to position [161, 0]
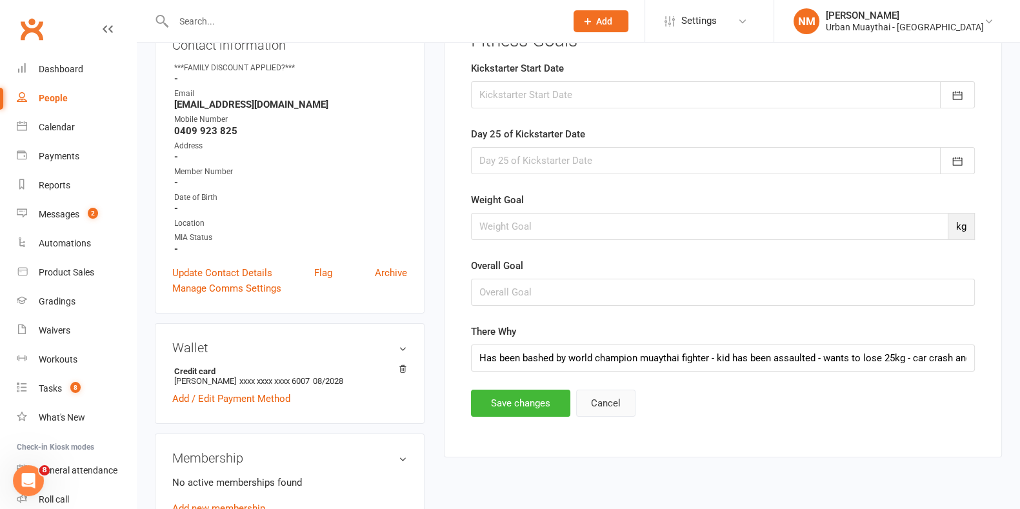
click at [620, 398] on button "Cancel" at bounding box center [605, 403] width 59 height 27
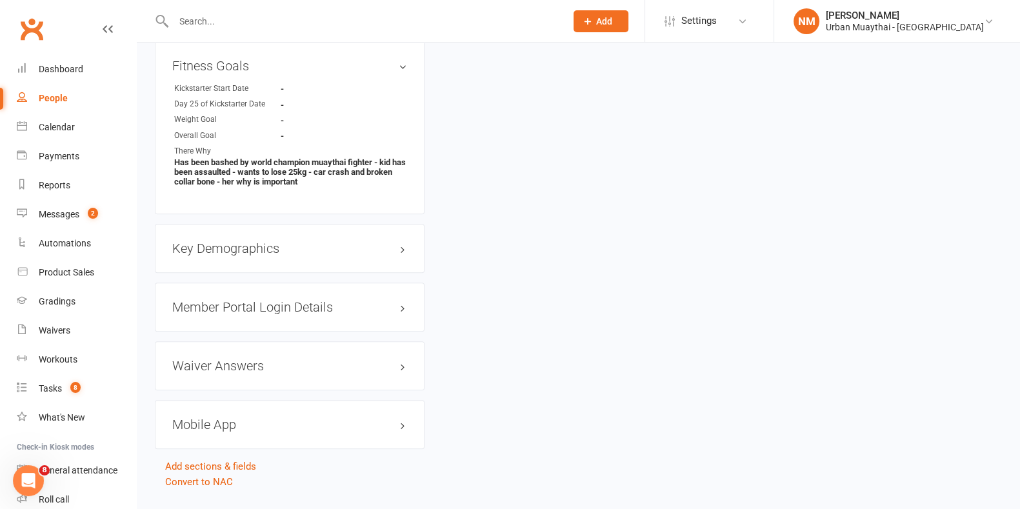
scroll to position [1358, 0]
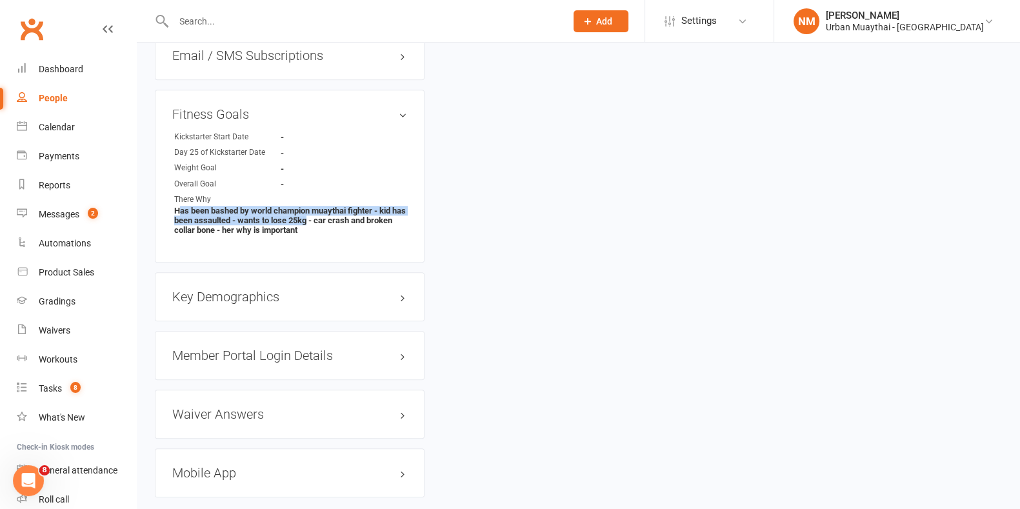
drag, startPoint x: 177, startPoint y: 214, endPoint x: 346, endPoint y: 228, distance: 169.6
click at [346, 228] on strong "Has been bashed by world champion muaythai fighter - kid has been assaulted - w…" at bounding box center [290, 220] width 233 height 29
click at [347, 228] on strong "Has been bashed by world champion muaythai fighter - kid has been assaulted - w…" at bounding box center [290, 220] width 233 height 29
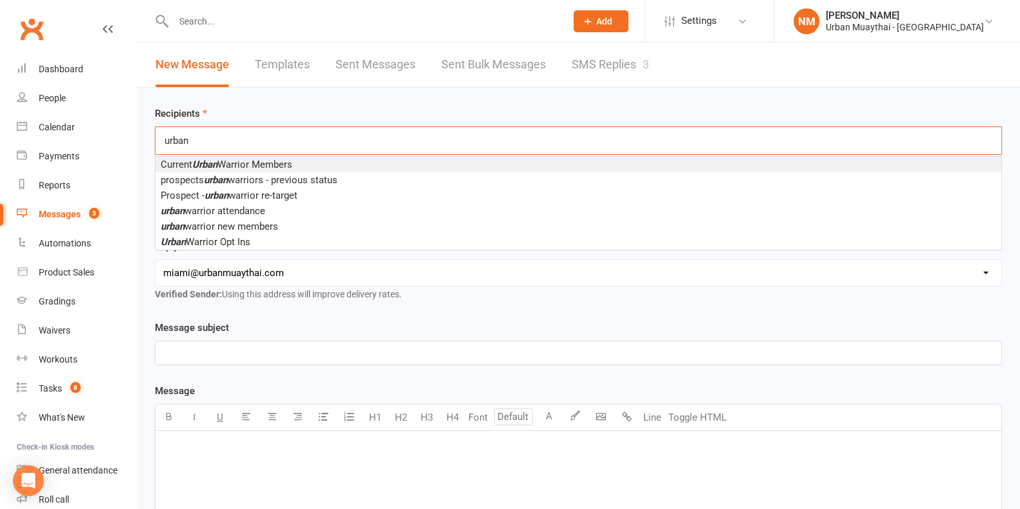
type input "urban"
click at [272, 159] on span "Current Urban Warrior Members" at bounding box center [227, 165] width 132 height 12
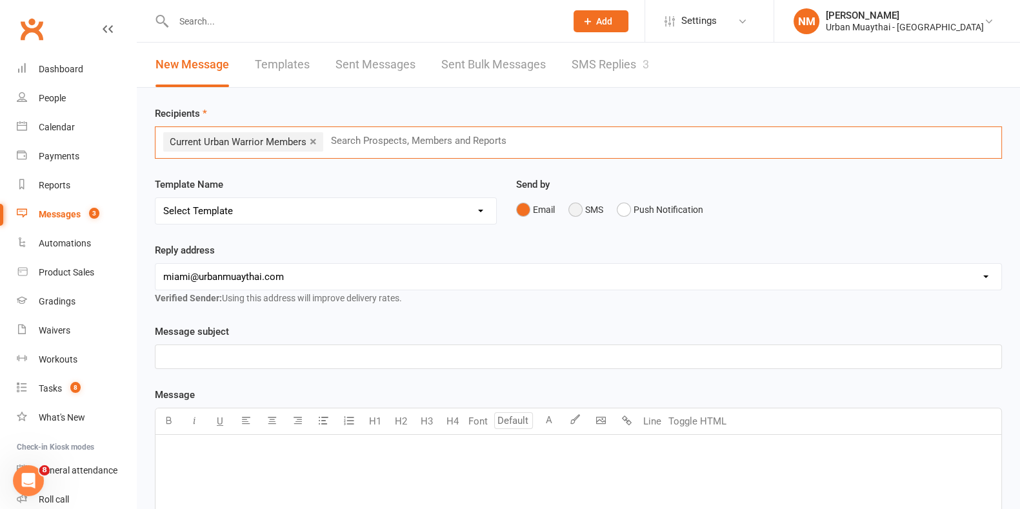
click at [577, 212] on button "SMS" at bounding box center [585, 209] width 35 height 25
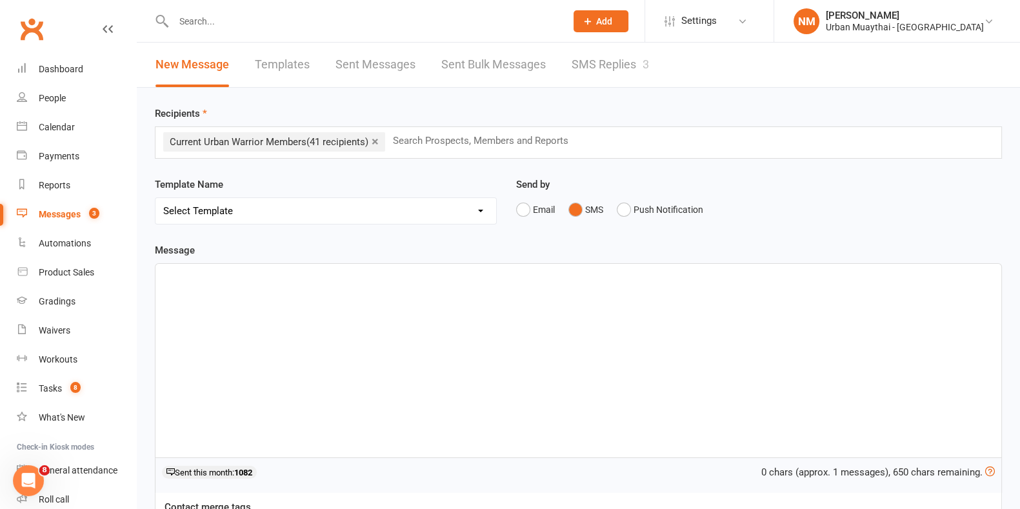
click at [298, 327] on div "﻿" at bounding box center [578, 361] width 846 height 194
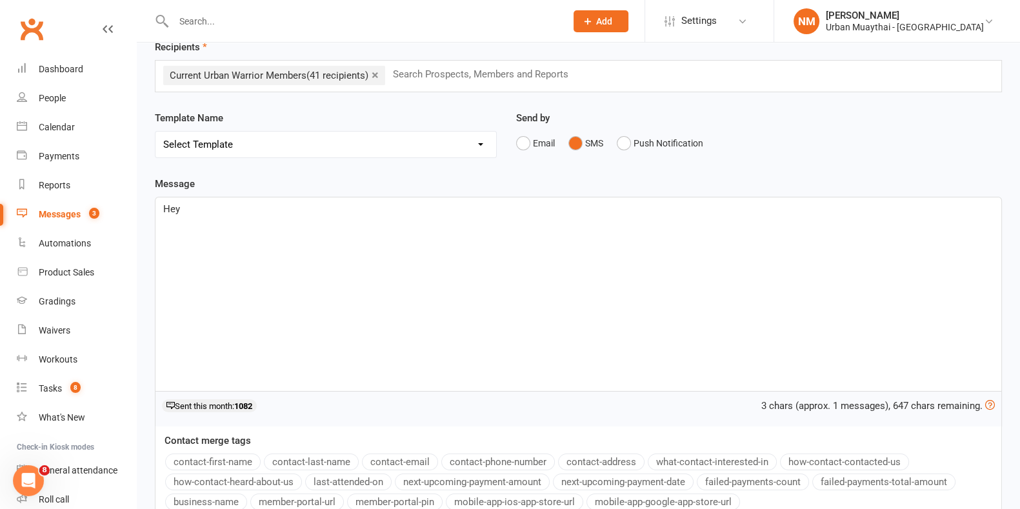
scroll to position [194, 0]
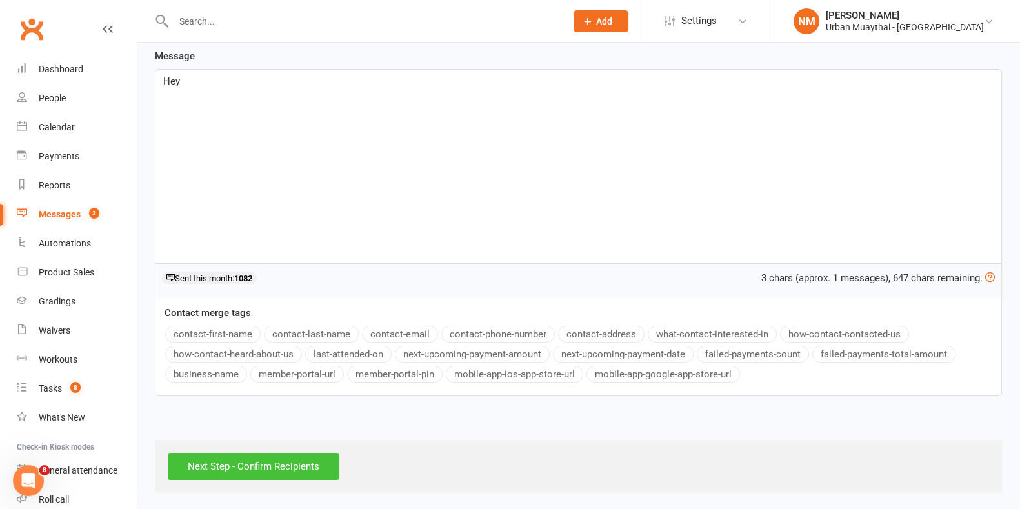
click at [252, 456] on input "Next Step - Confirm Recipients" at bounding box center [254, 466] width 172 height 27
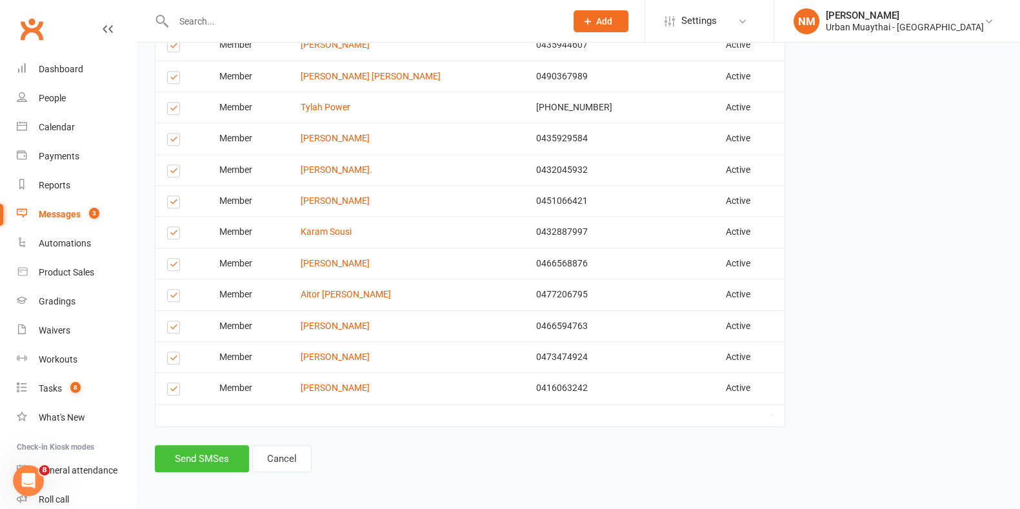
click at [209, 461] on button "Send SMSes" at bounding box center [202, 458] width 94 height 27
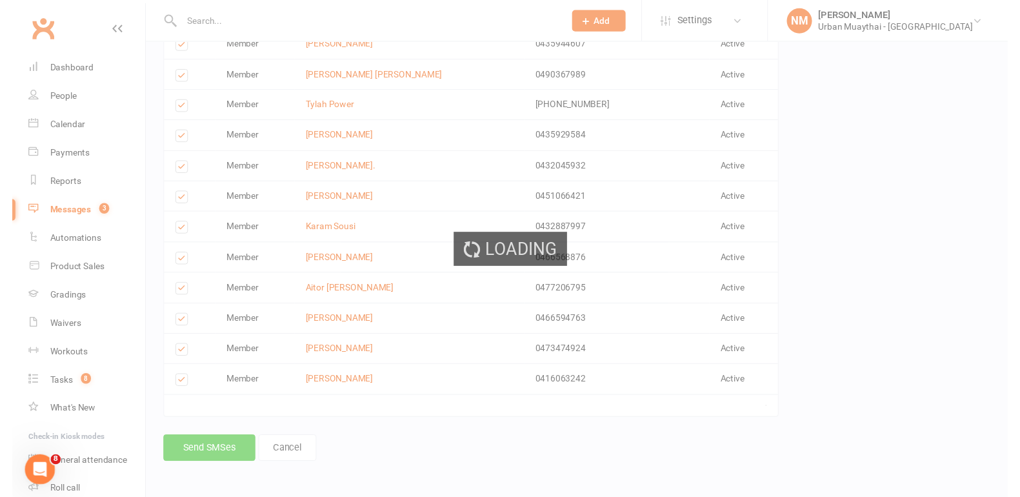
scroll to position [1200, 0]
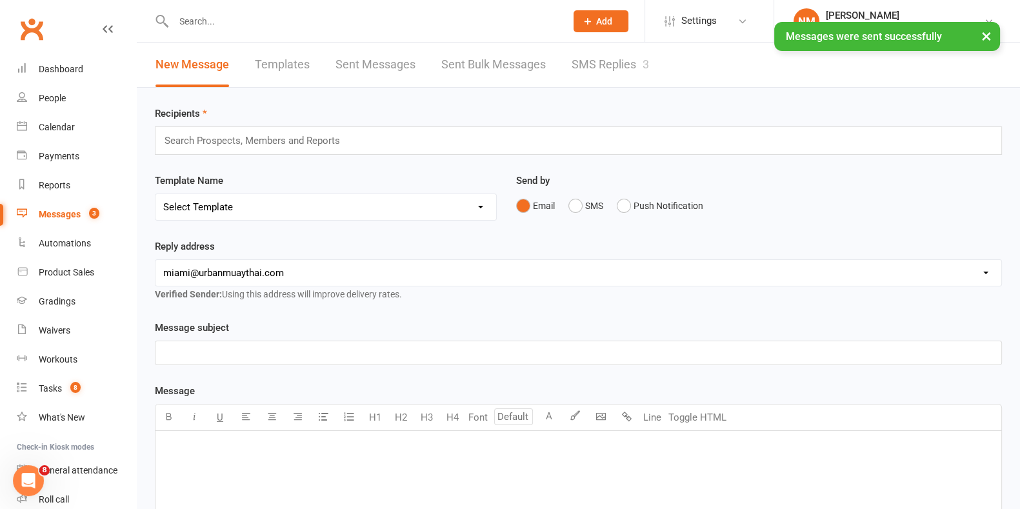
click at [290, 130] on div "Search Prospects, Members and Reports" at bounding box center [578, 140] width 847 height 28
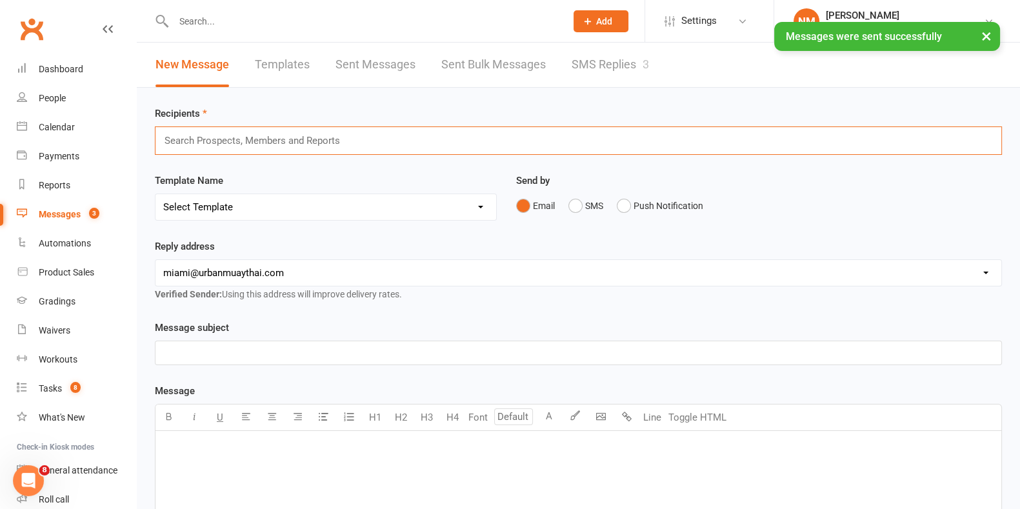
click at [274, 140] on input "text" at bounding box center [257, 140] width 189 height 17
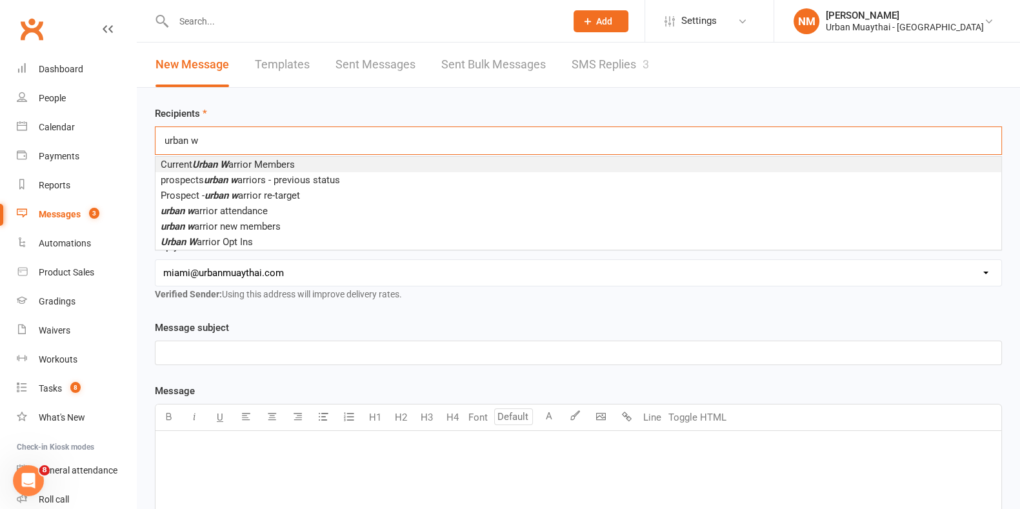
type input "urban w"
click at [268, 165] on span "Current Urban W arrior Members" at bounding box center [228, 165] width 134 height 12
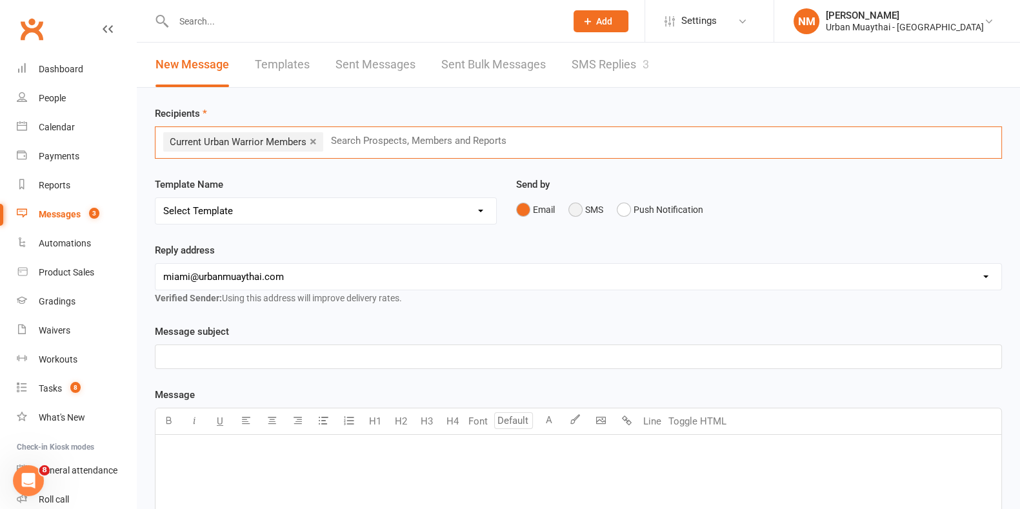
click at [581, 207] on button "SMS" at bounding box center [585, 209] width 35 height 25
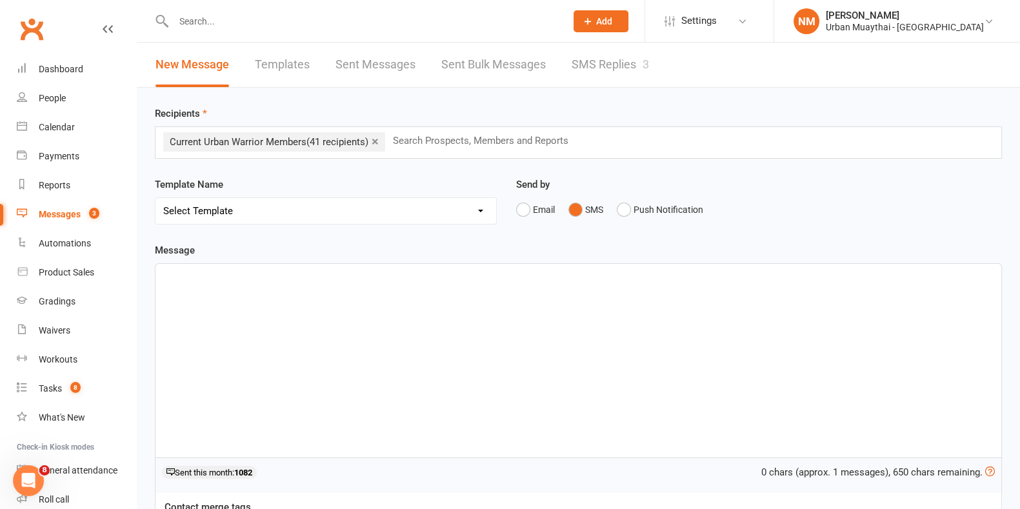
click at [324, 334] on div "﻿" at bounding box center [578, 361] width 846 height 194
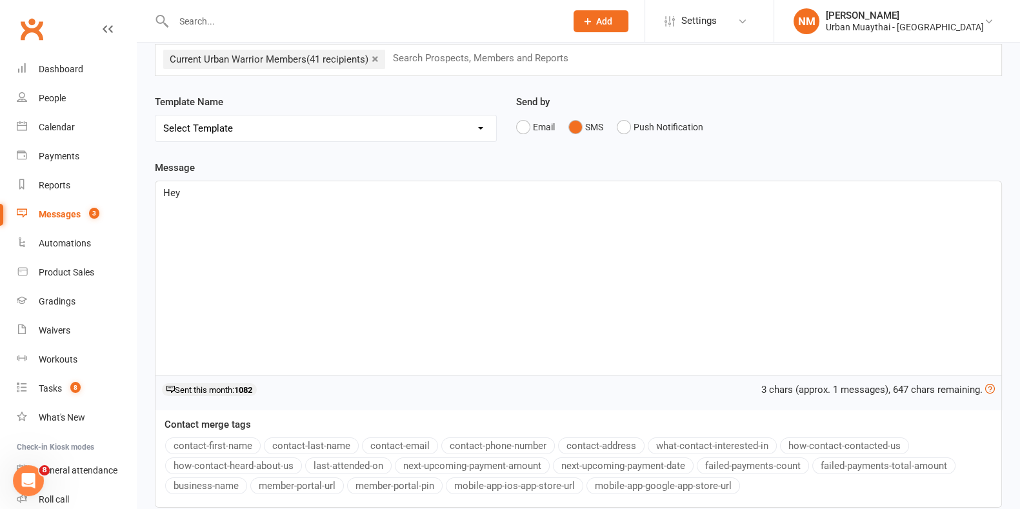
scroll to position [194, 0]
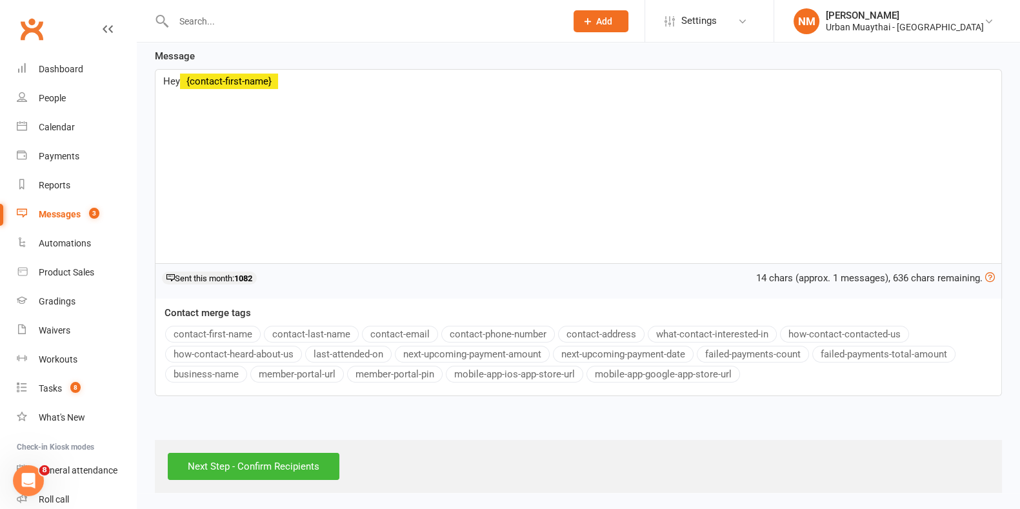
click at [229, 335] on button "contact-first-name" at bounding box center [212, 334] width 95 height 17
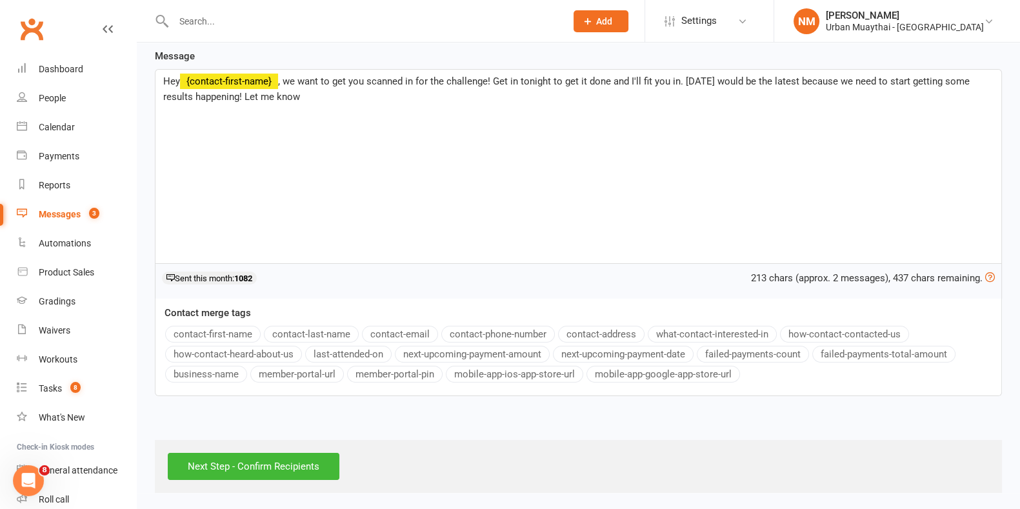
click at [377, 101] on p "Hey ﻿ {contact-first-name} , we want to get you scanned in for the challenge! G…" at bounding box center [578, 89] width 830 height 31
click at [381, 90] on p "Hey ﻿ {contact-first-name} , we want to get you scanned in for the challenge! G…" at bounding box center [578, 89] width 830 height 31
click at [271, 460] on input "Next Step - Confirm Recipients" at bounding box center [254, 466] width 172 height 27
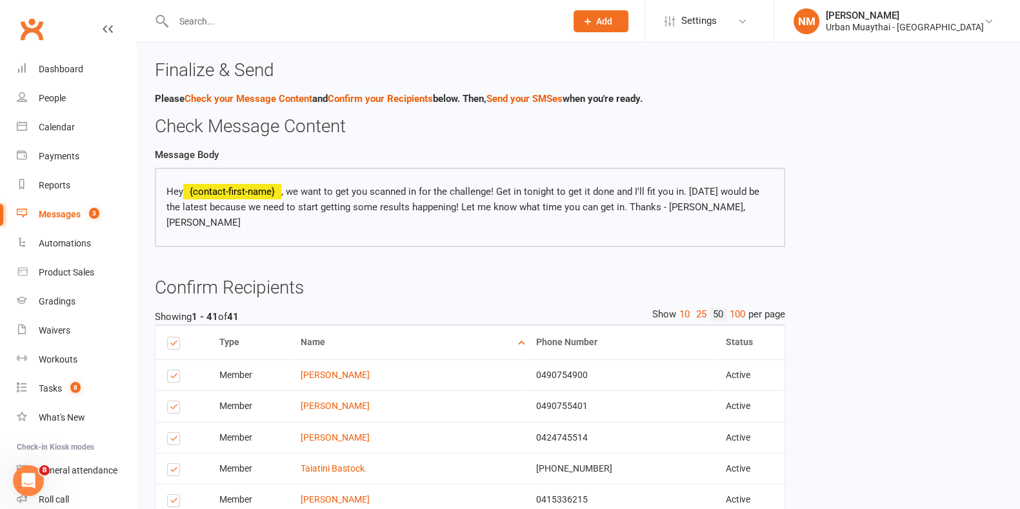
scroll to position [161, 0]
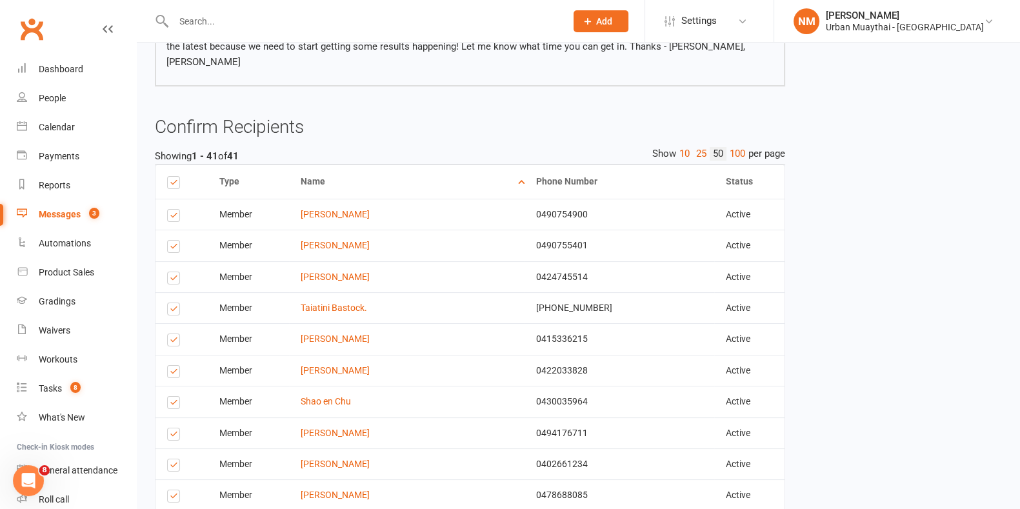
click at [174, 217] on label at bounding box center [175, 217] width 17 height 0
click at [174, 210] on input "checkbox" at bounding box center [171, 210] width 8 height 0
click at [171, 230] on td "Select this" at bounding box center [181, 245] width 52 height 31
click at [171, 248] on label at bounding box center [175, 248] width 17 height 0
click at [171, 241] on input "checkbox" at bounding box center [171, 241] width 8 height 0
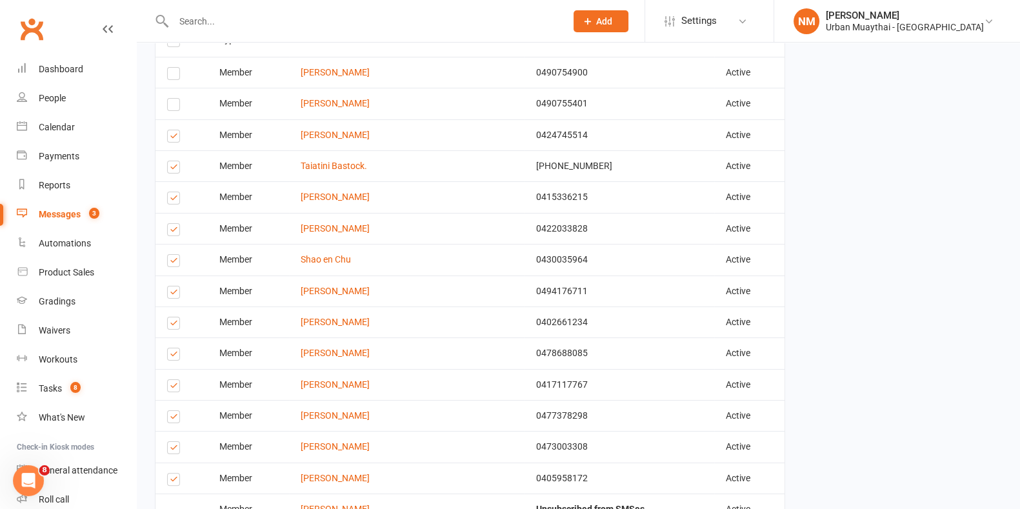
scroll to position [322, 0]
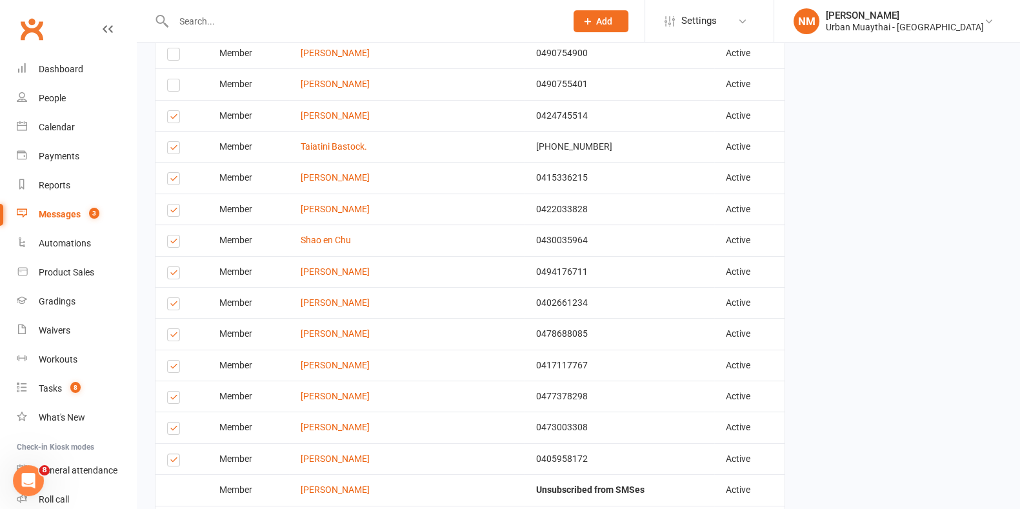
click at [167, 275] on label at bounding box center [175, 275] width 17 height 0
click at [167, 267] on input "checkbox" at bounding box center [171, 267] width 8 height 0
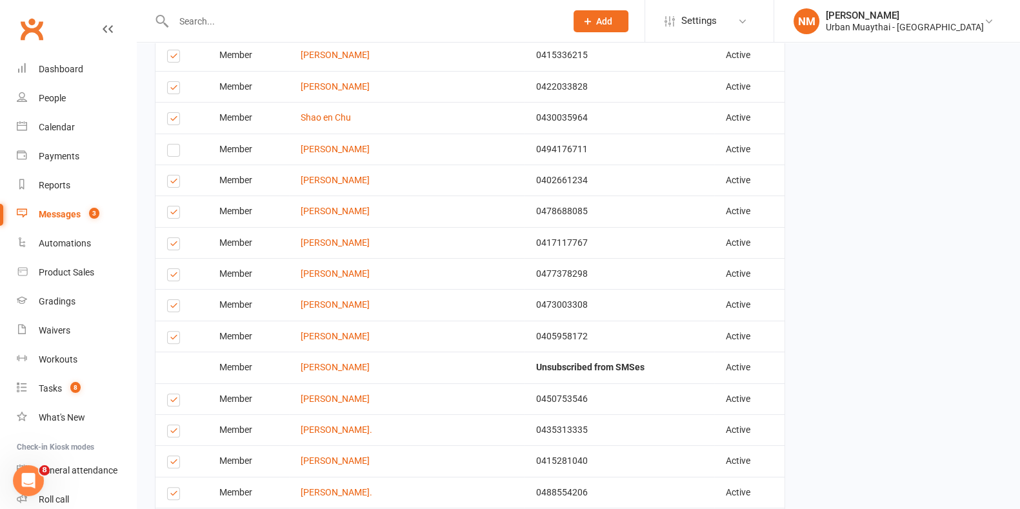
scroll to position [484, 0]
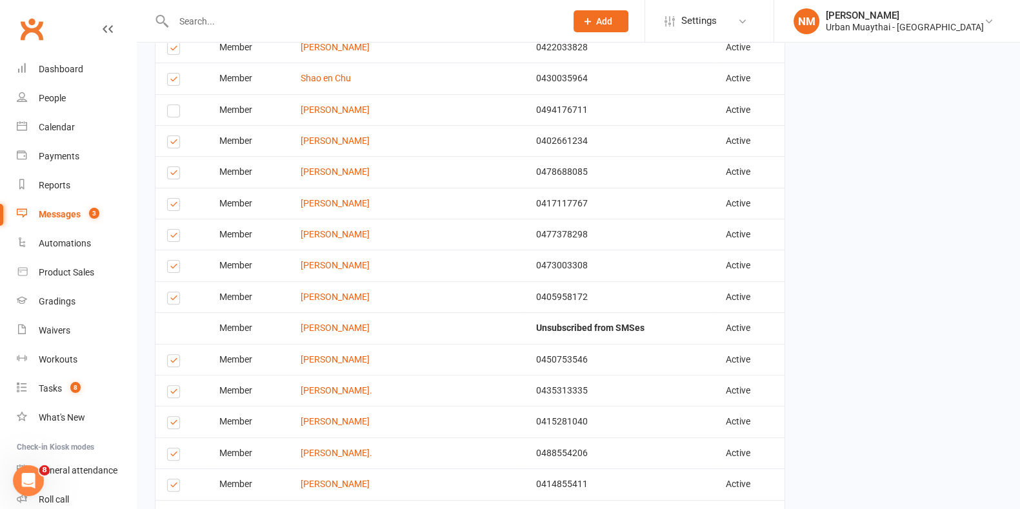
click at [169, 130] on td "Select this" at bounding box center [181, 140] width 52 height 31
click at [173, 144] on label at bounding box center [175, 144] width 17 height 0
click at [173, 136] on input "checkbox" at bounding box center [171, 136] width 8 height 0
click at [172, 175] on label at bounding box center [175, 175] width 17 height 0
click at [172, 167] on input "checkbox" at bounding box center [171, 167] width 8 height 0
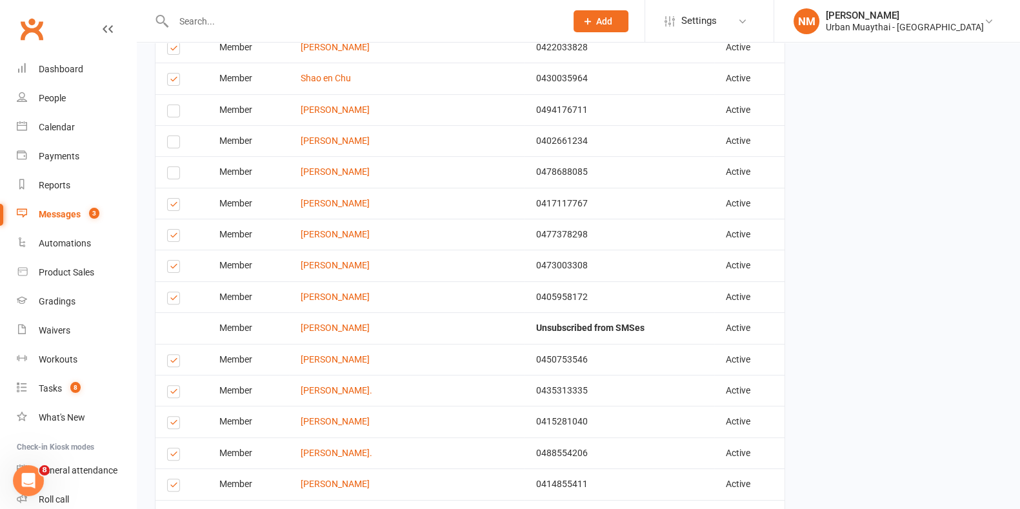
click at [170, 206] on label at bounding box center [175, 206] width 17 height 0
click at [170, 199] on input "checkbox" at bounding box center [171, 199] width 8 height 0
click at [169, 300] on label at bounding box center [175, 300] width 17 height 0
click at [169, 292] on input "checkbox" at bounding box center [171, 292] width 8 height 0
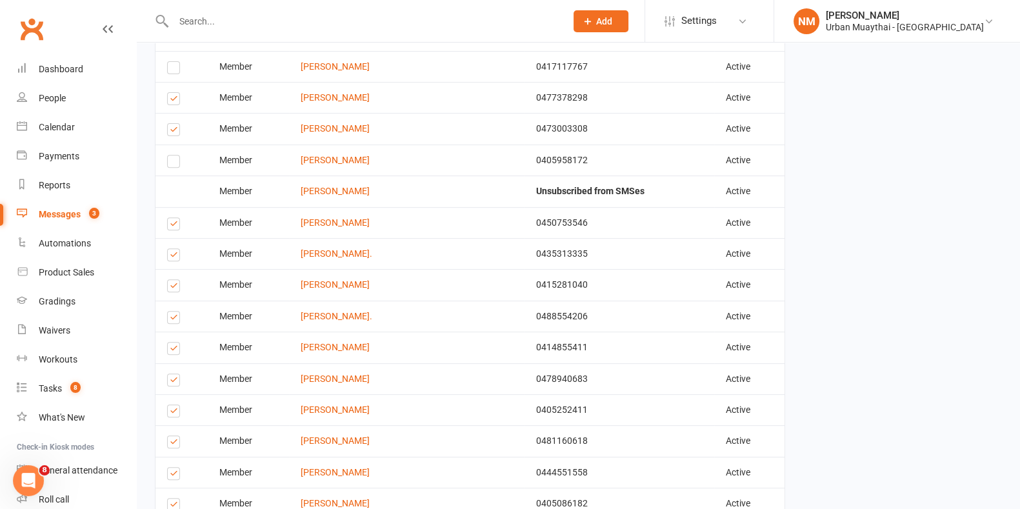
scroll to position [644, 0]
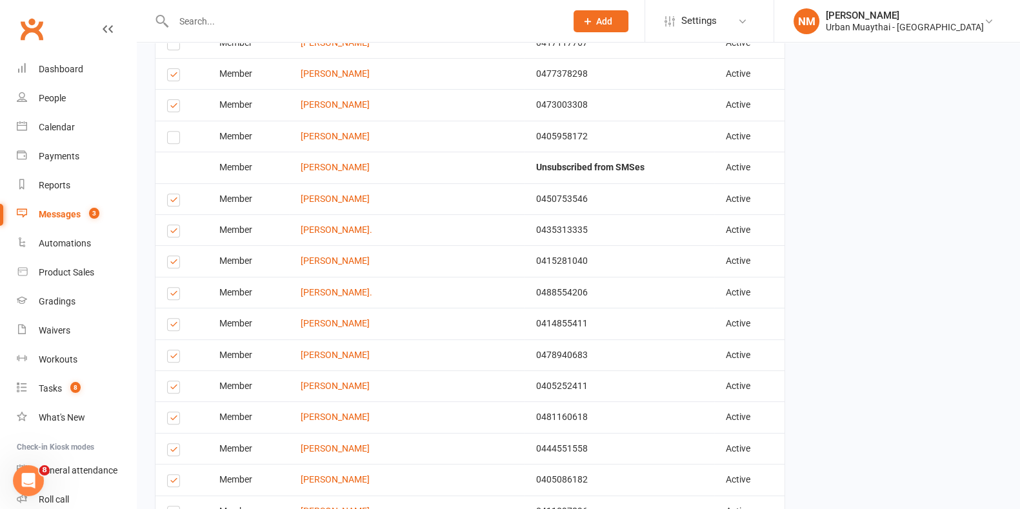
click at [175, 295] on label at bounding box center [175, 295] width 17 height 0
click at [175, 288] on input "checkbox" at bounding box center [171, 288] width 8 height 0
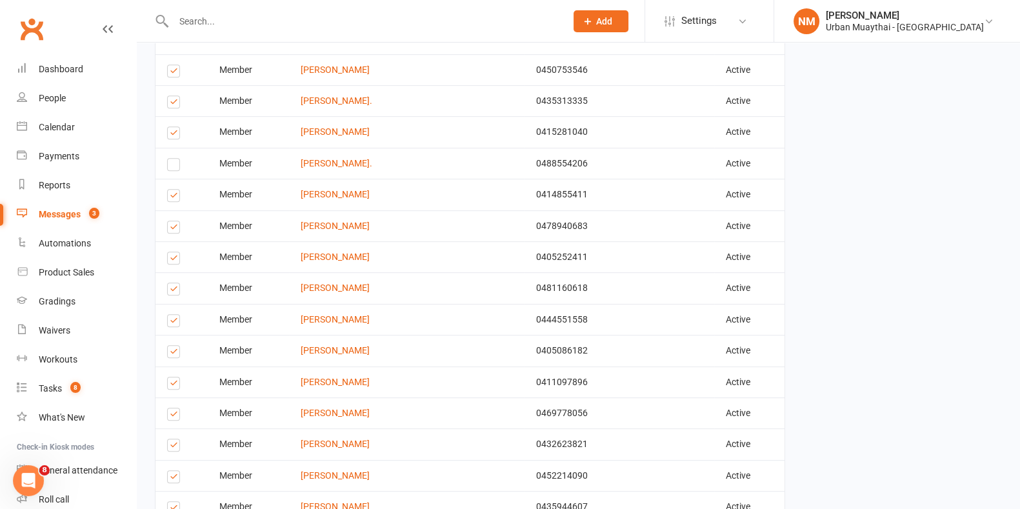
scroll to position [806, 0]
click at [168, 227] on label at bounding box center [175, 227] width 17 height 0
click at [168, 219] on input "checkbox" at bounding box center [171, 219] width 8 height 0
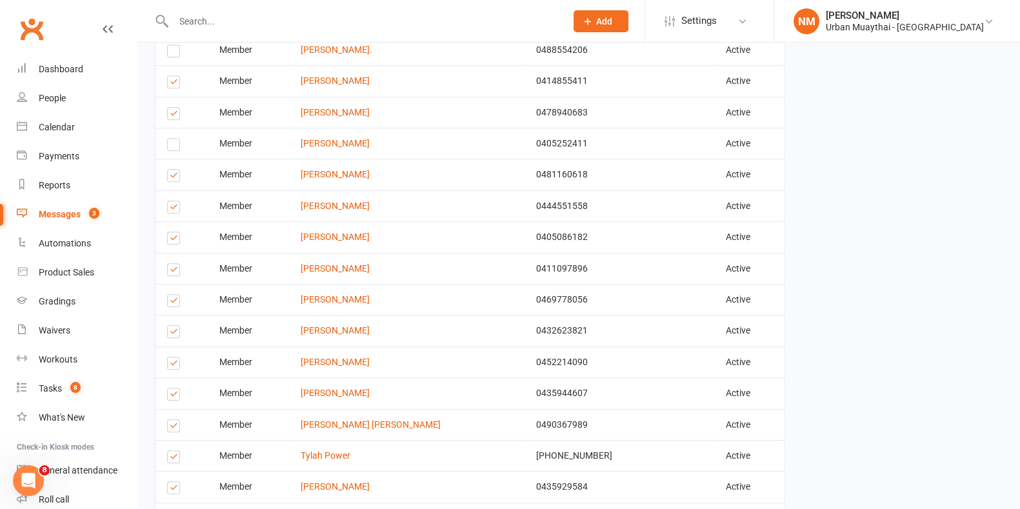
click at [172, 177] on label at bounding box center [175, 177] width 17 height 0
click at [172, 170] on input "checkbox" at bounding box center [171, 170] width 8 height 0
click at [173, 209] on label at bounding box center [175, 209] width 17 height 0
click at [173, 201] on input "checkbox" at bounding box center [171, 201] width 8 height 0
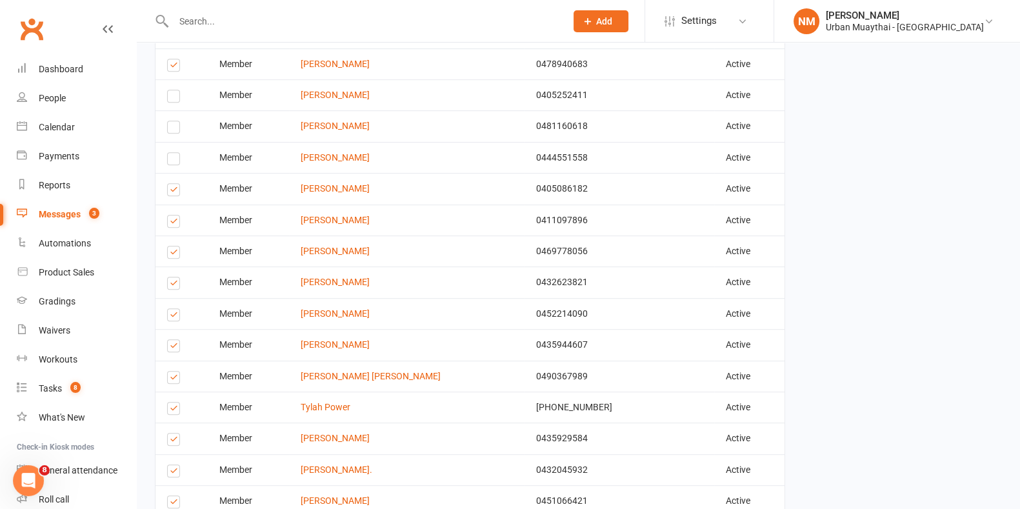
scroll to position [968, 0]
click at [174, 222] on label at bounding box center [175, 222] width 17 height 0
click at [174, 214] on input "checkbox" at bounding box center [171, 214] width 8 height 0
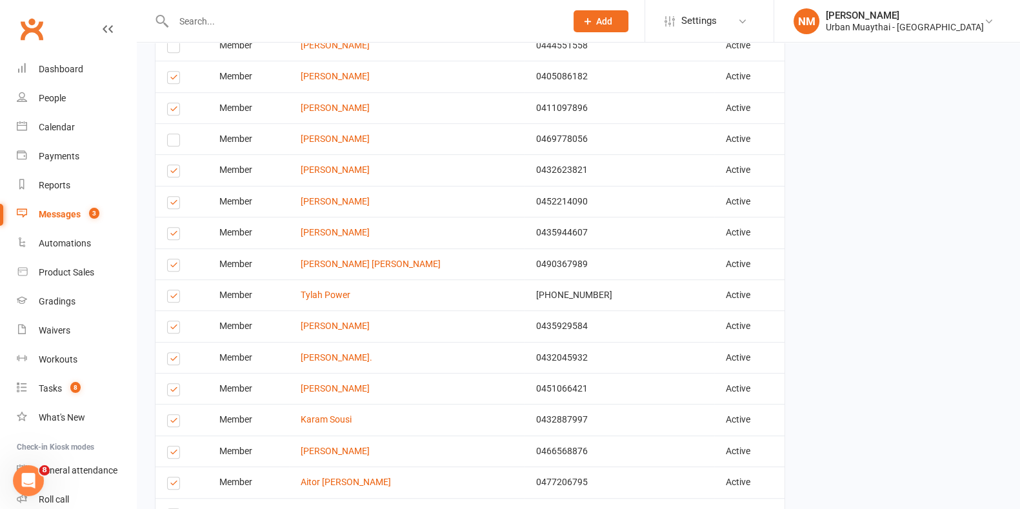
click at [170, 173] on label at bounding box center [175, 173] width 17 height 0
click at [170, 165] on input "checkbox" at bounding box center [171, 165] width 8 height 0
click at [175, 204] on label at bounding box center [175, 204] width 17 height 0
click at [175, 197] on input "checkbox" at bounding box center [171, 197] width 8 height 0
click at [172, 267] on label at bounding box center [175, 267] width 17 height 0
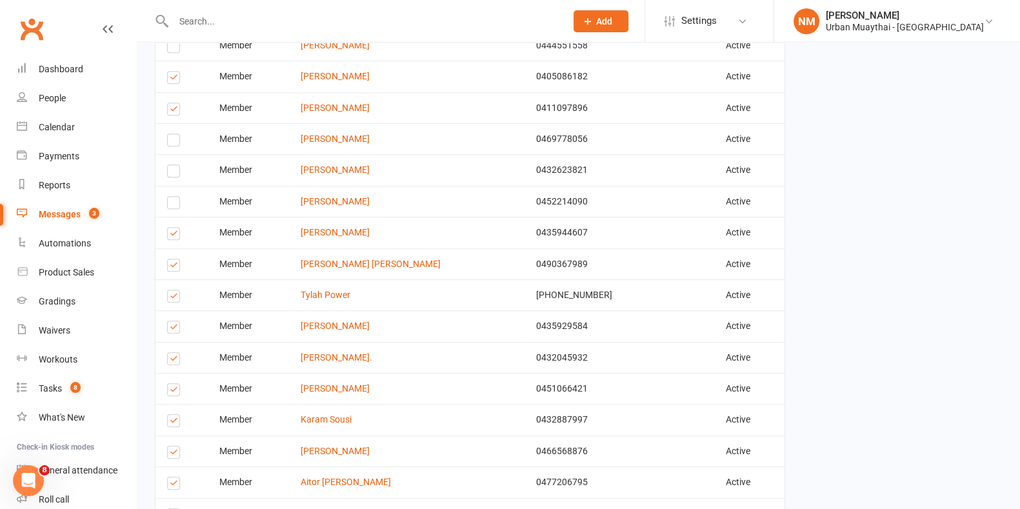
click at [172, 259] on input "checkbox" at bounding box center [171, 259] width 8 height 0
click at [174, 298] on label at bounding box center [175, 298] width 17 height 0
click at [174, 290] on input "checkbox" at bounding box center [171, 290] width 8 height 0
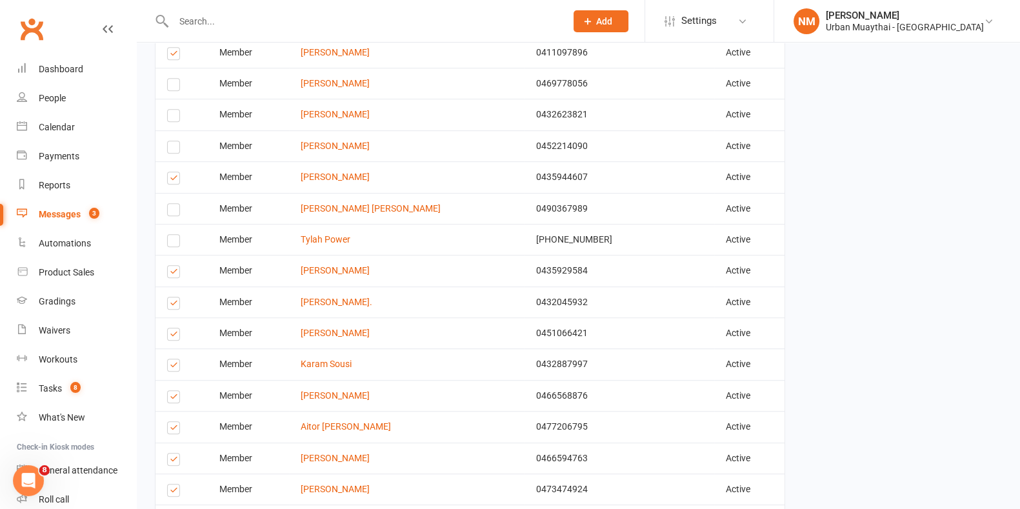
scroll to position [1128, 0]
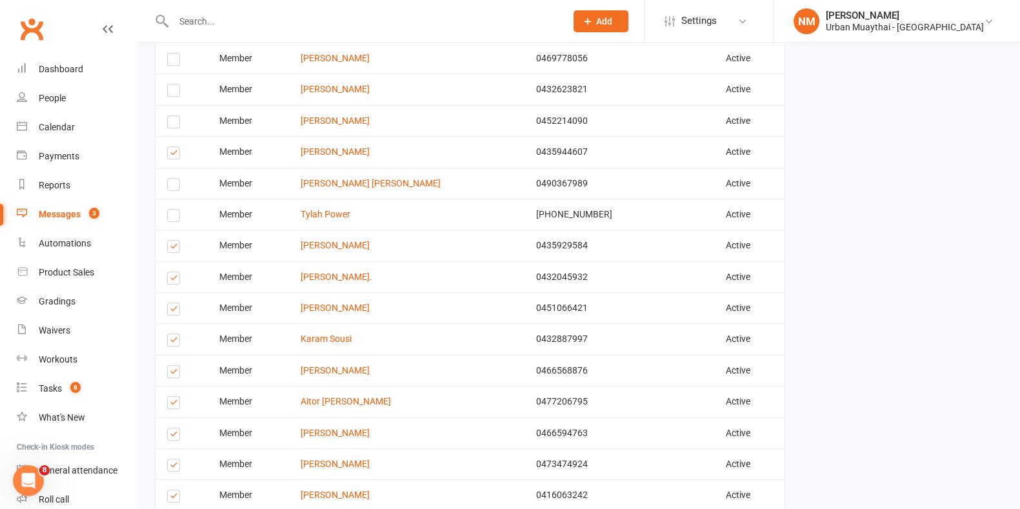
click at [169, 248] on label at bounding box center [175, 248] width 17 height 0
click at [169, 241] on input "checkbox" at bounding box center [171, 241] width 8 height 0
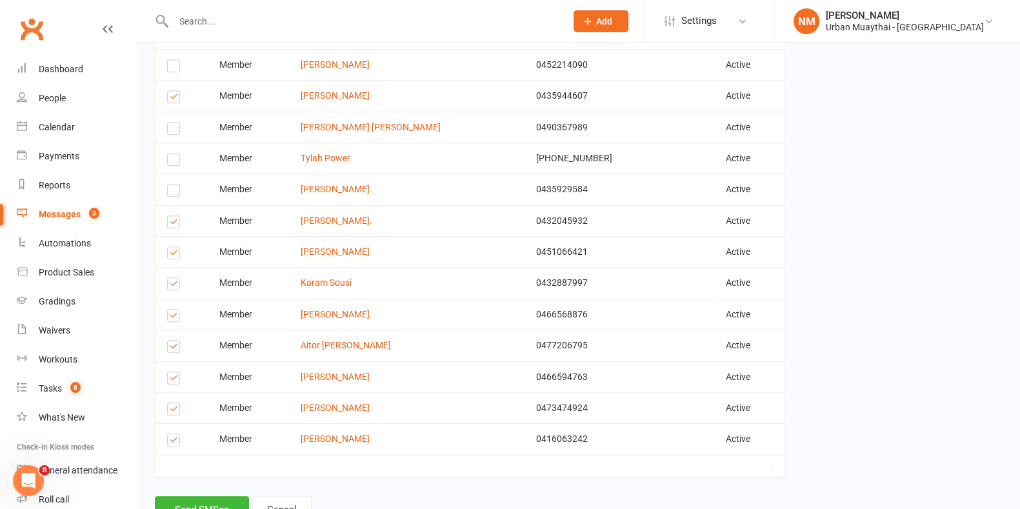
scroll to position [1209, 0]
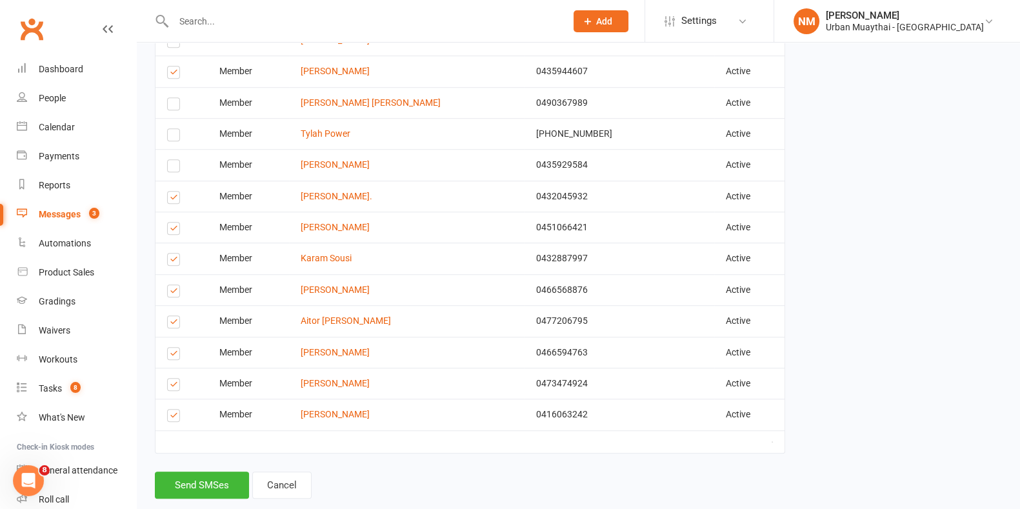
click at [177, 293] on label at bounding box center [175, 293] width 17 height 0
click at [175, 285] on input "checkbox" at bounding box center [171, 285] width 8 height 0
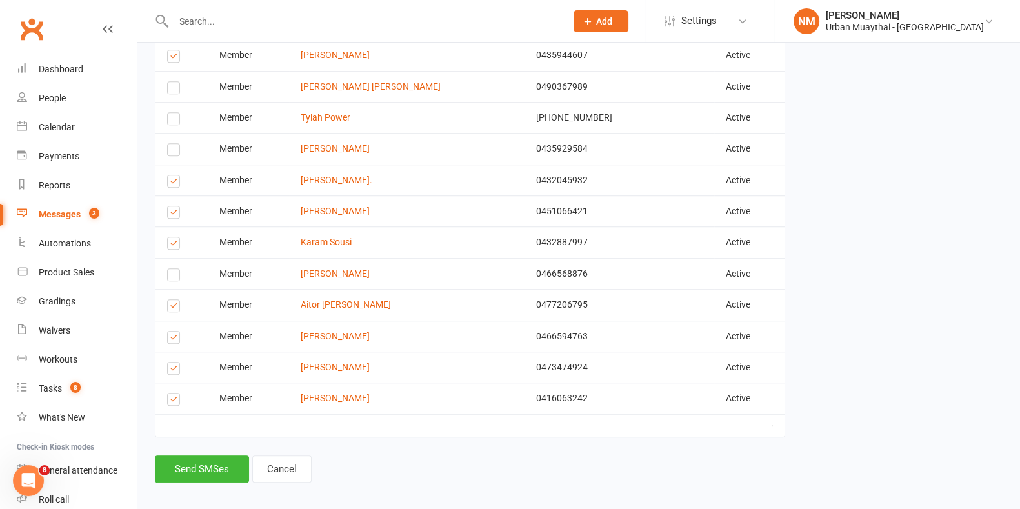
click at [172, 339] on label at bounding box center [175, 339] width 17 height 0
click at [172, 332] on input "checkbox" at bounding box center [171, 332] width 8 height 0
click at [173, 401] on label at bounding box center [175, 401] width 17 height 0
click at [173, 393] on input "checkbox" at bounding box center [171, 393] width 8 height 0
click at [198, 456] on button "Send SMSes" at bounding box center [202, 468] width 94 height 27
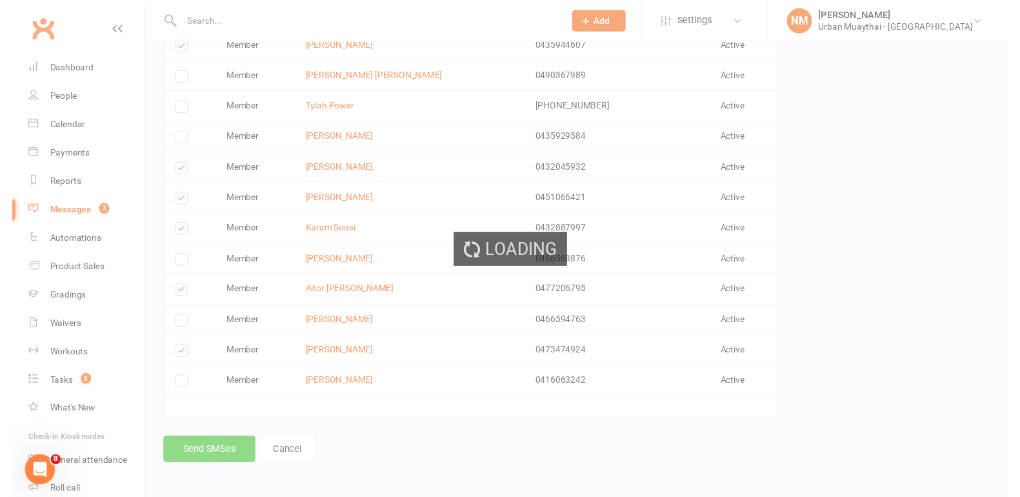
scroll to position [1215, 0]
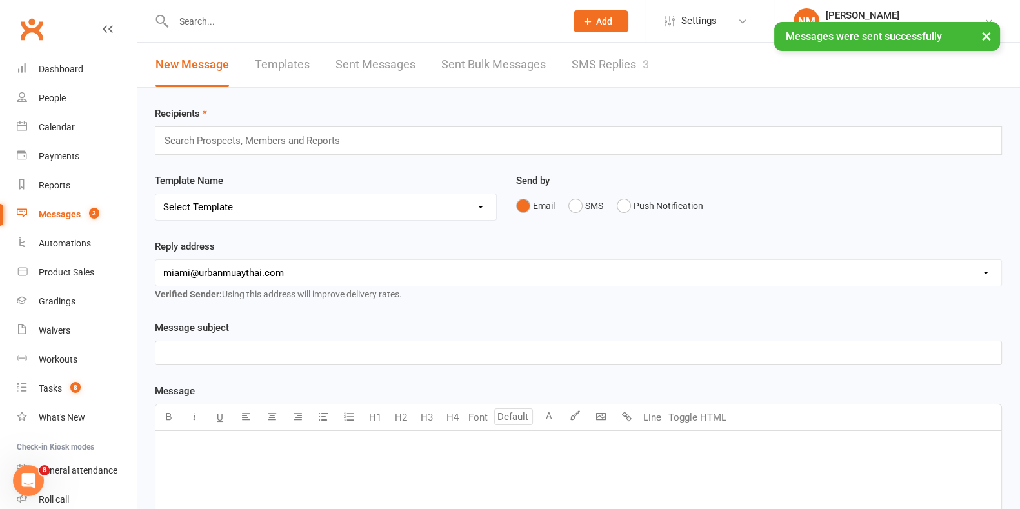
click at [74, 218] on div "Messages" at bounding box center [60, 214] width 42 height 10
click at [608, 56] on link "SMS Replies 3" at bounding box center [610, 65] width 77 height 45
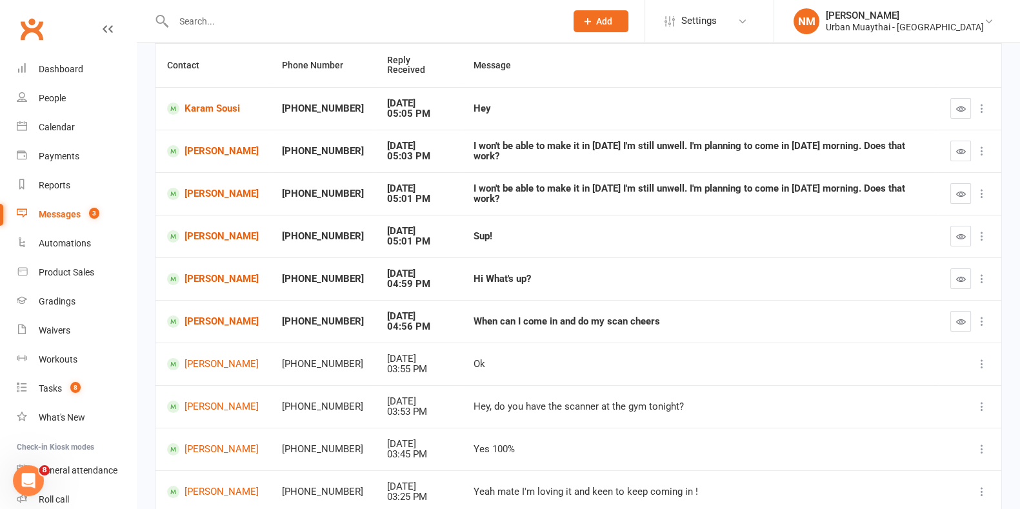
scroll to position [161, 0]
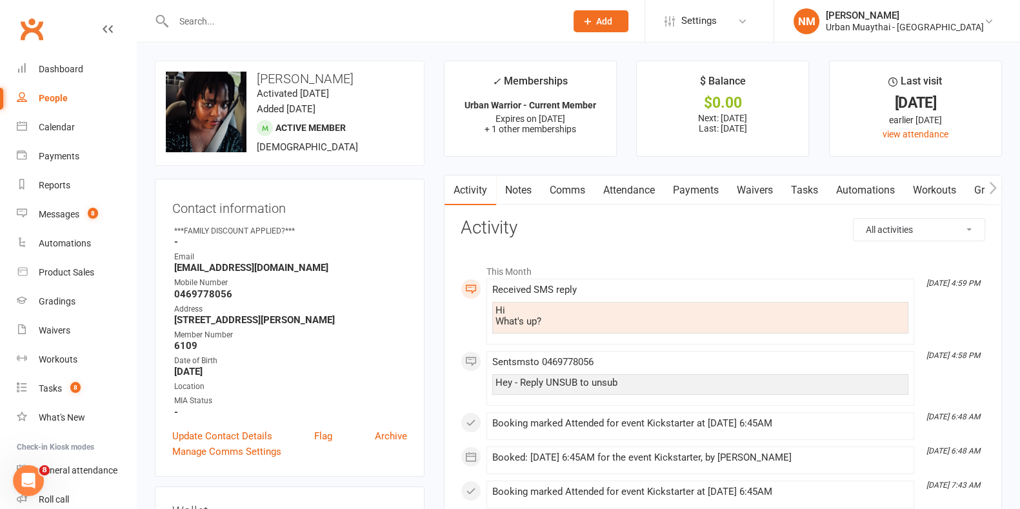
click at [550, 195] on link "Comms" at bounding box center [568, 190] width 54 height 30
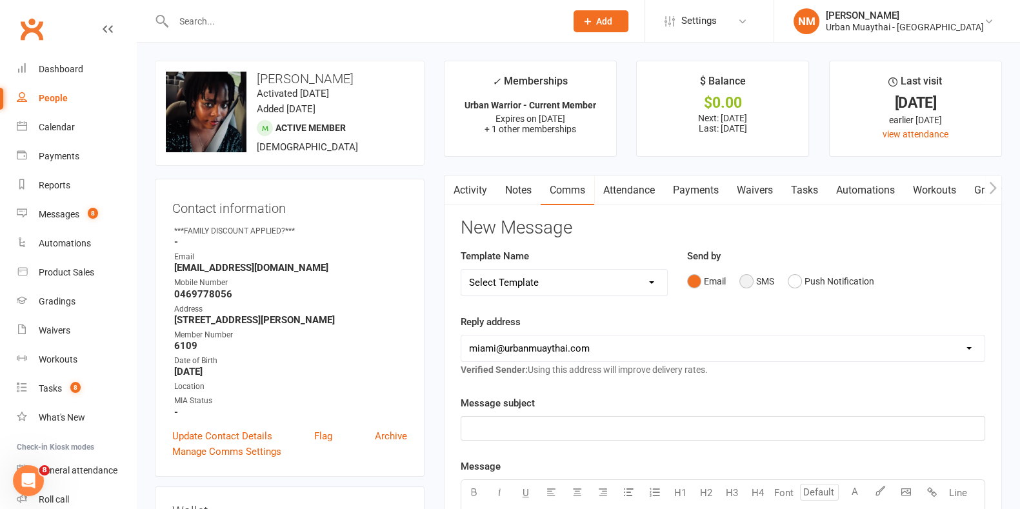
click at [745, 273] on button "SMS" at bounding box center [756, 281] width 35 height 25
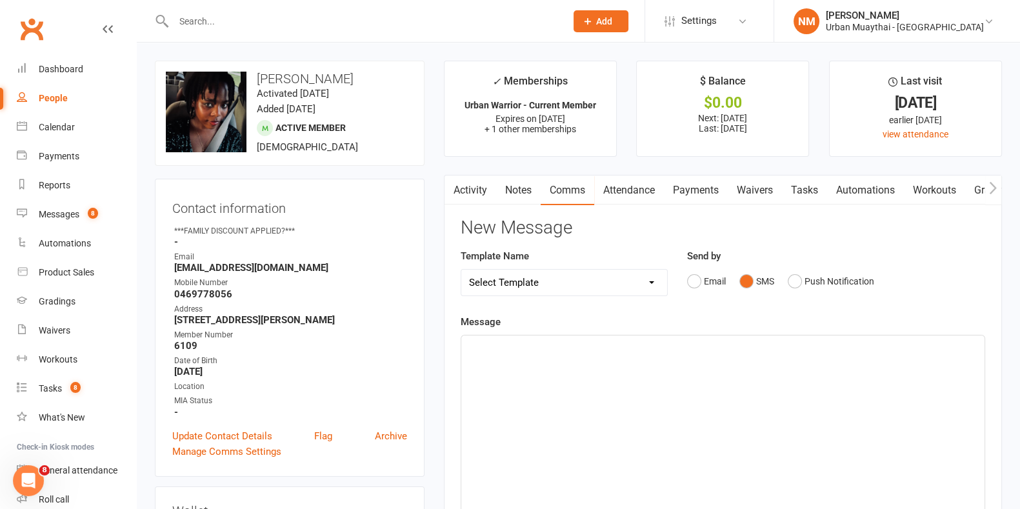
scroll to position [80, 0]
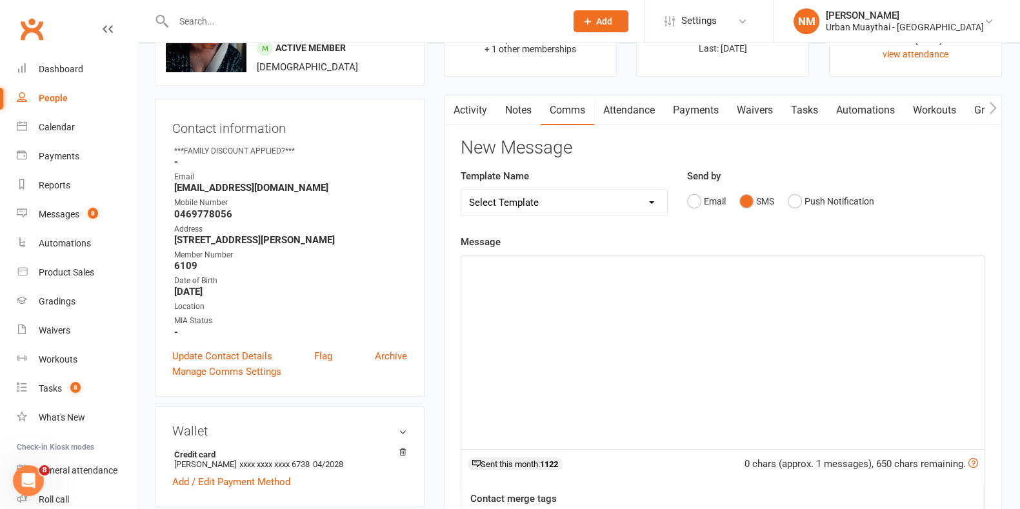
click at [671, 315] on div "﻿" at bounding box center [722, 352] width 523 height 194
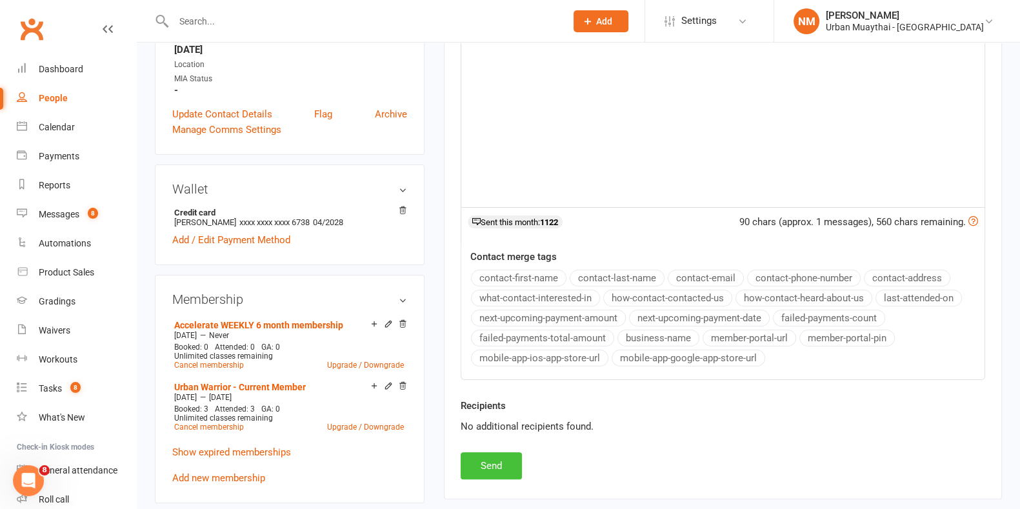
click at [488, 461] on button "Send" at bounding box center [491, 465] width 61 height 27
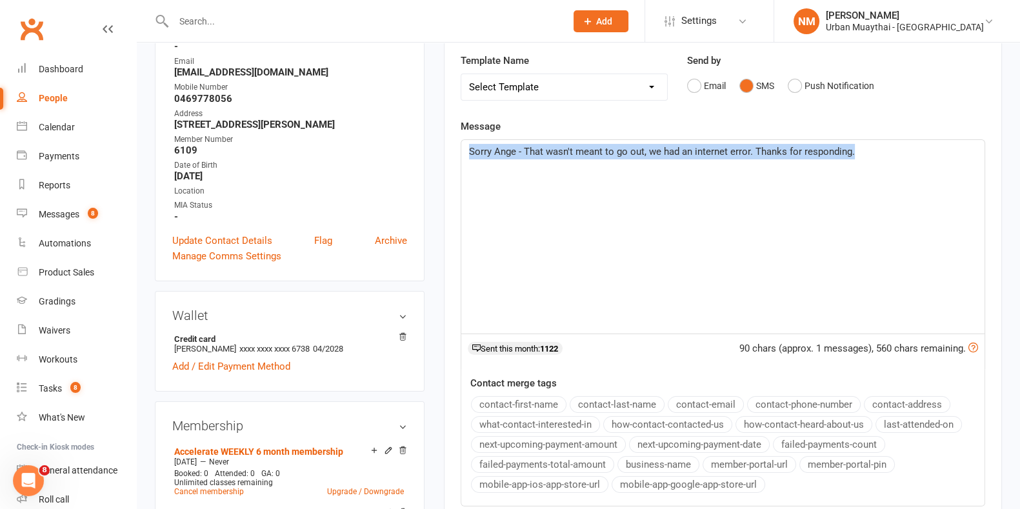
scroll to position [0, 0]
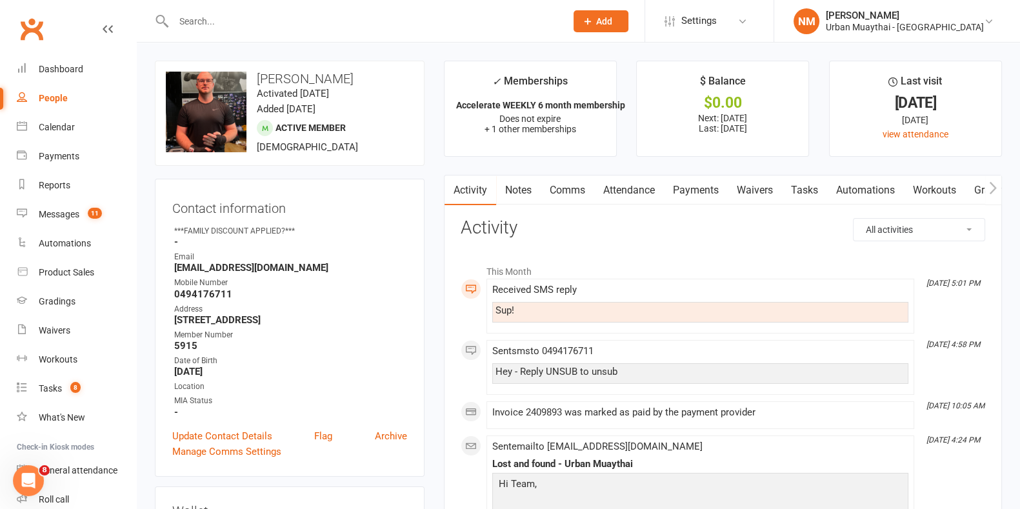
click at [563, 185] on link "Comms" at bounding box center [568, 190] width 54 height 30
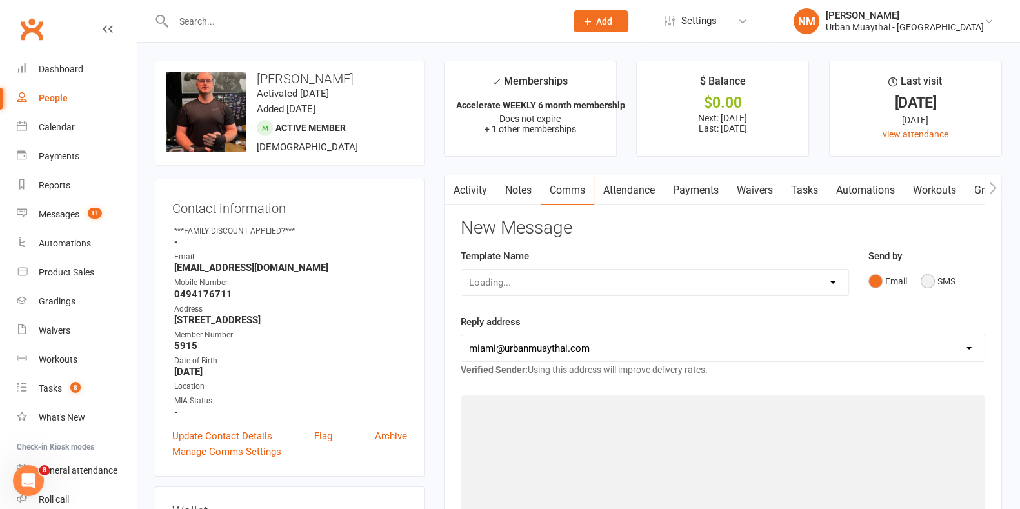
click at [939, 269] on button "SMS" at bounding box center [937, 281] width 35 height 25
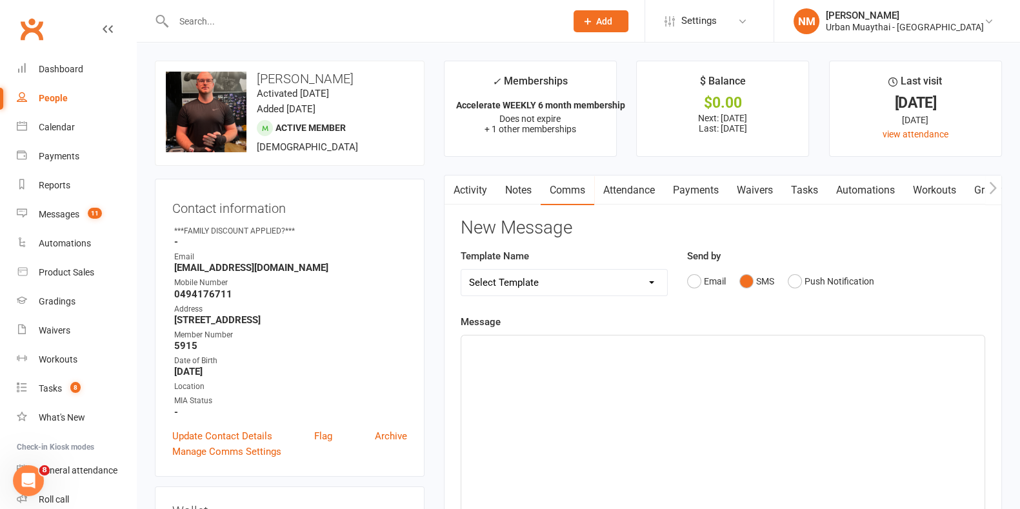
click at [652, 388] on div "﻿" at bounding box center [722, 432] width 523 height 194
paste div
click at [487, 348] on span "Sorry Ange - That wasn't meant to go out, we had an internet error. Thanks for …" at bounding box center [662, 347] width 386 height 12
click at [507, 346] on span "Sorry Ange - That wasn't meant to go out, we had an internet error. Thanks for …" at bounding box center [662, 347] width 386 height 12
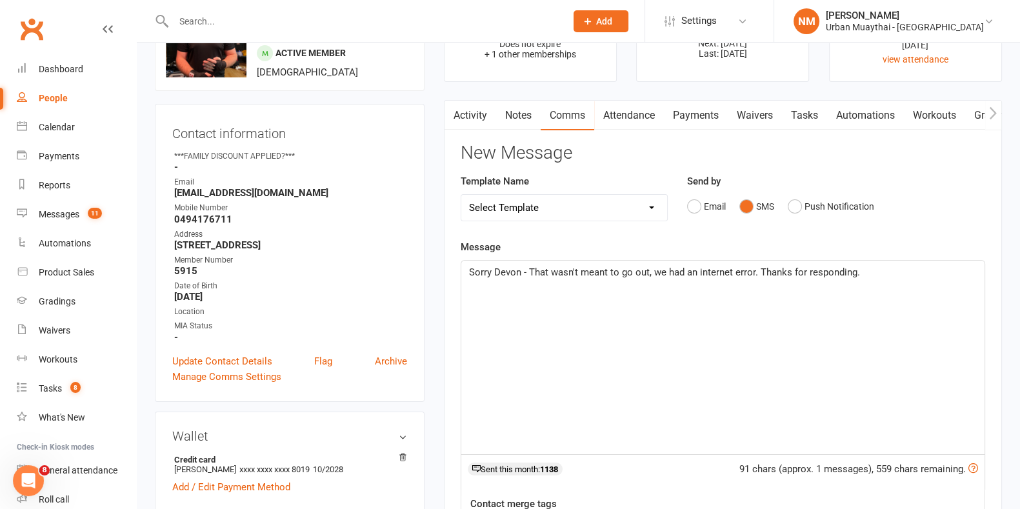
scroll to position [403, 0]
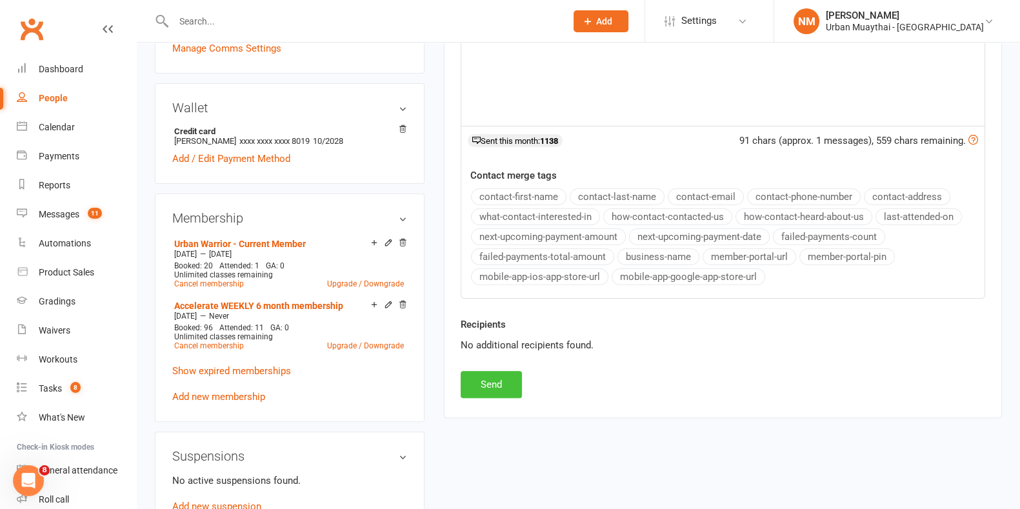
click at [514, 381] on button "Send" at bounding box center [491, 384] width 61 height 27
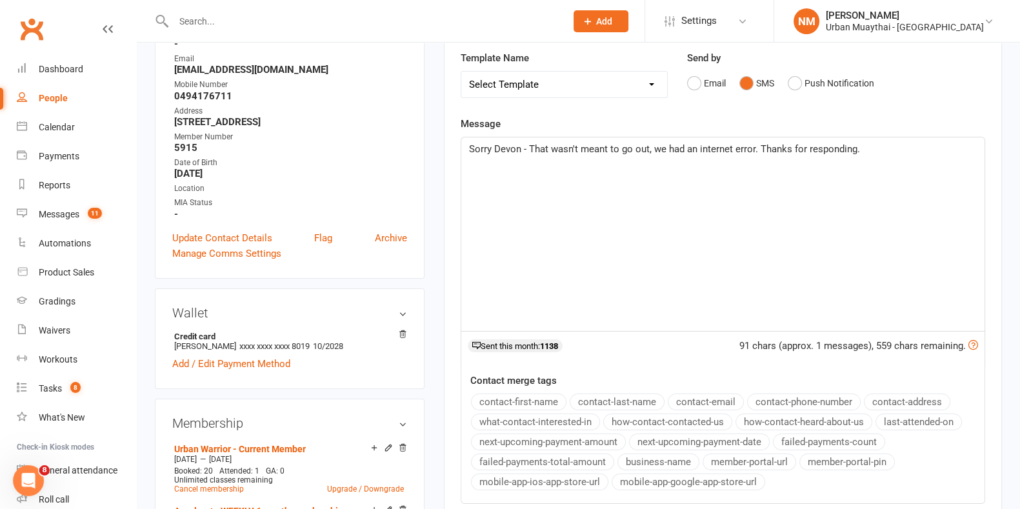
scroll to position [0, 0]
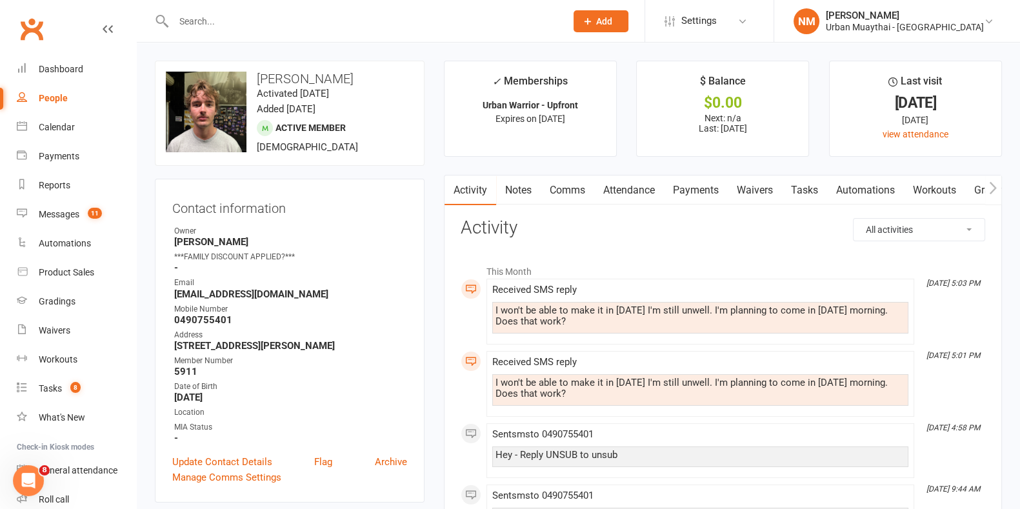
click at [564, 187] on link "Comms" at bounding box center [568, 190] width 54 height 30
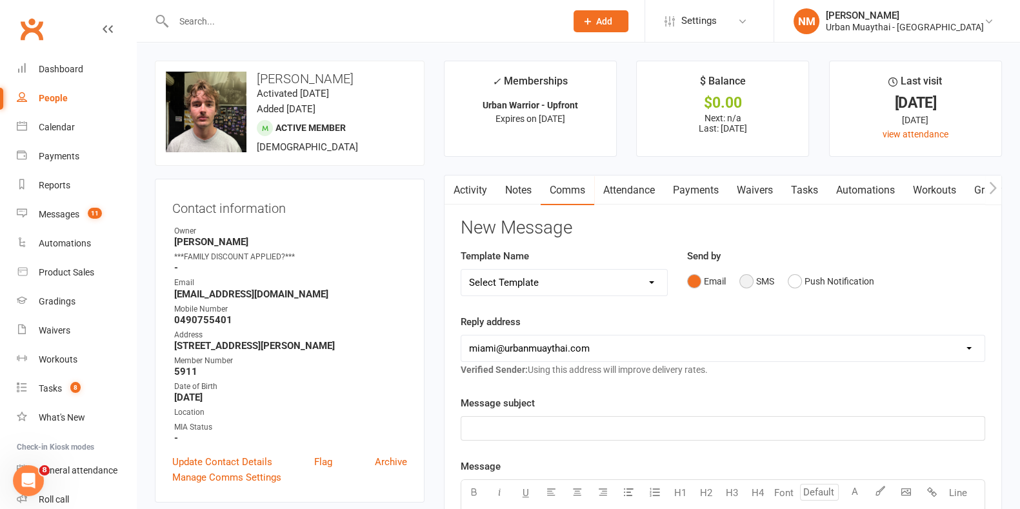
click at [751, 279] on button "SMS" at bounding box center [756, 281] width 35 height 25
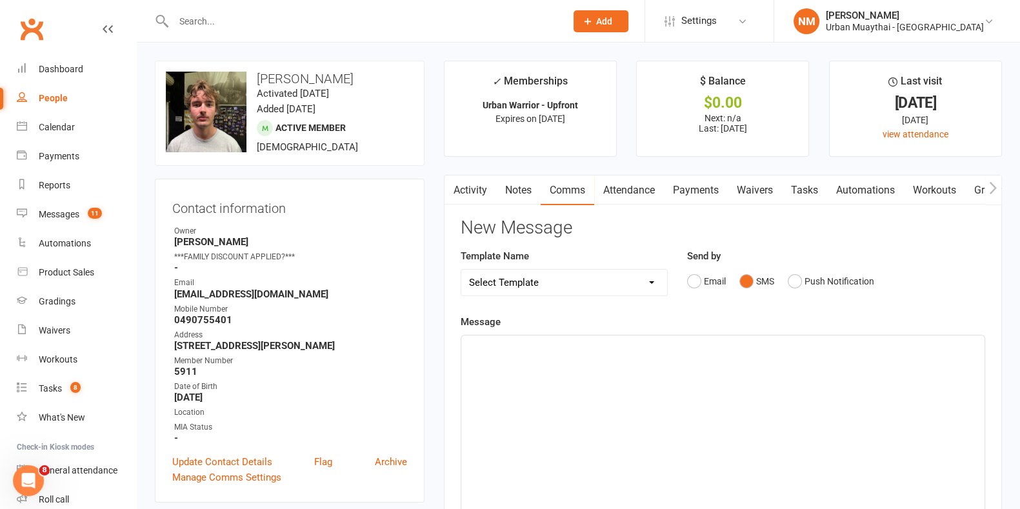
click at [550, 377] on div "﻿" at bounding box center [722, 432] width 523 height 194
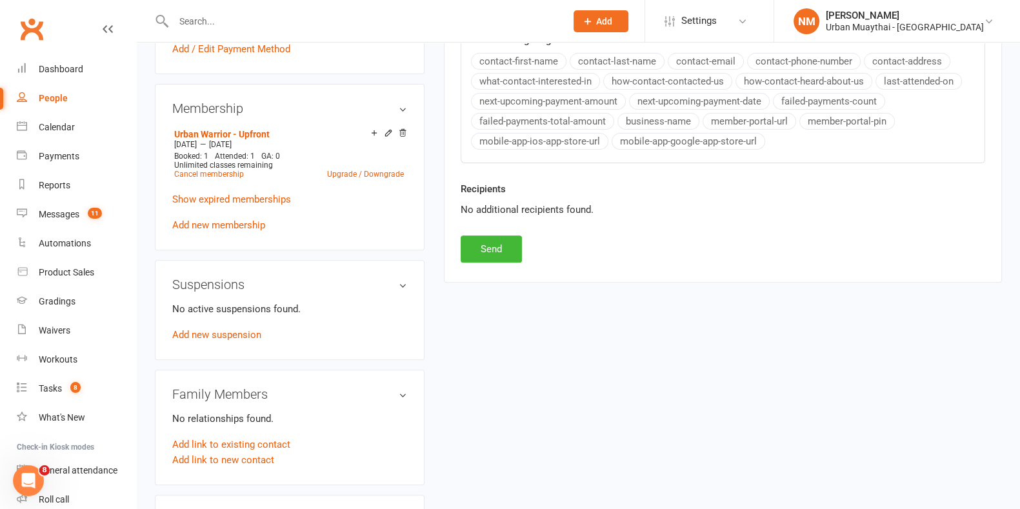
scroll to position [564, 0]
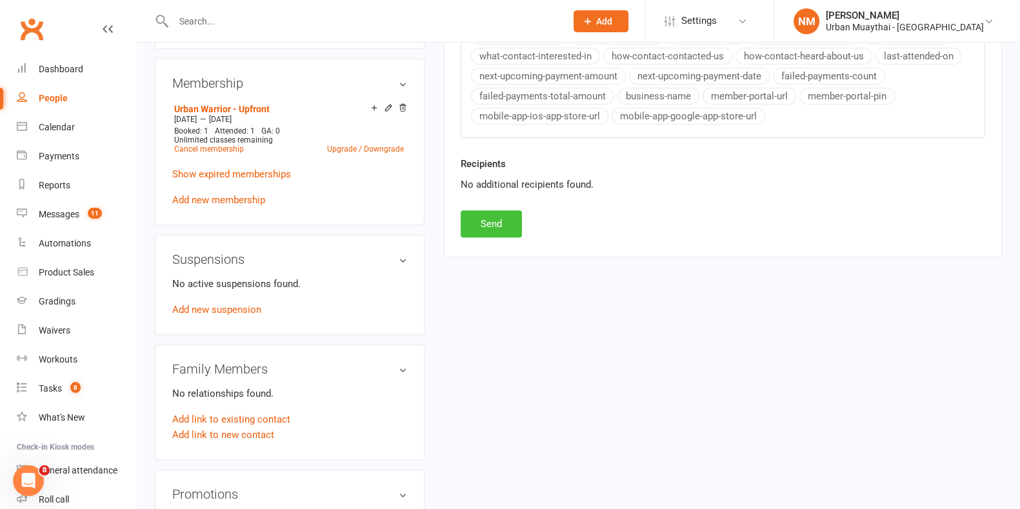
click at [493, 230] on button "Send" at bounding box center [491, 223] width 61 height 27
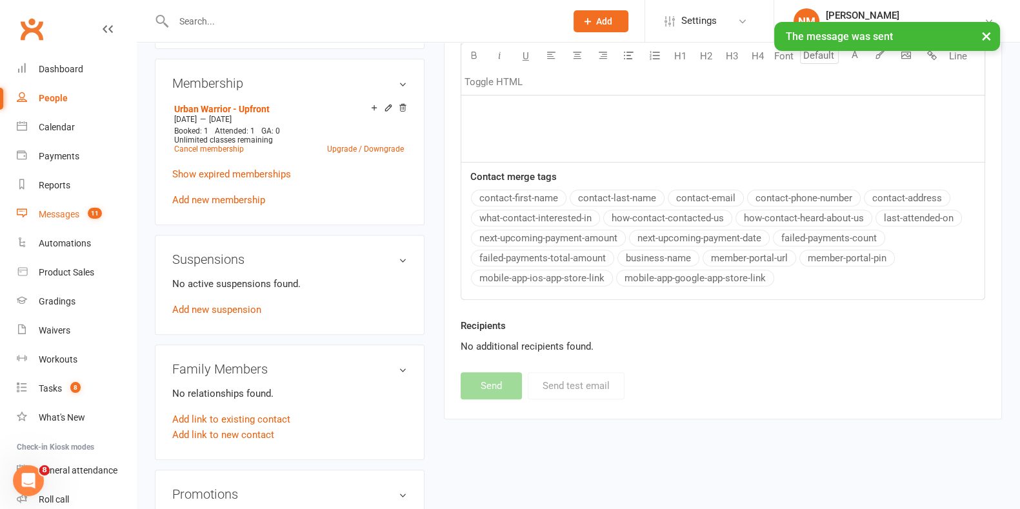
click at [80, 211] on link "Messages 11" at bounding box center [76, 214] width 119 height 29
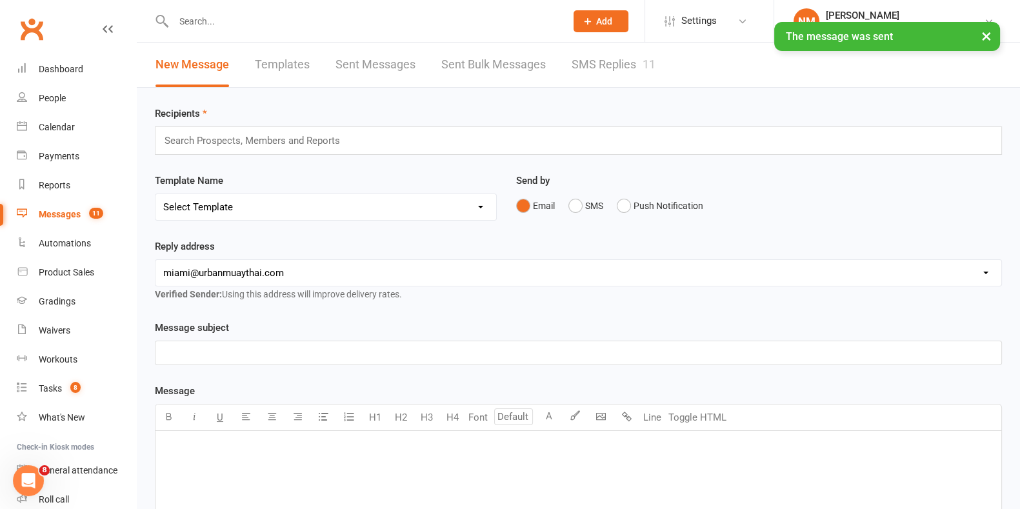
click at [629, 59] on link "SMS Replies 11" at bounding box center [614, 65] width 84 height 45
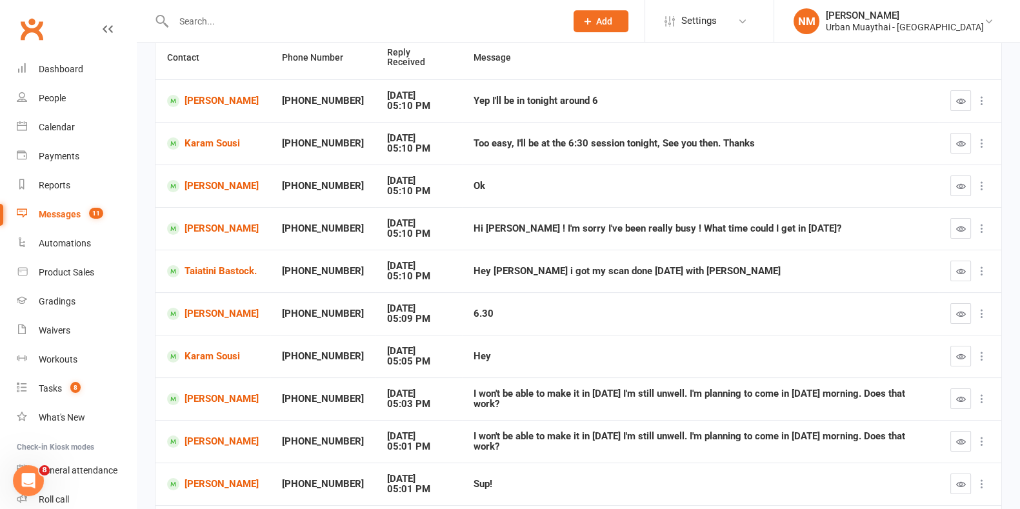
scroll to position [161, 0]
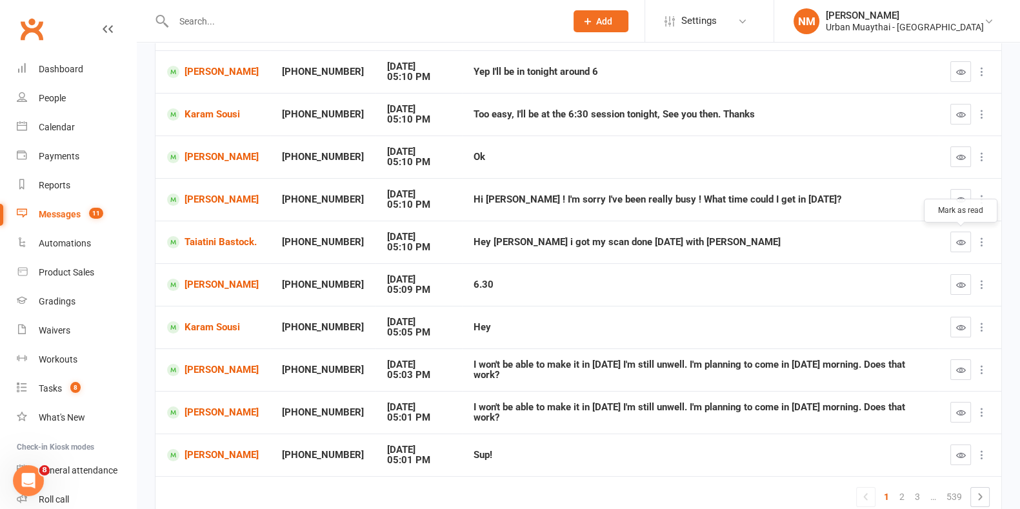
click at [964, 243] on icon "button" at bounding box center [961, 242] width 10 height 10
drag, startPoint x: 953, startPoint y: 456, endPoint x: 590, endPoint y: 64, distance: 534.5
click at [953, 455] on button "button" at bounding box center [960, 454] width 21 height 21
click at [957, 408] on icon "button" at bounding box center [961, 413] width 10 height 10
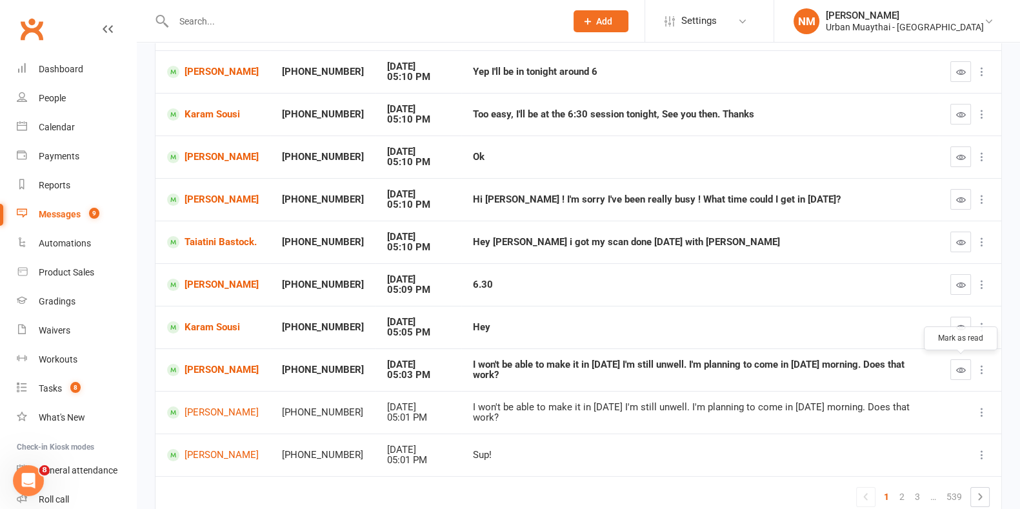
click at [962, 370] on icon "button" at bounding box center [961, 370] width 10 height 10
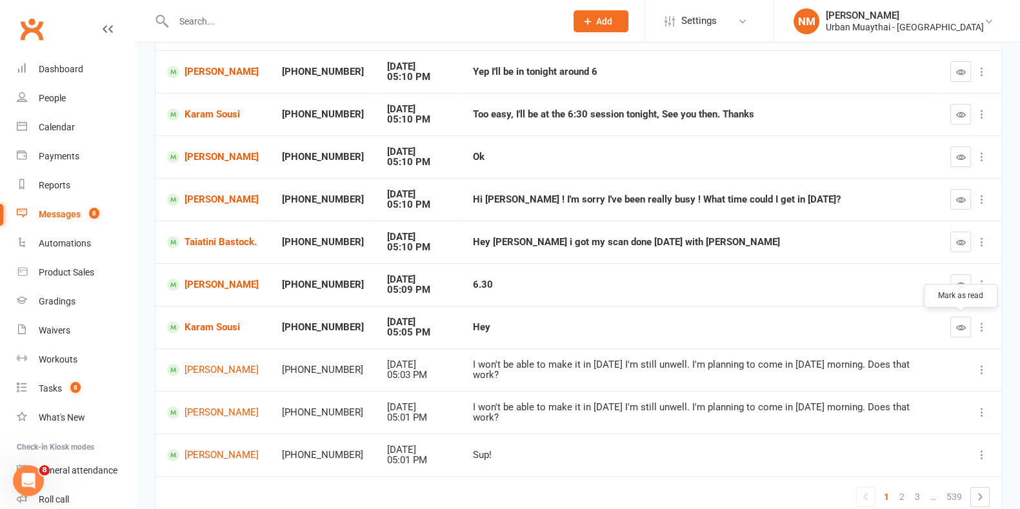
click at [957, 329] on icon "button" at bounding box center [961, 328] width 10 height 10
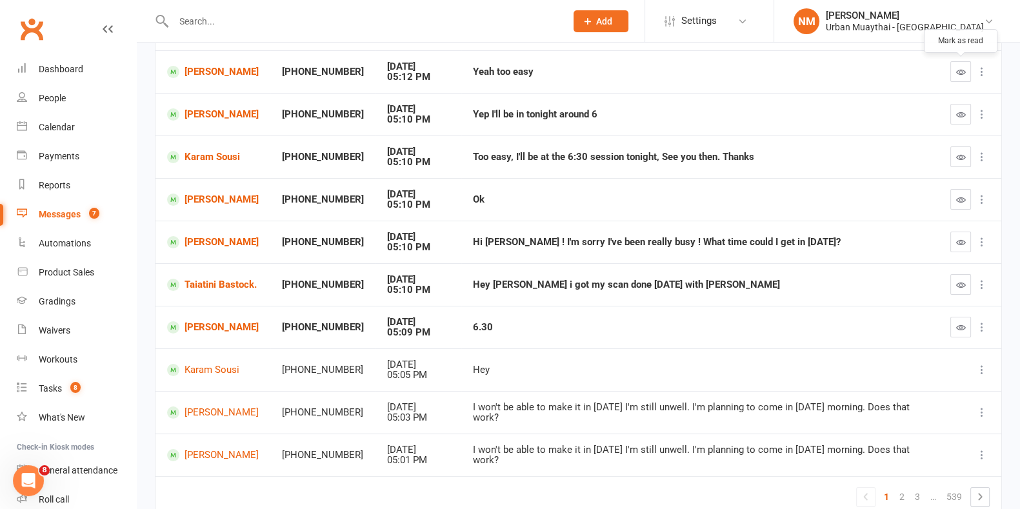
click at [953, 74] on button "button" at bounding box center [960, 71] width 21 height 21
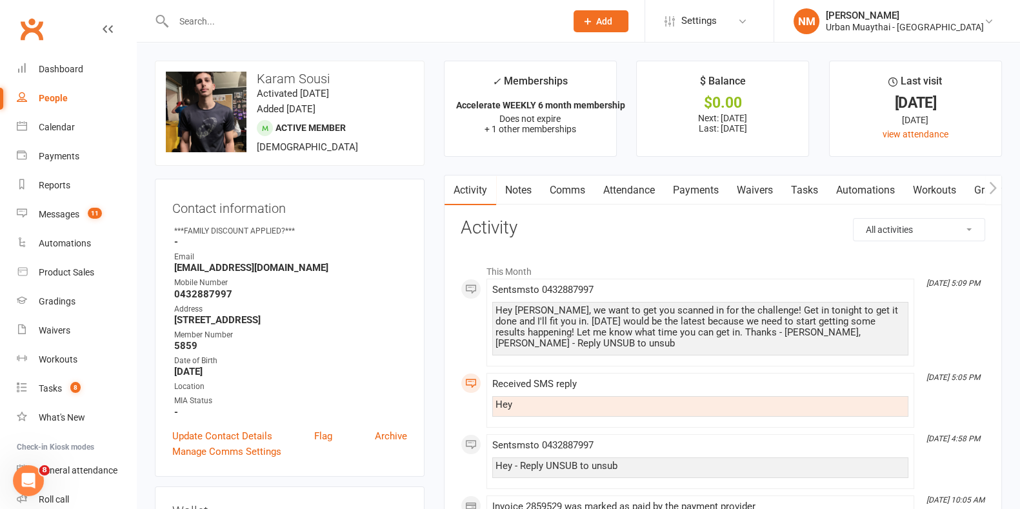
click at [569, 187] on link "Comms" at bounding box center [568, 190] width 54 height 30
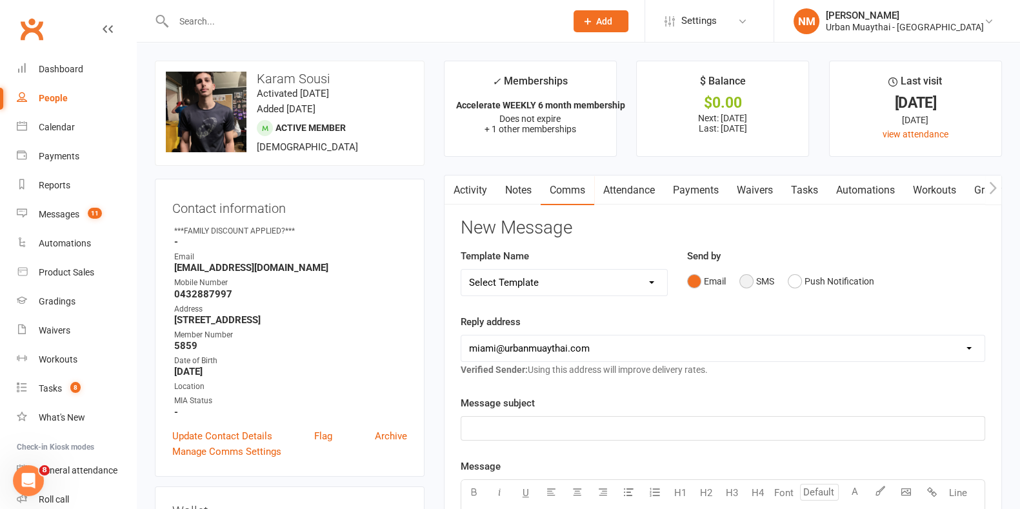
click at [755, 283] on button "SMS" at bounding box center [756, 281] width 35 height 25
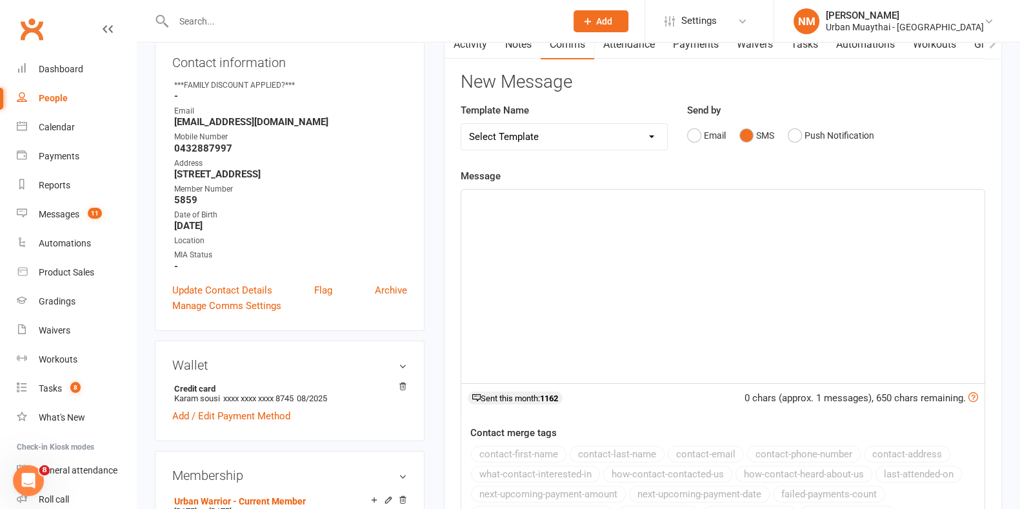
scroll to position [161, 0]
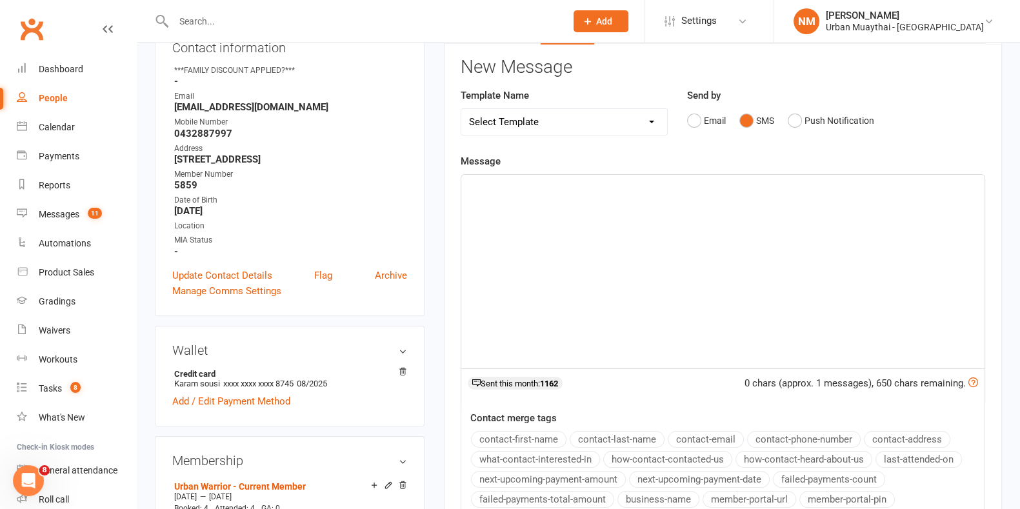
click at [618, 288] on div "﻿" at bounding box center [722, 272] width 523 height 194
paste div
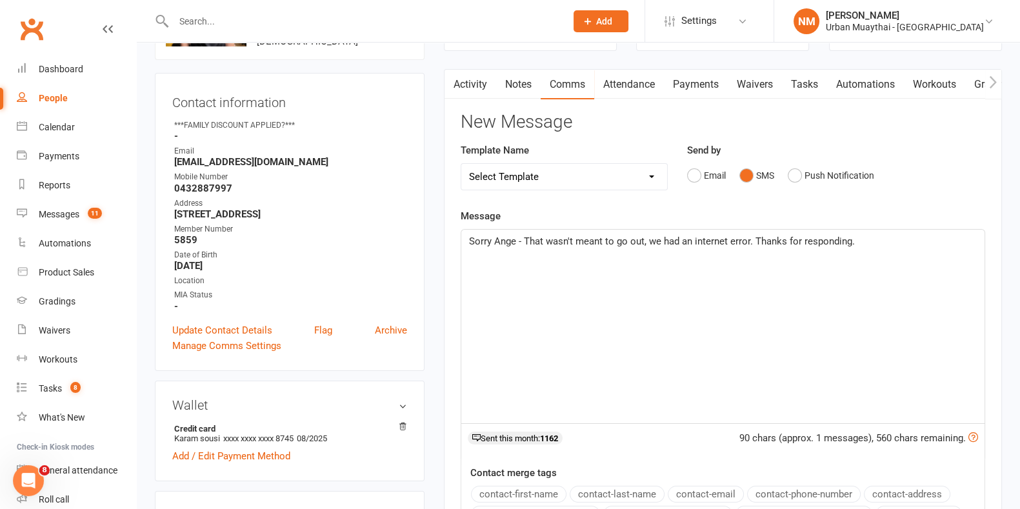
scroll to position [80, 0]
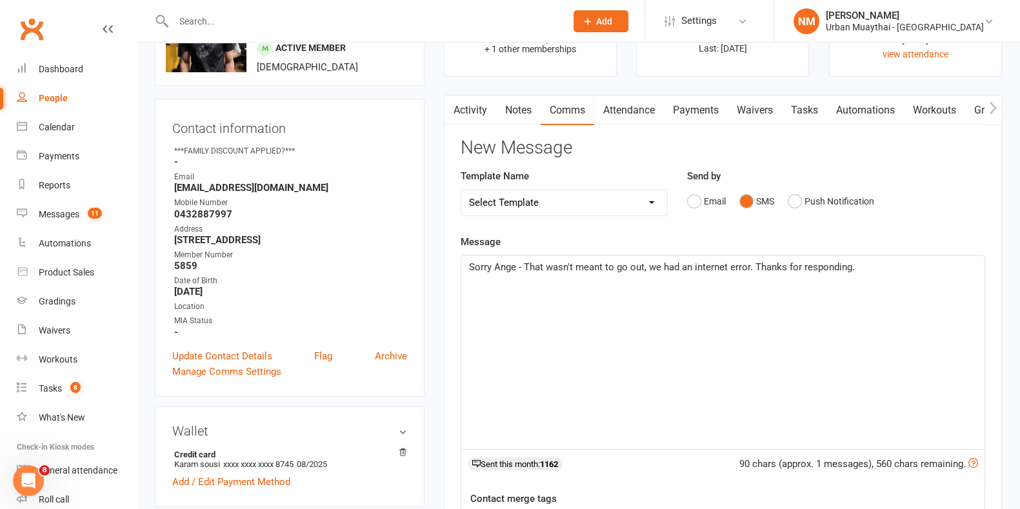
click at [493, 272] on p "Sorry Ange - That wasn't meant to go out, we had an internet error. Thanks for …" at bounding box center [723, 266] width 508 height 15
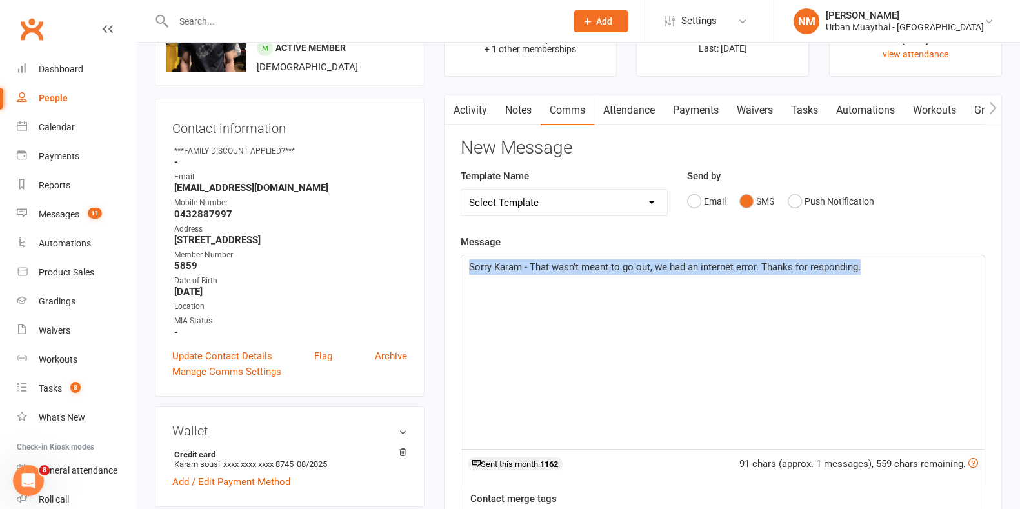
drag, startPoint x: 897, startPoint y: 270, endPoint x: 455, endPoint y: 262, distance: 441.9
click at [455, 262] on div "Activity Notes Comms Attendance Payments Waivers Tasks Automations Workouts Gra…" at bounding box center [723, 418] width 558 height 646
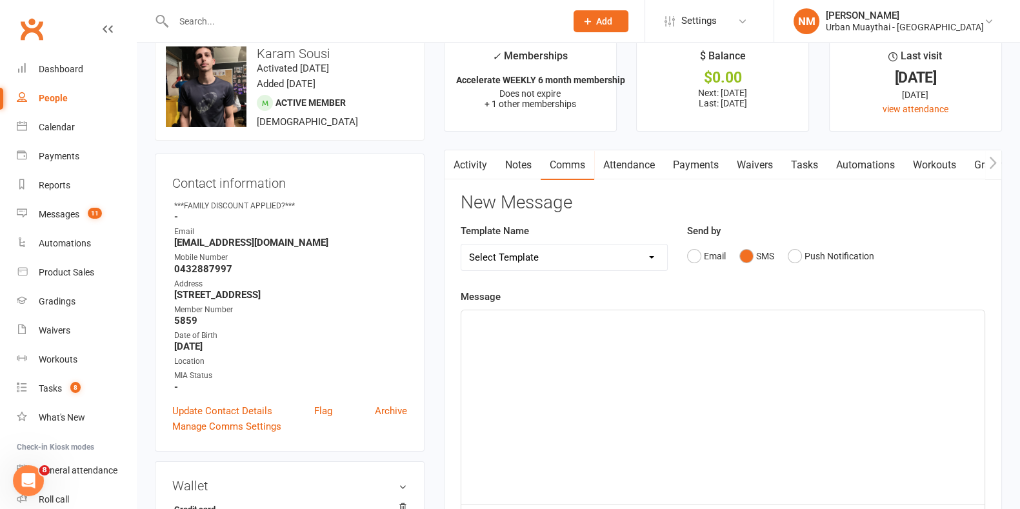
scroll to position [0, 0]
